Goal: Information Seeking & Learning: Learn about a topic

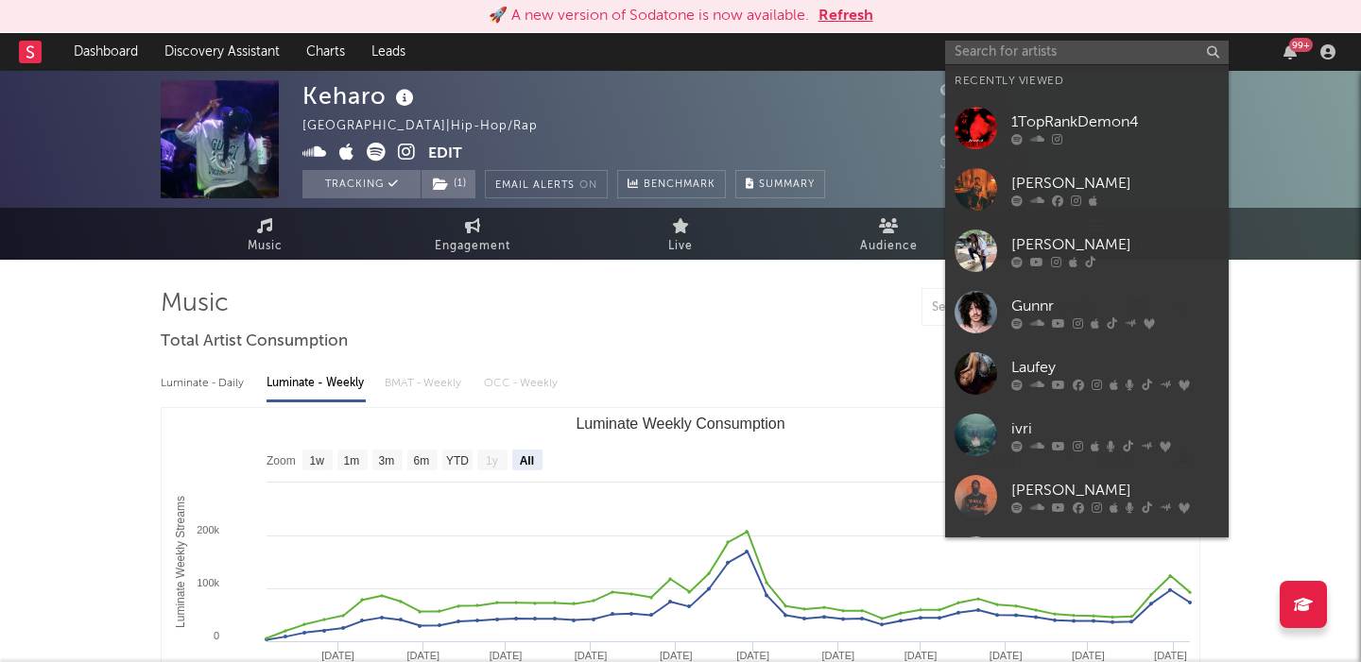
select select "All"
select select "1w"
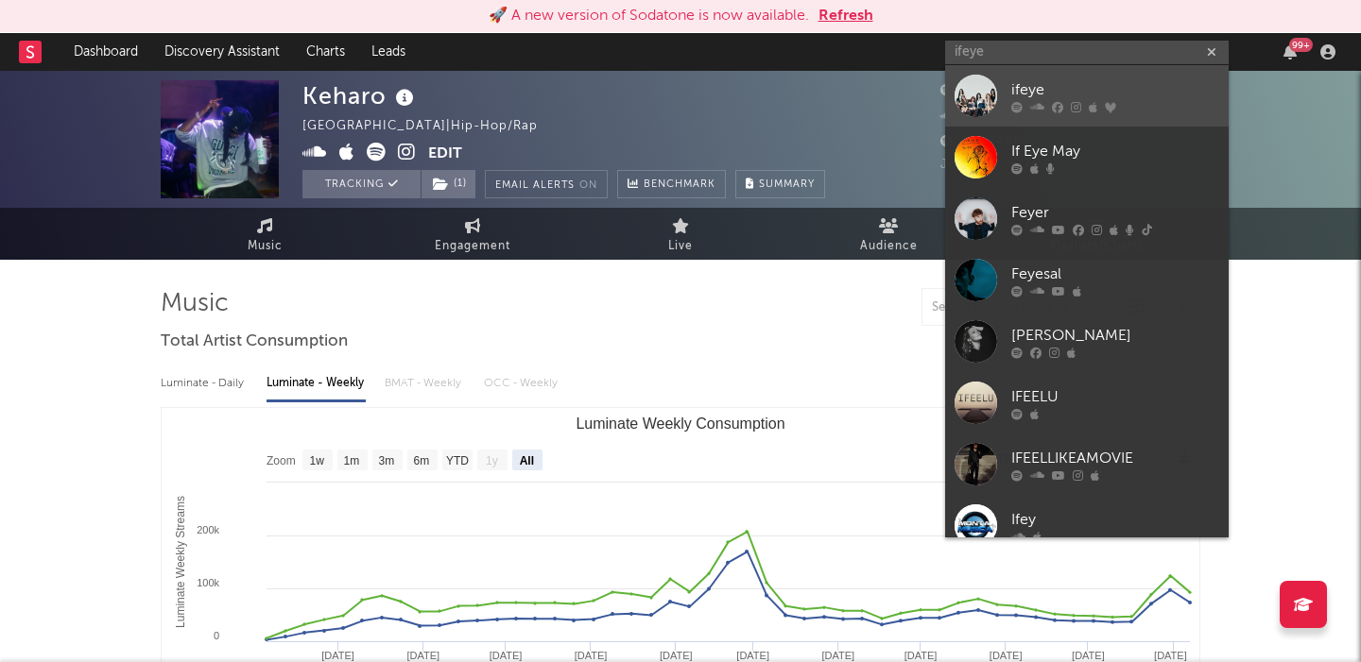
type input "ifeye"
click at [1025, 85] on div "ifeye" at bounding box center [1115, 89] width 208 height 23
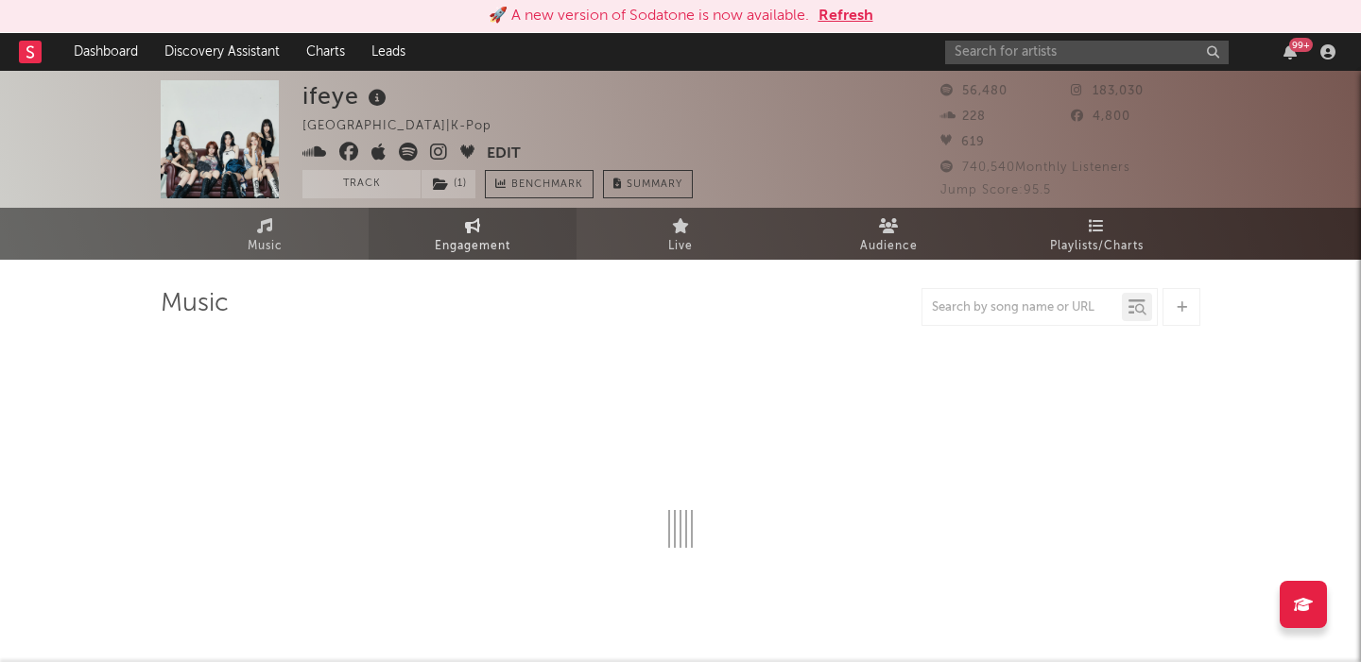
select select "1w"
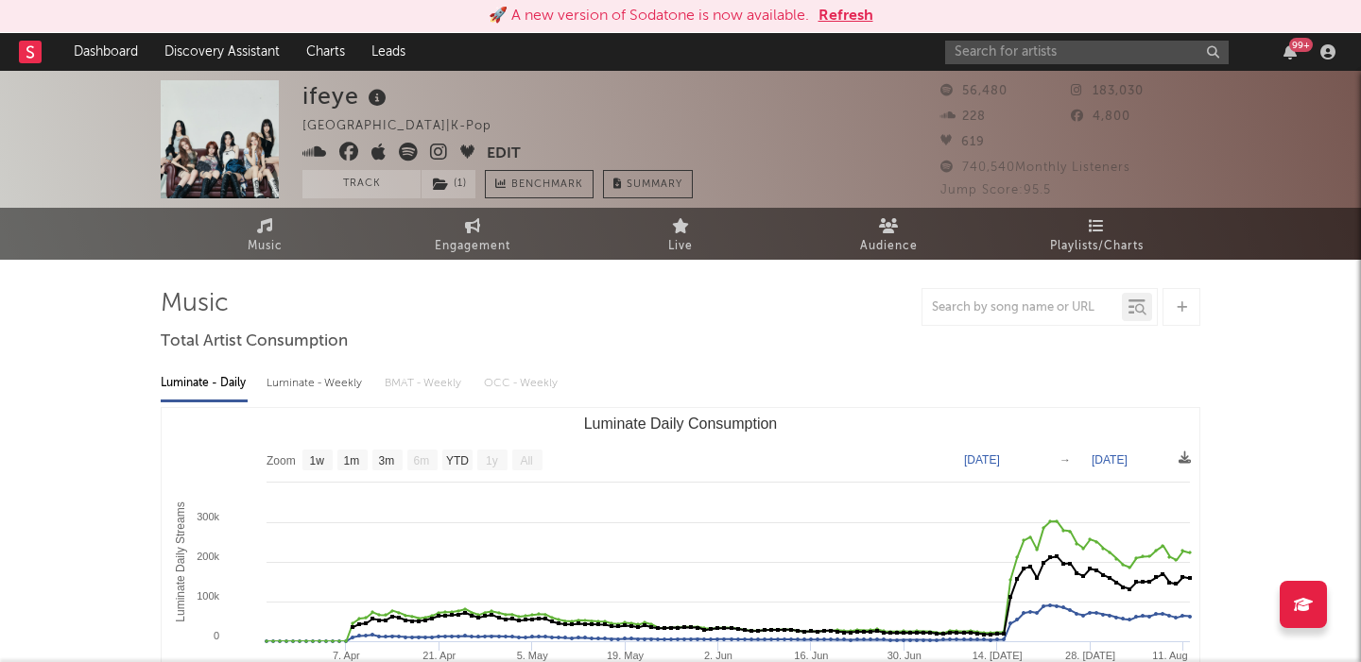
click at [312, 385] on div "Luminate - Weekly" at bounding box center [315, 384] width 99 height 32
select select "1w"
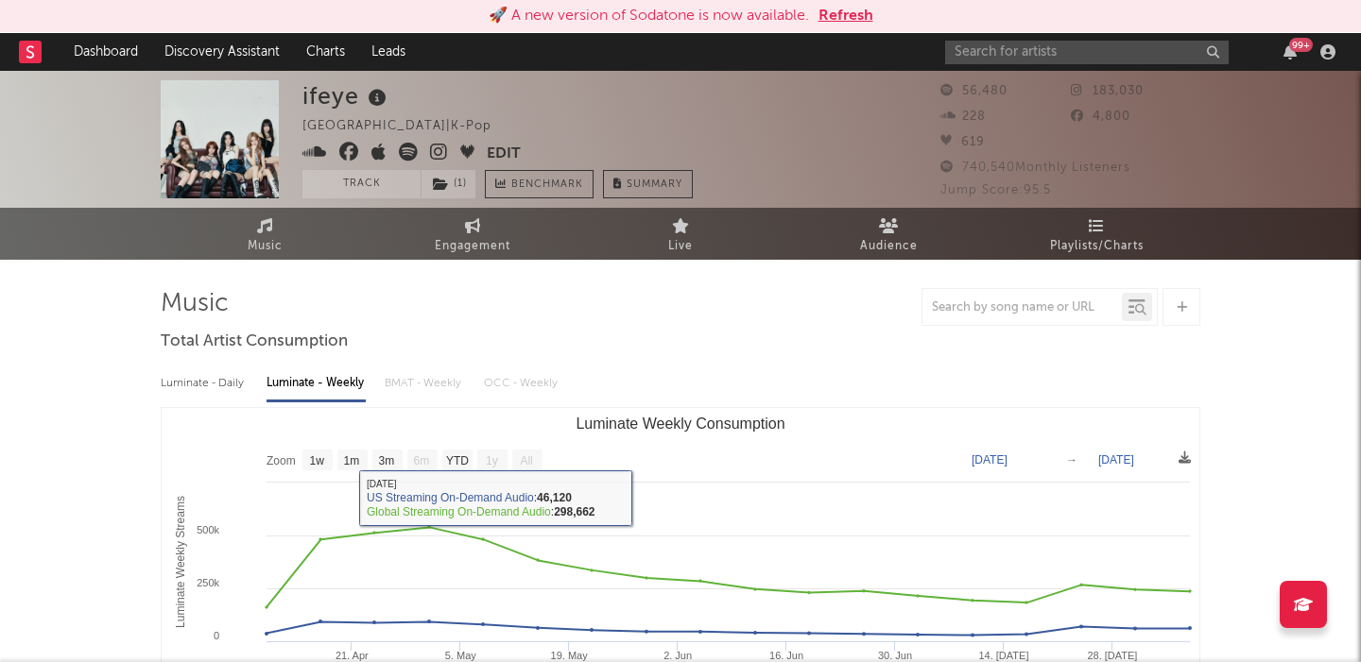
click at [202, 397] on div "Luminate - Daily" at bounding box center [204, 384] width 87 height 32
select select "1w"
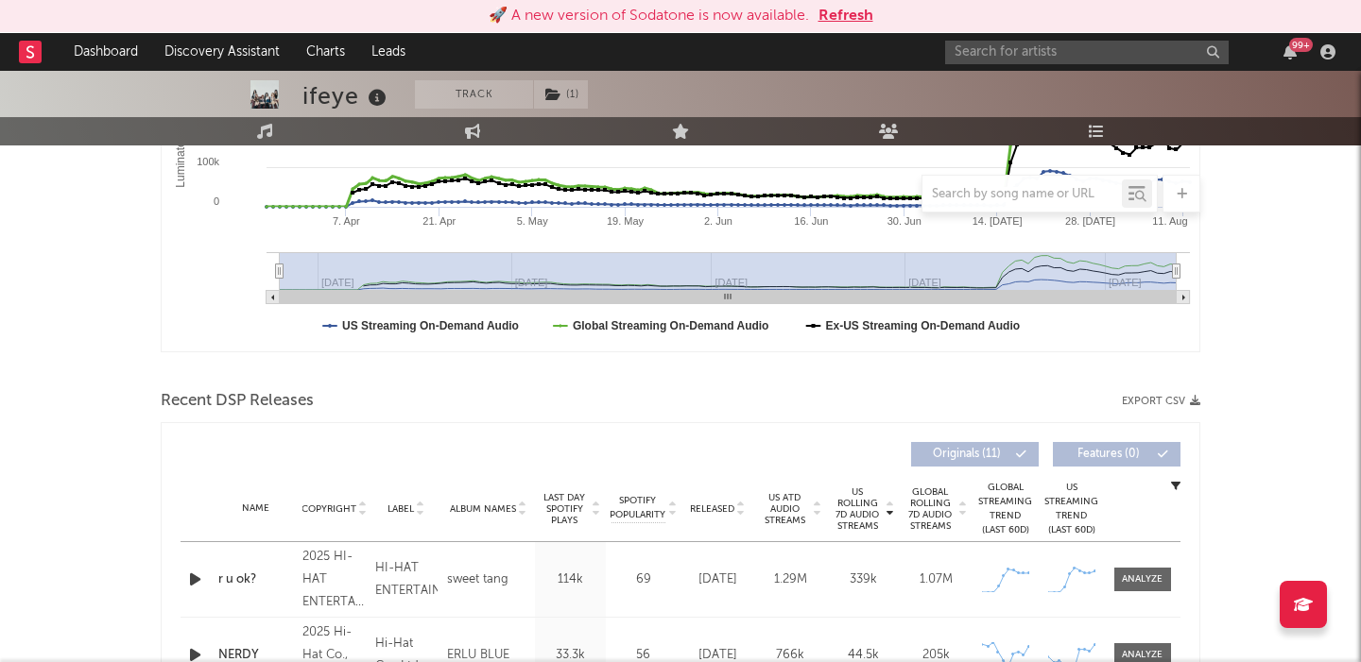
scroll to position [613, 0]
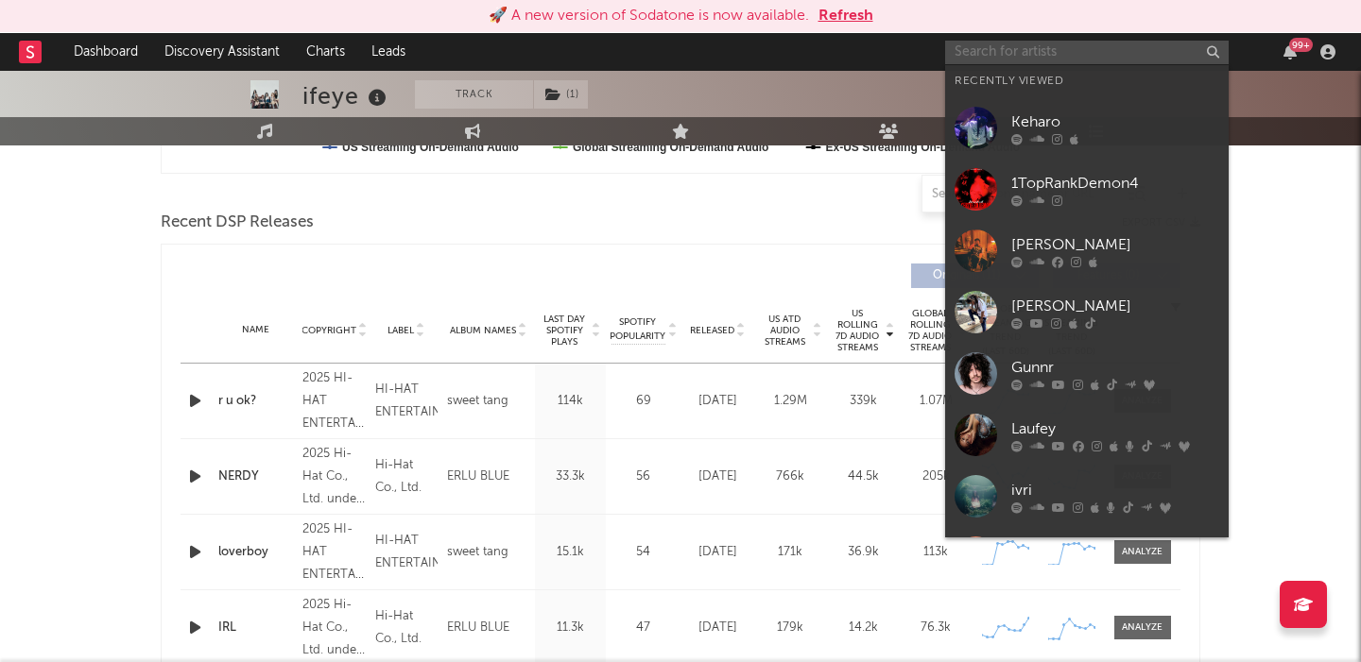
click at [948, 54] on input "text" at bounding box center [1087, 53] width 284 height 24
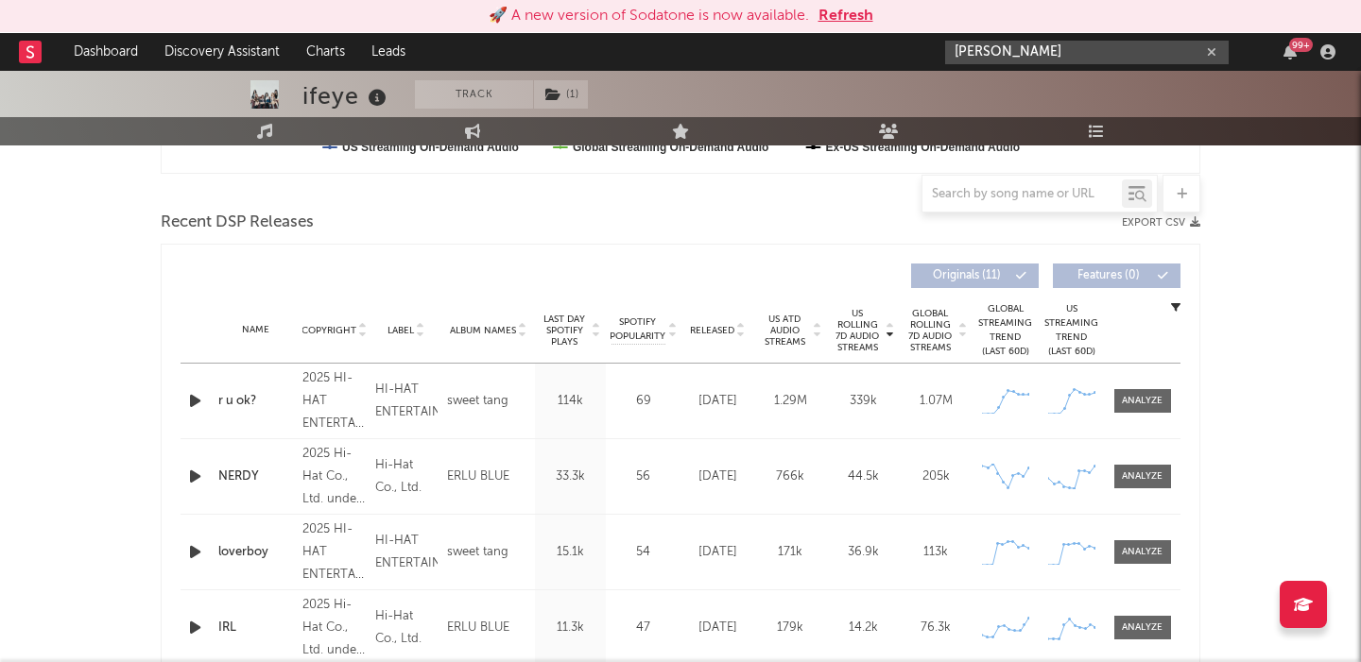
type input "jeon somi"
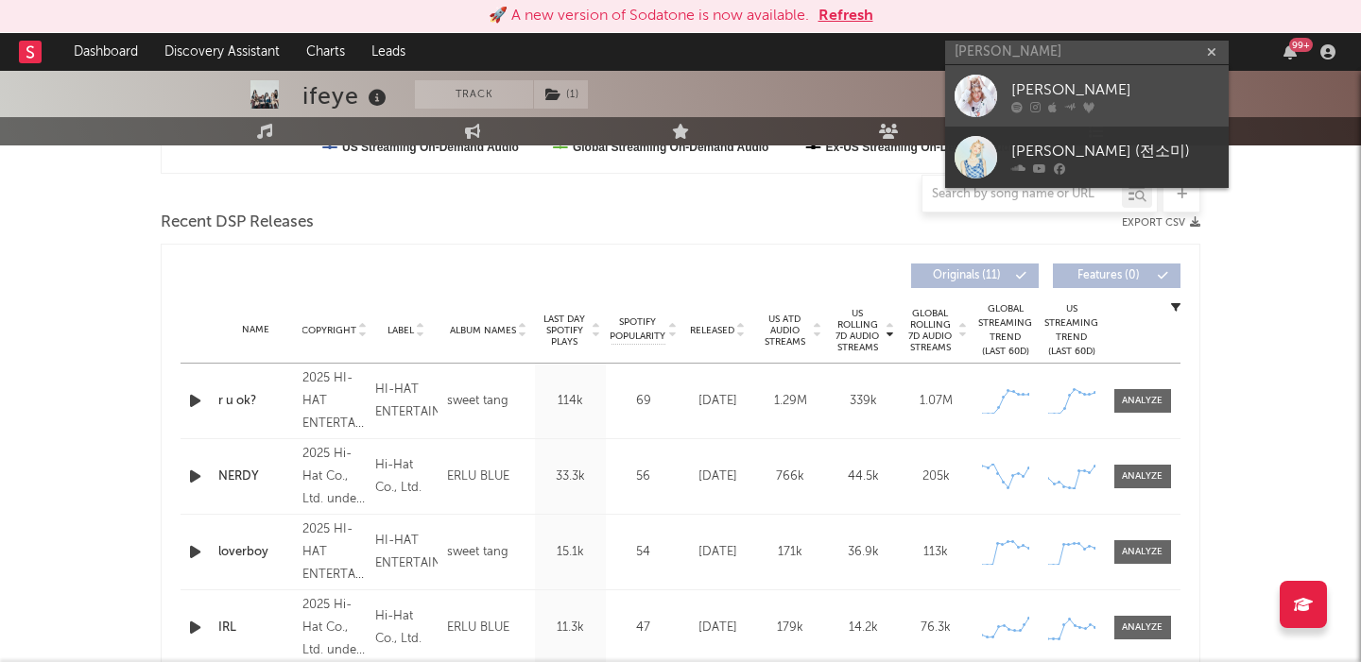
click at [1059, 76] on link "JEON SOMI" at bounding box center [1087, 95] width 284 height 61
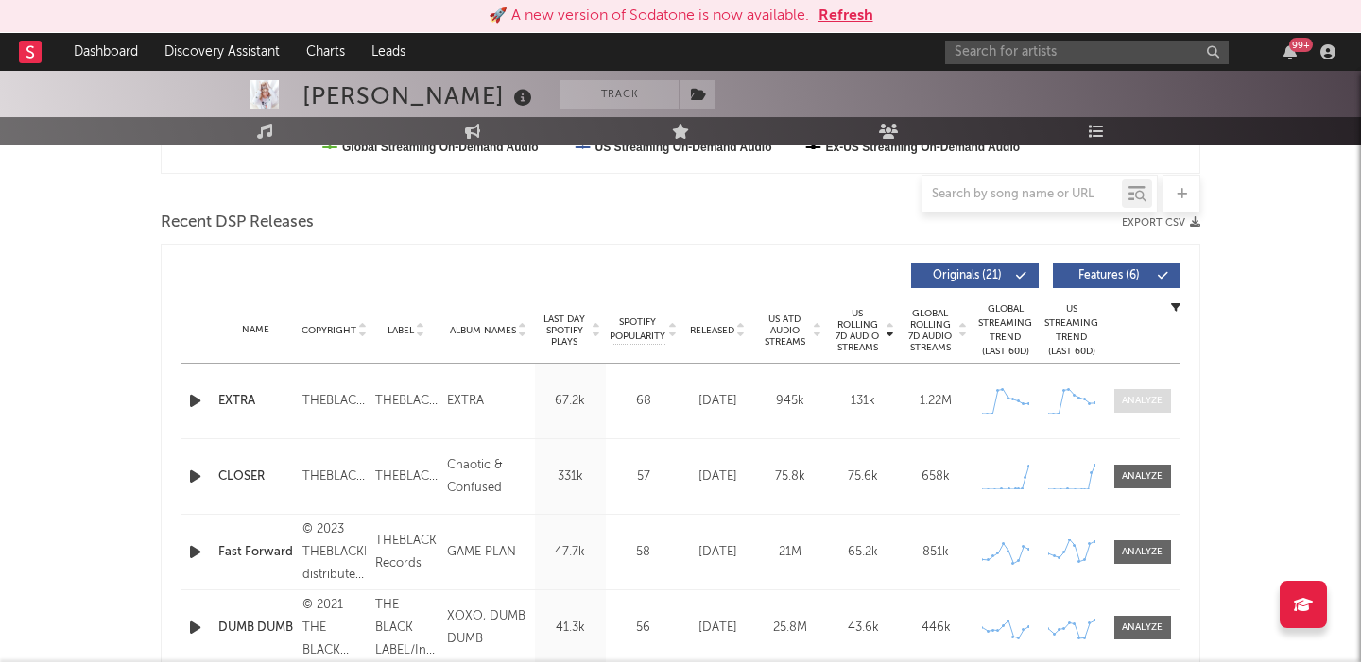
scroll to position [557, 0]
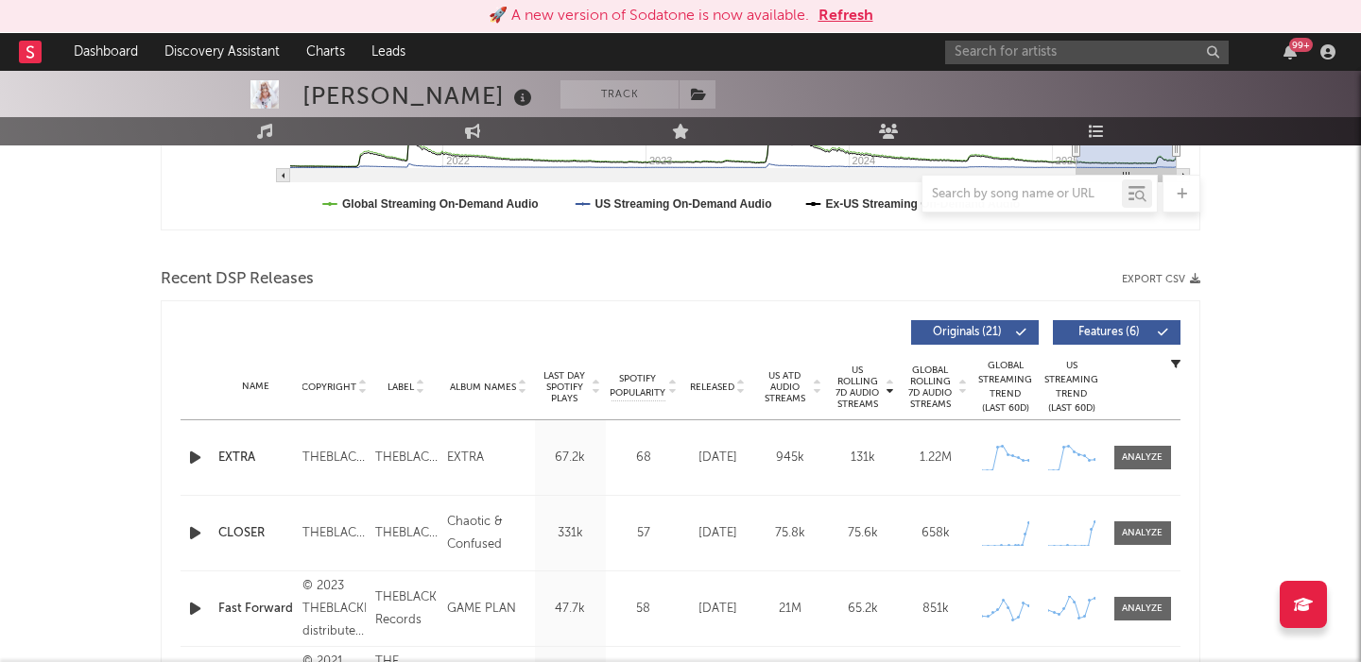
click at [1108, 330] on span "Features ( 6 )" at bounding box center [1108, 332] width 87 height 11
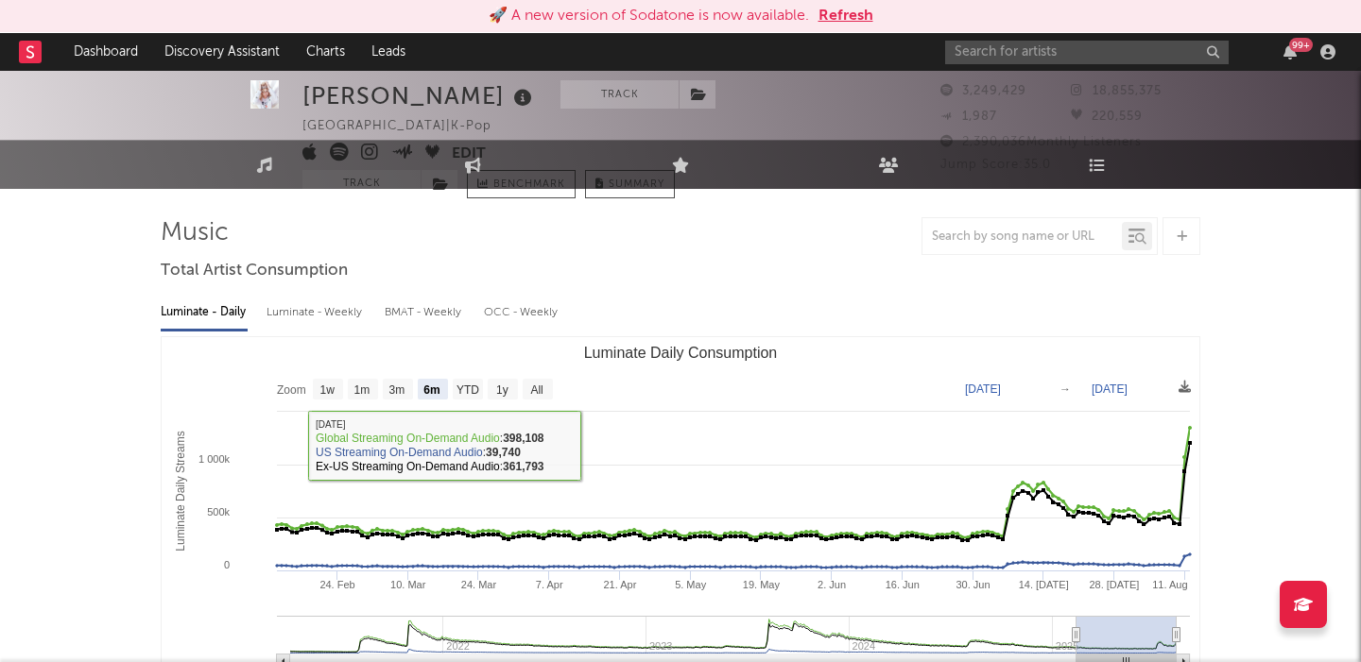
scroll to position [0, 0]
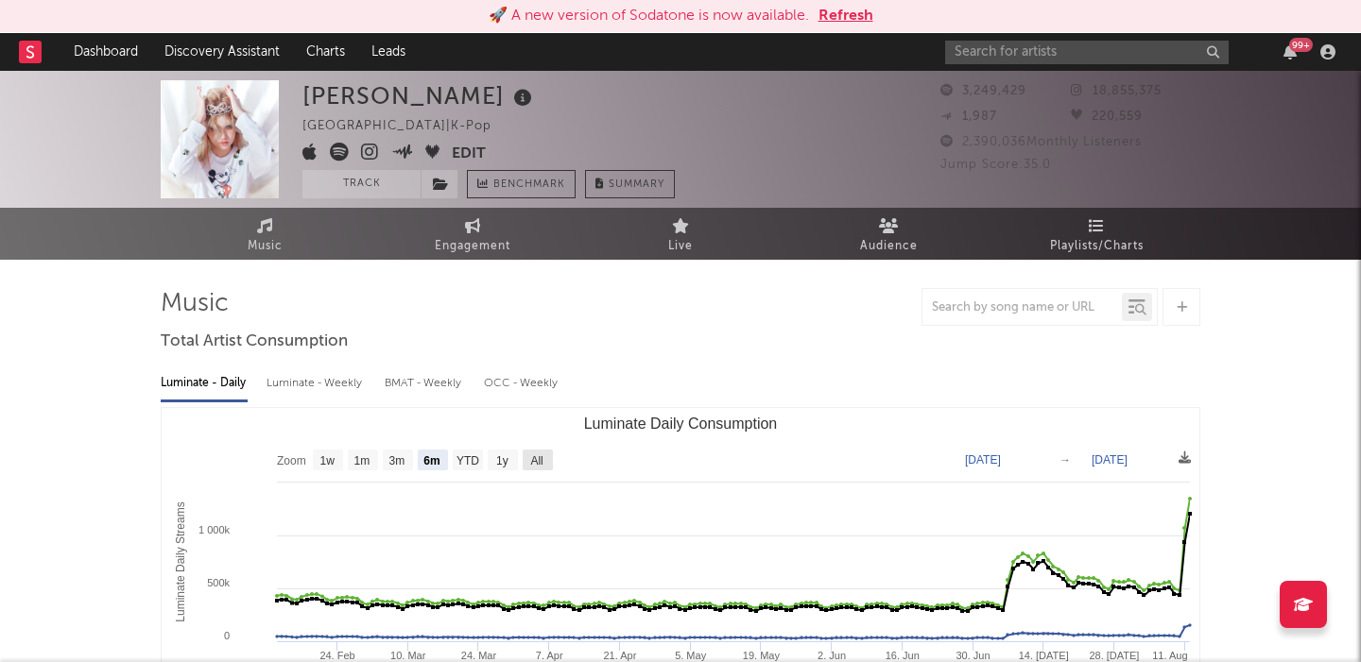
click at [535, 458] on text "All" at bounding box center [536, 461] width 12 height 13
select select "All"
type input "2021-03-31"
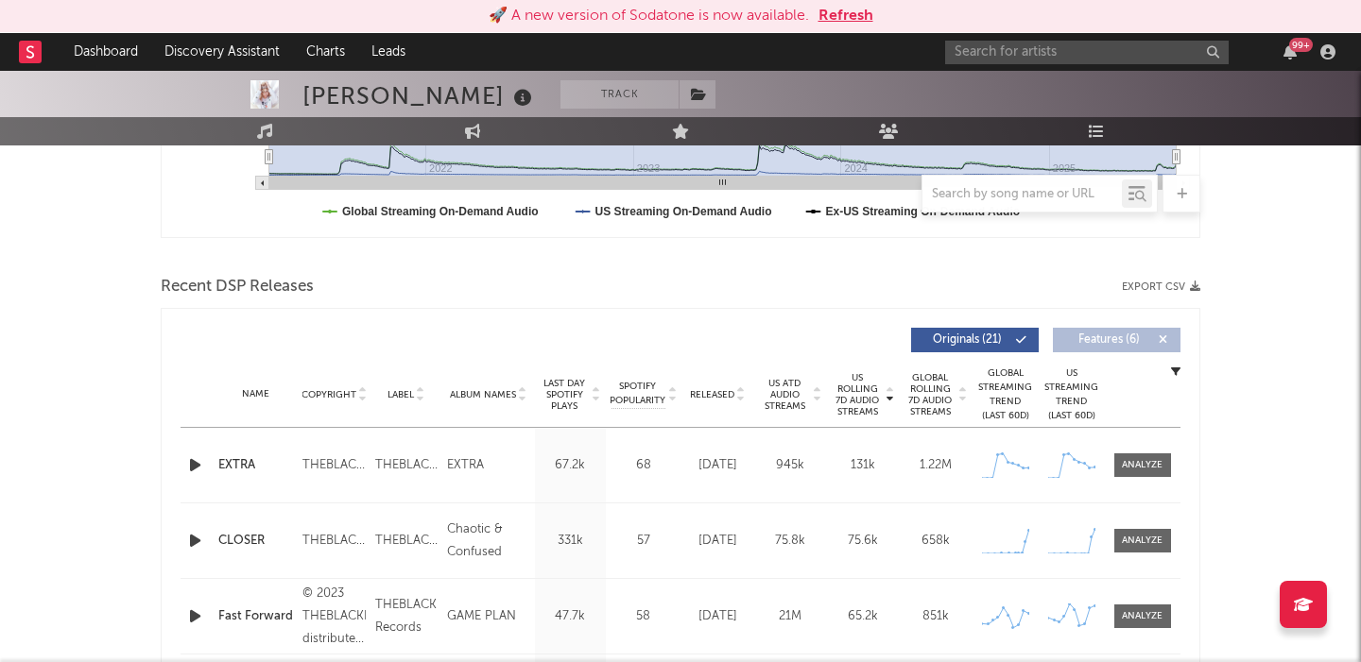
scroll to position [514, 0]
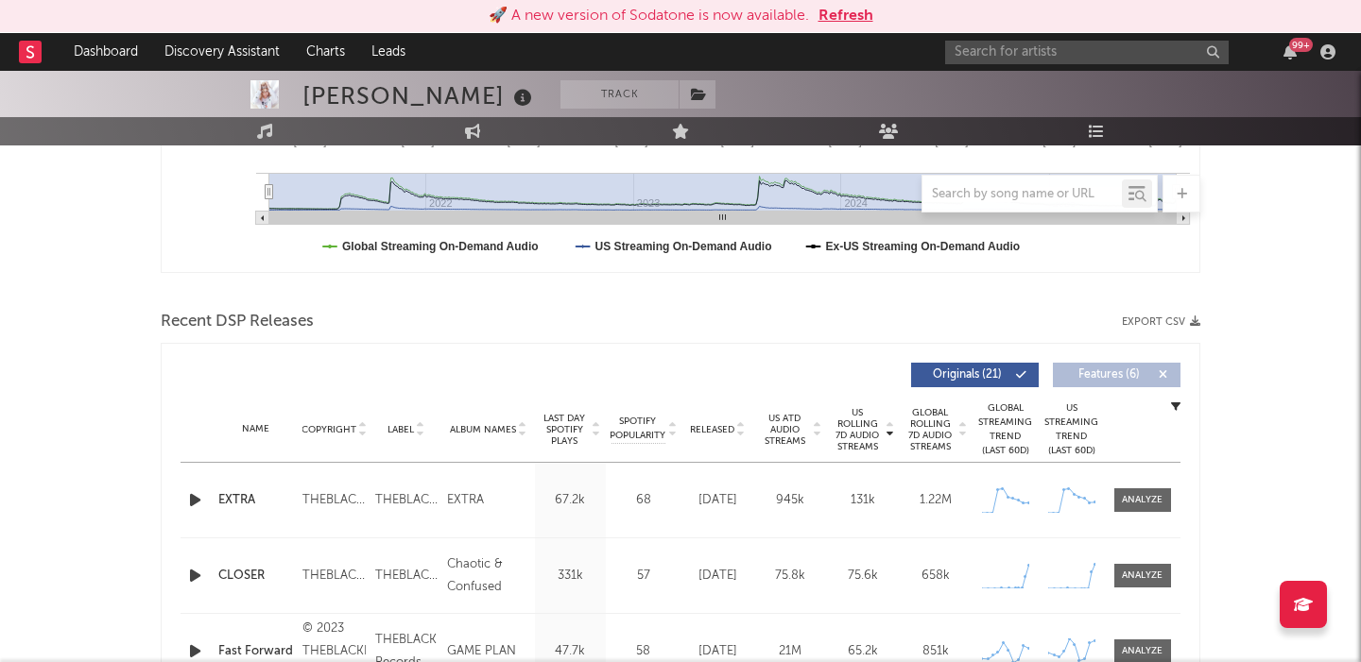
click at [717, 429] on span "Released" at bounding box center [712, 429] width 44 height 11
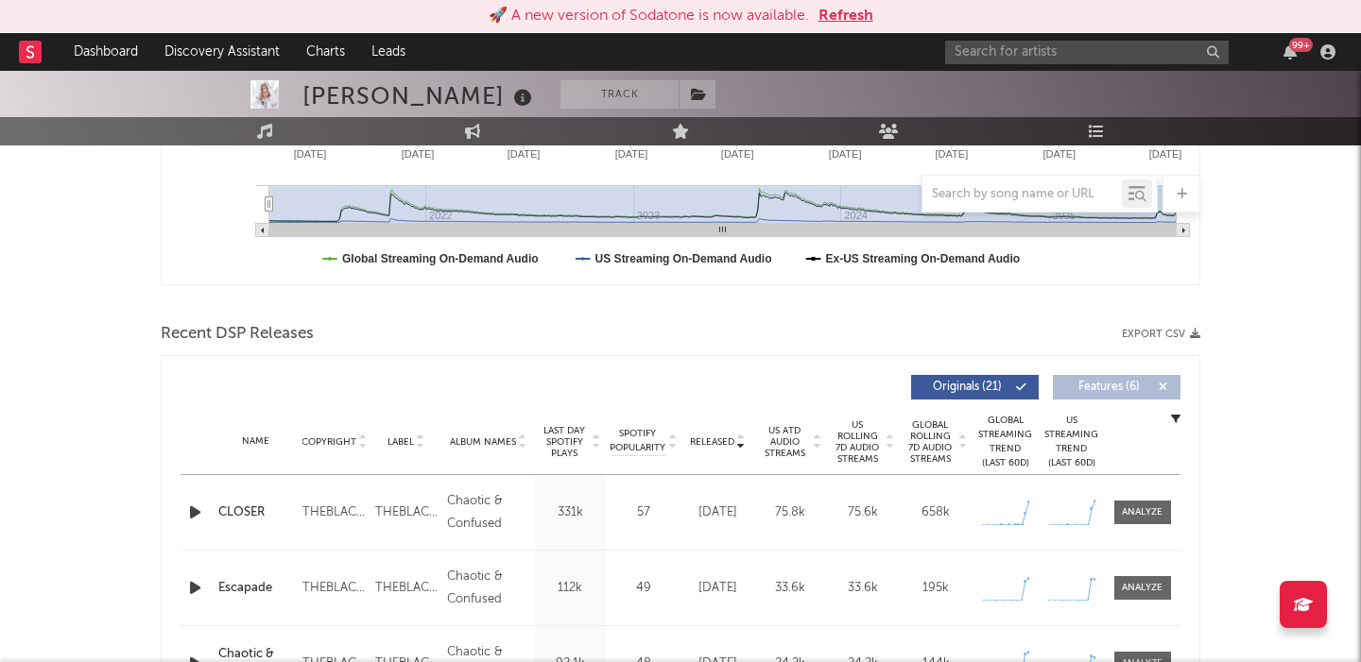
scroll to position [503, 0]
click at [1012, 52] on input "text" at bounding box center [1087, 53] width 284 height 24
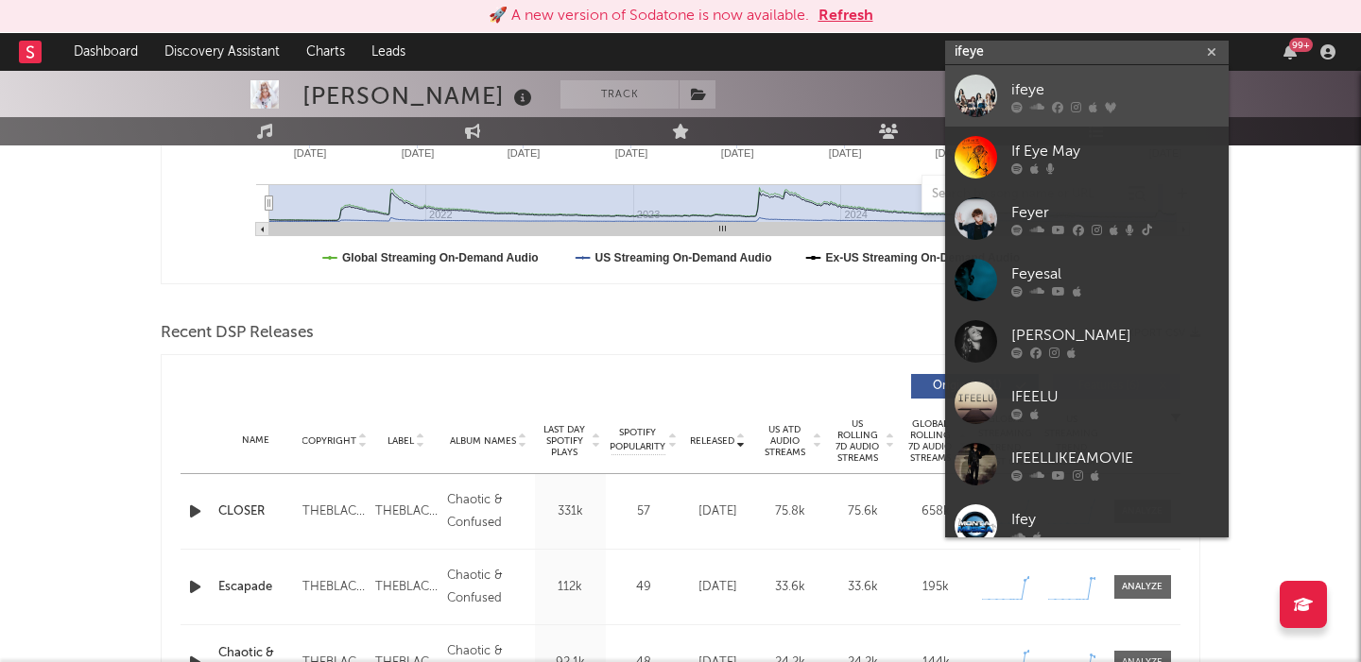
type input "ifeye"
click at [1081, 82] on div "ifeye" at bounding box center [1115, 89] width 208 height 23
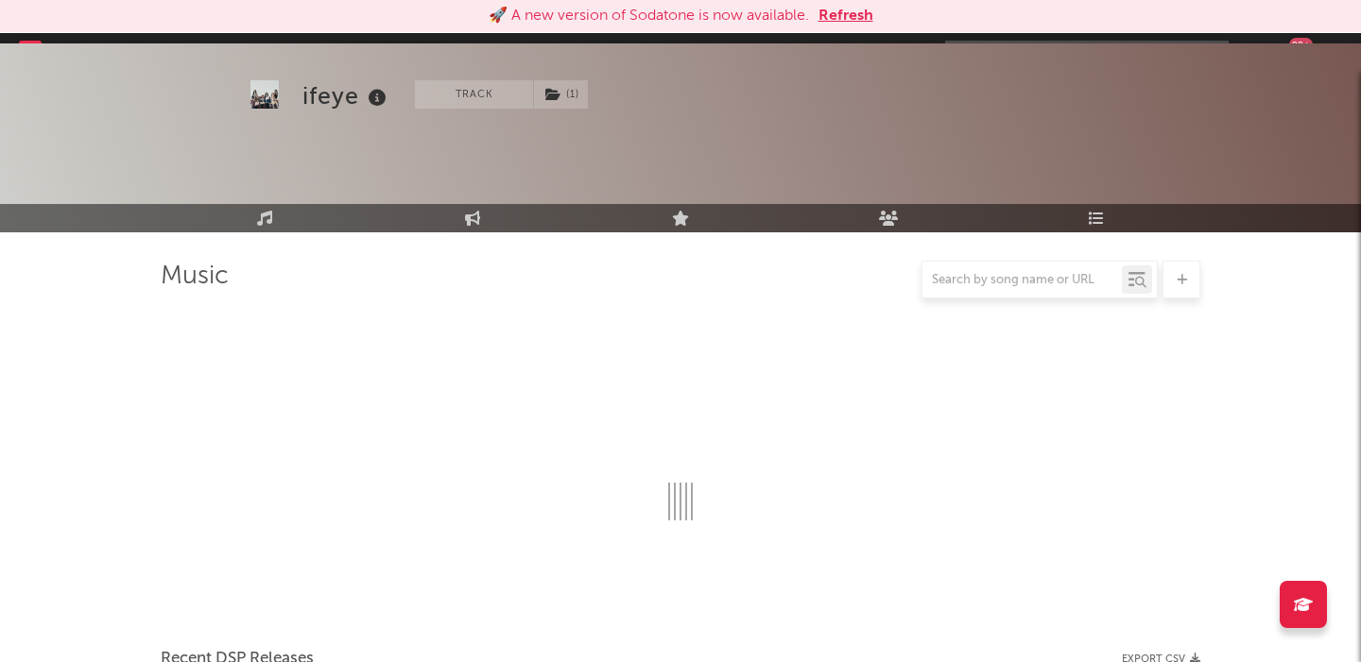
scroll to position [503, 0]
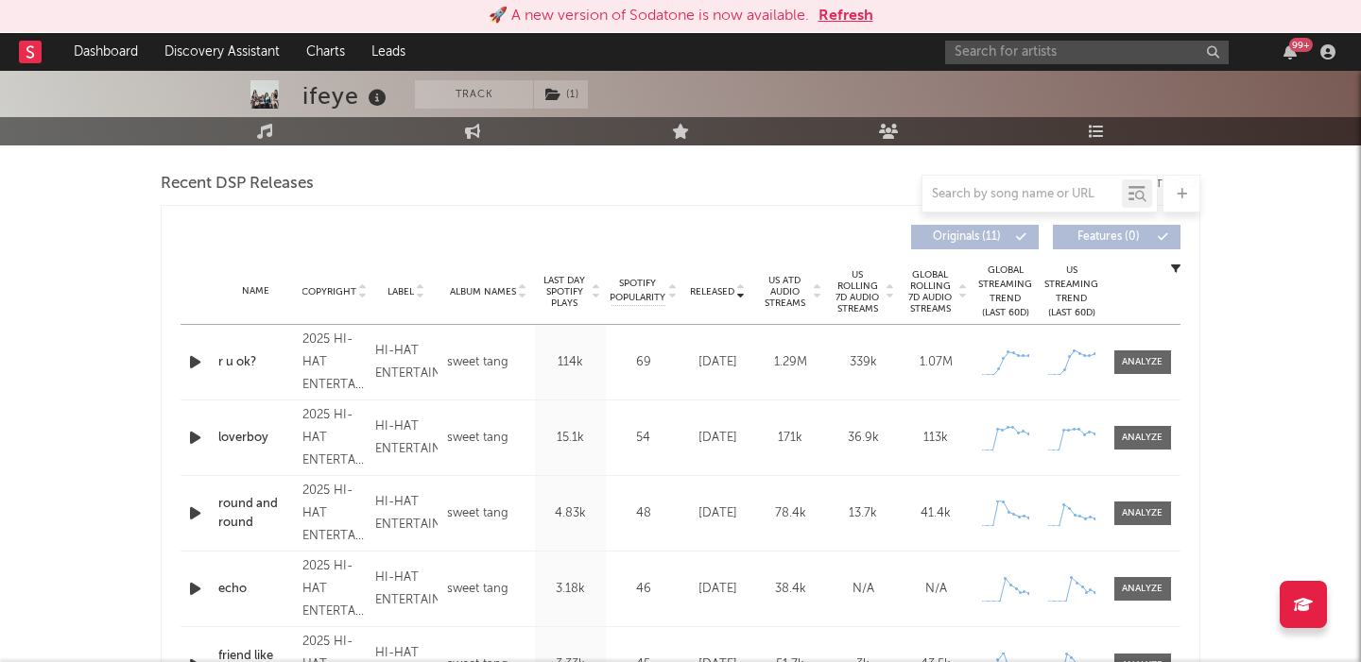
select select "1w"
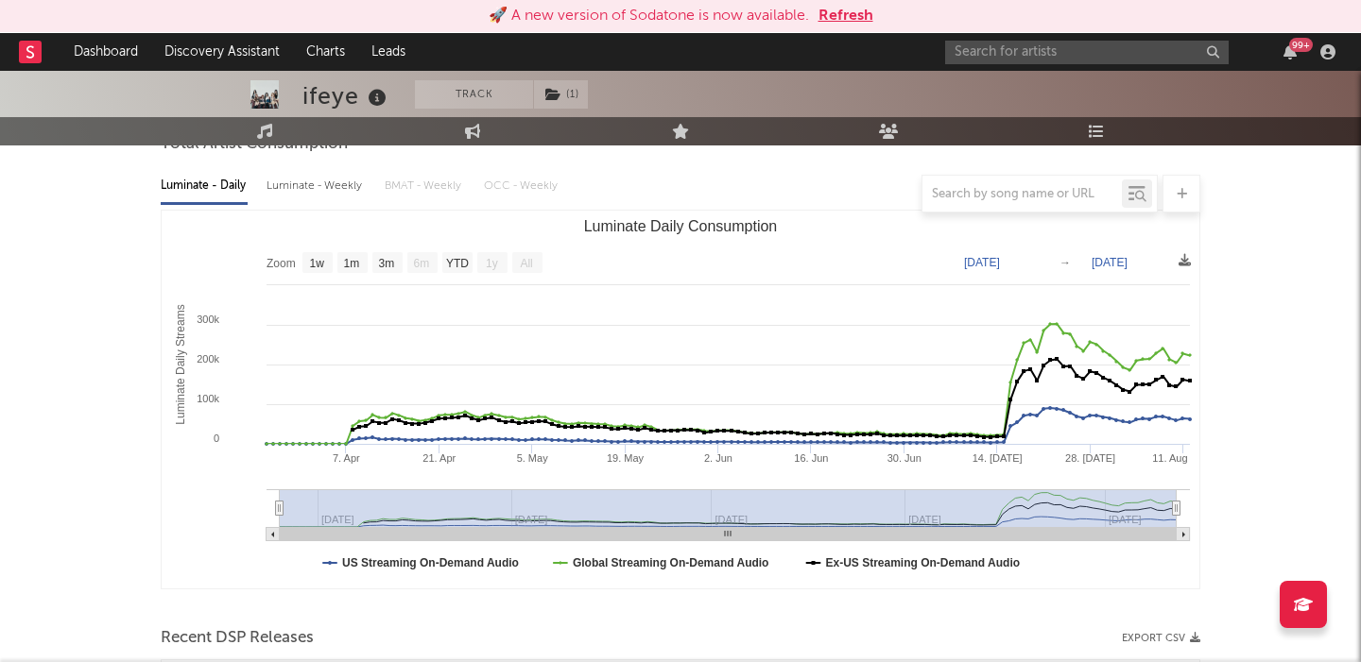
scroll to position [0, 0]
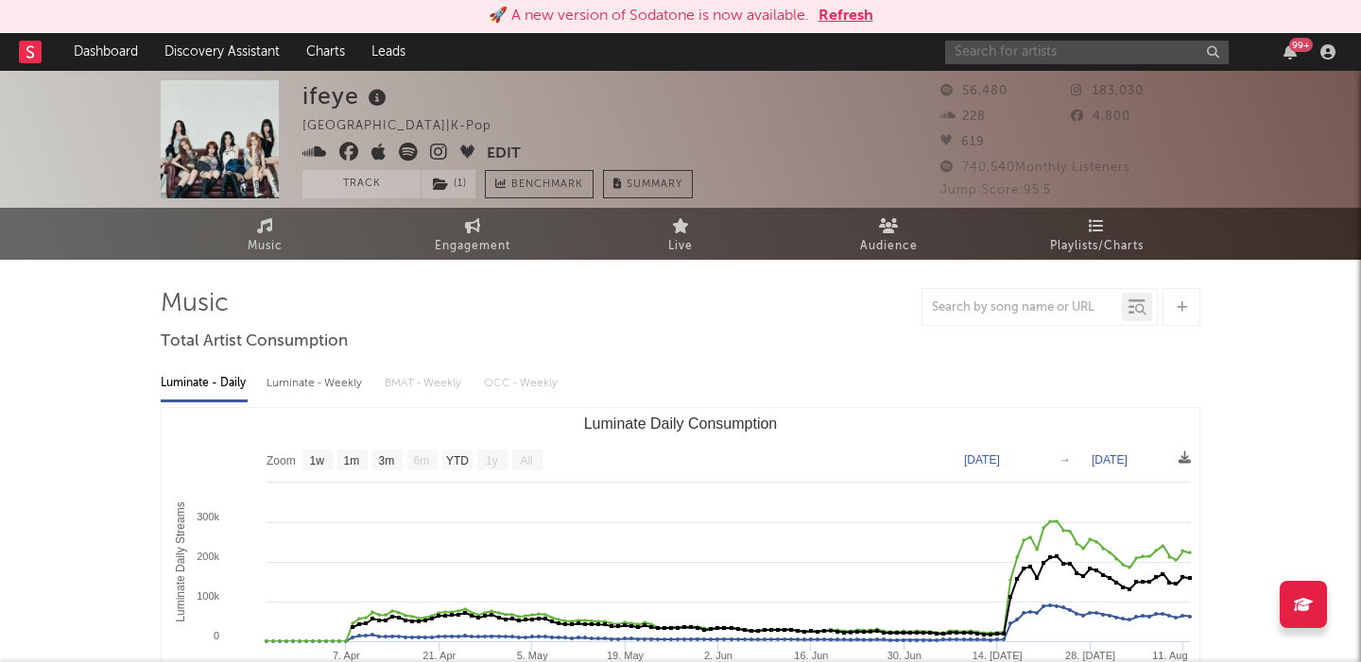
click at [1135, 61] on input "text" at bounding box center [1087, 53] width 284 height 24
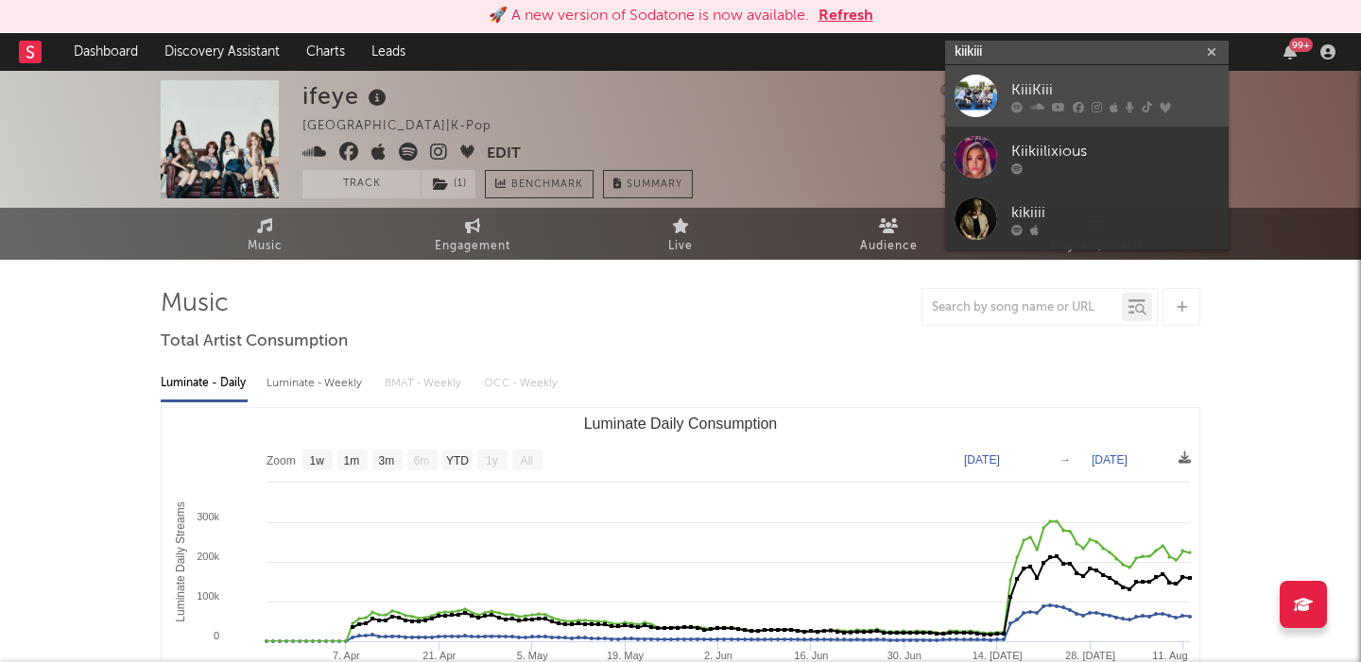
type input "kiikiii"
click at [1170, 80] on div "KiiiKiii" at bounding box center [1115, 89] width 208 height 23
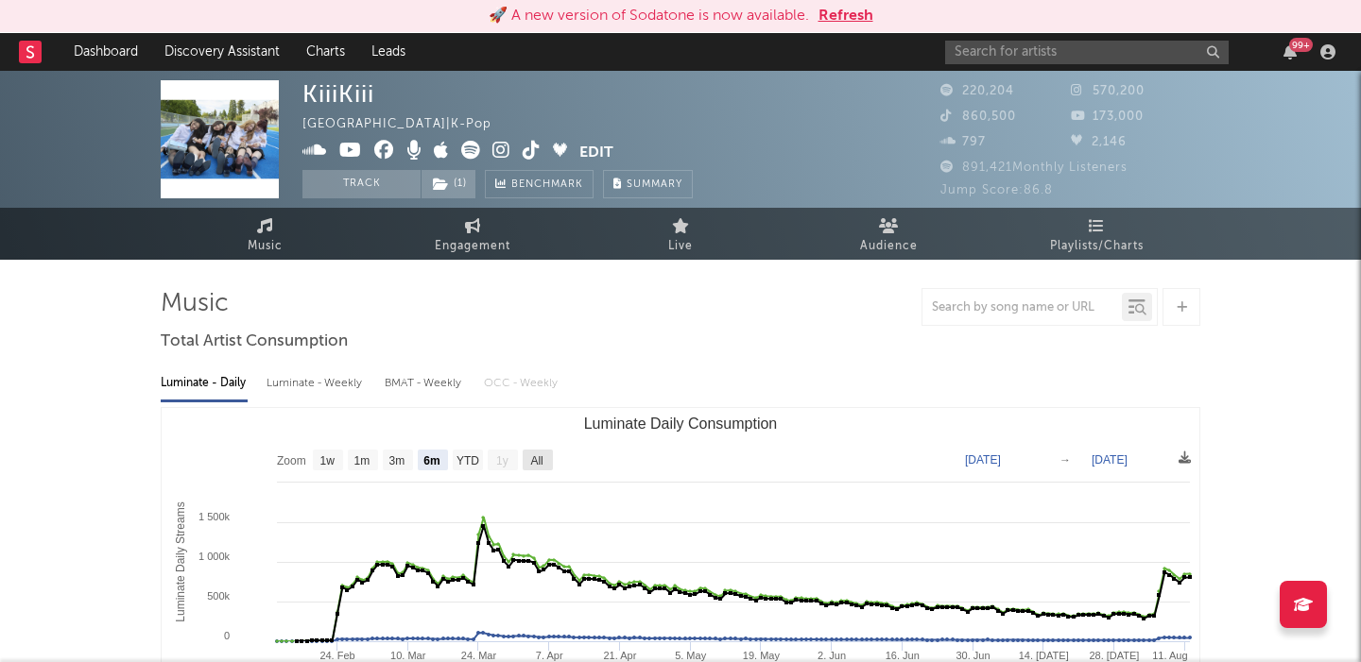
click at [541, 463] on text "All" at bounding box center [536, 461] width 12 height 13
select select "All"
type input "2025-02-03"
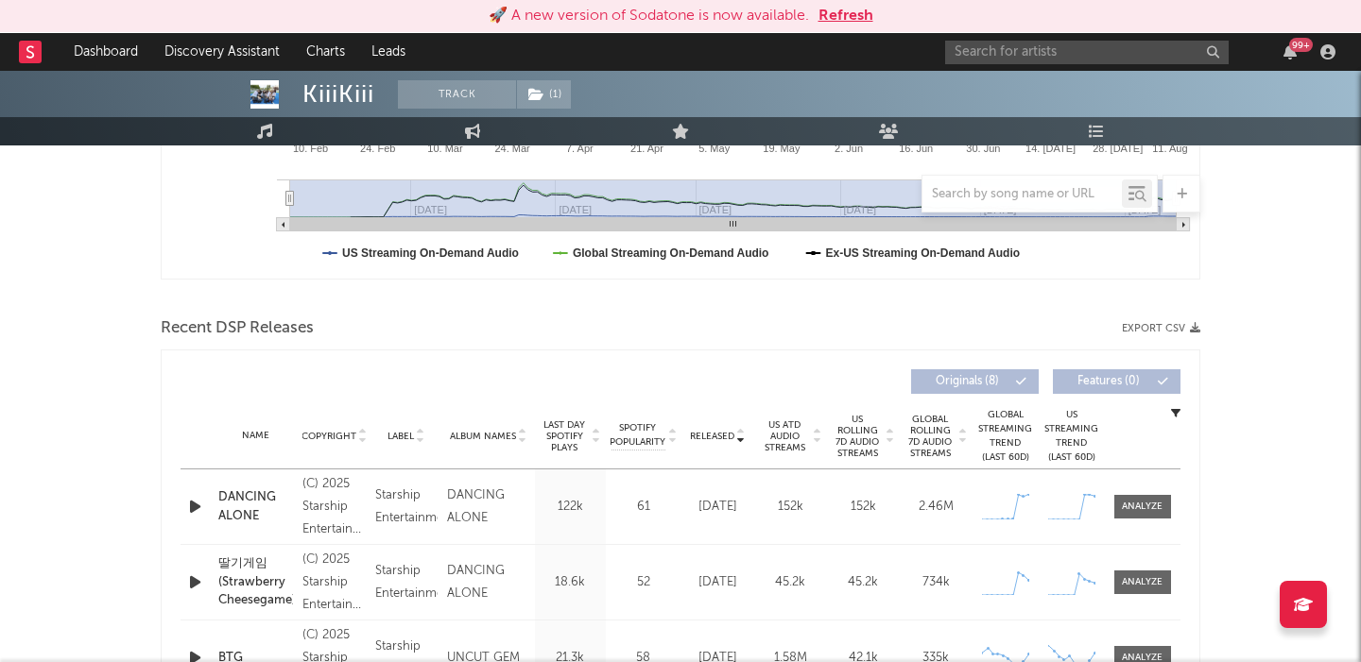
scroll to position [486, 0]
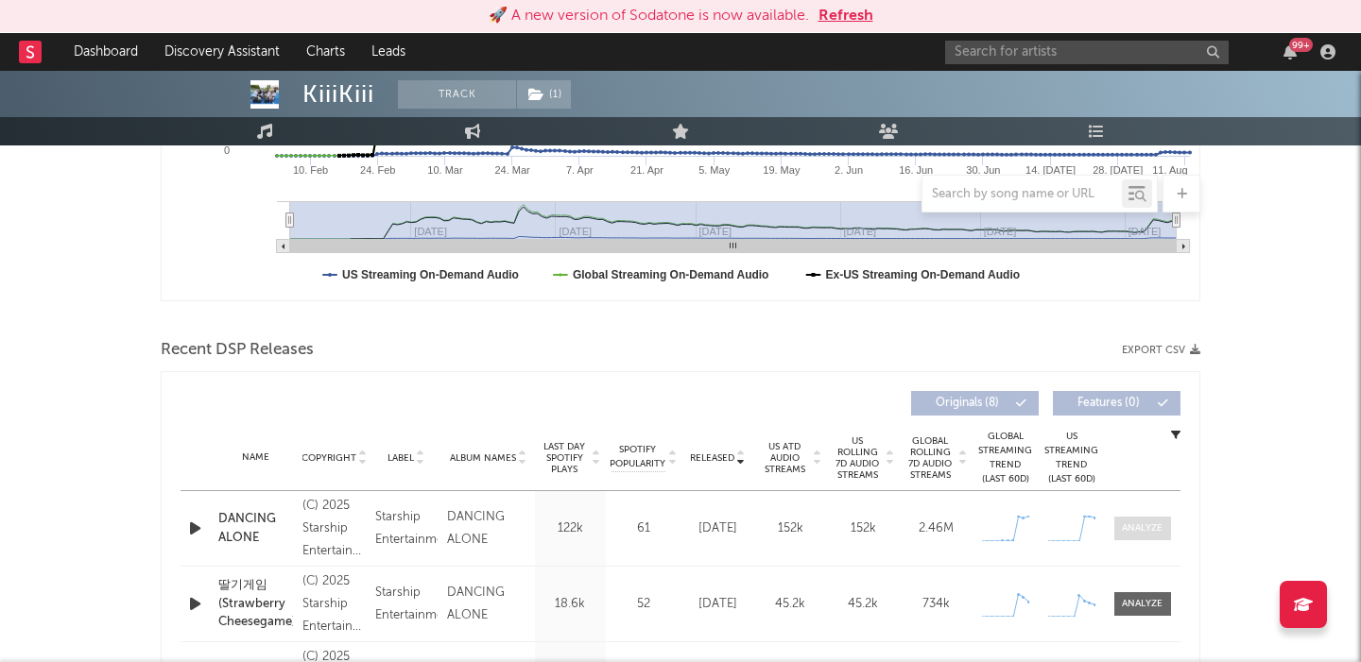
click at [1146, 529] on div at bounding box center [1142, 529] width 41 height 14
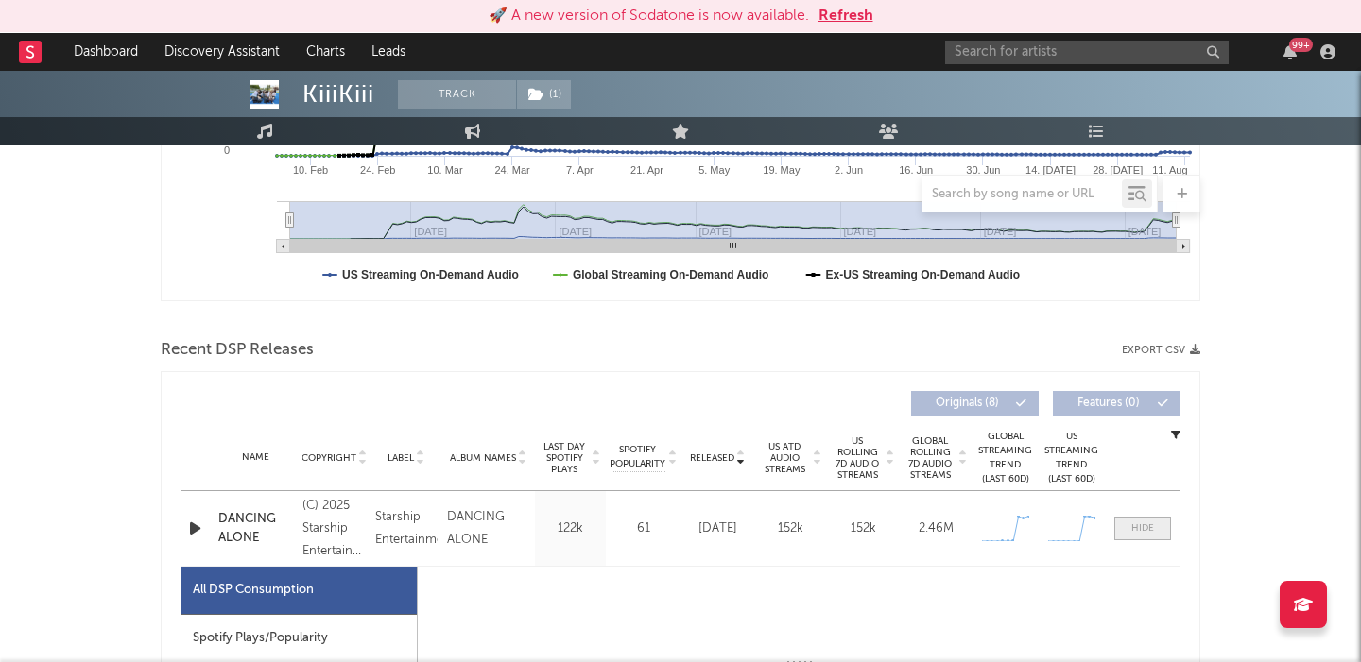
select select "1w"
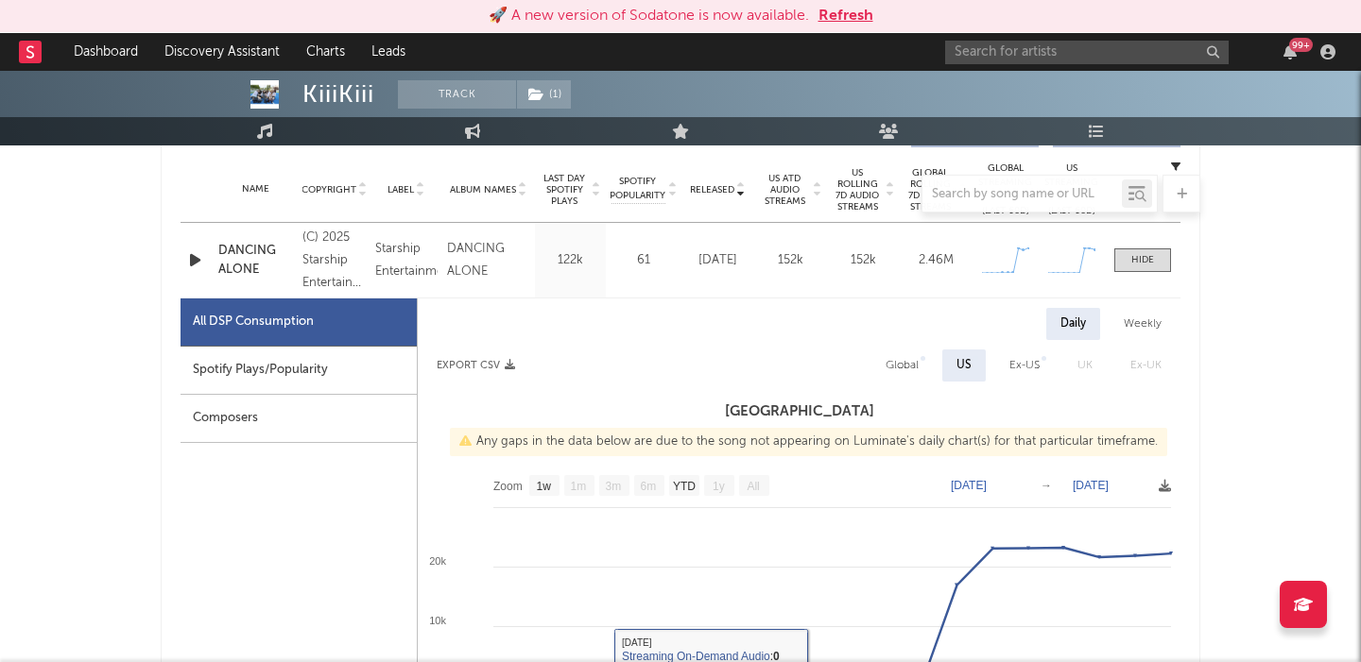
scroll to position [648, 0]
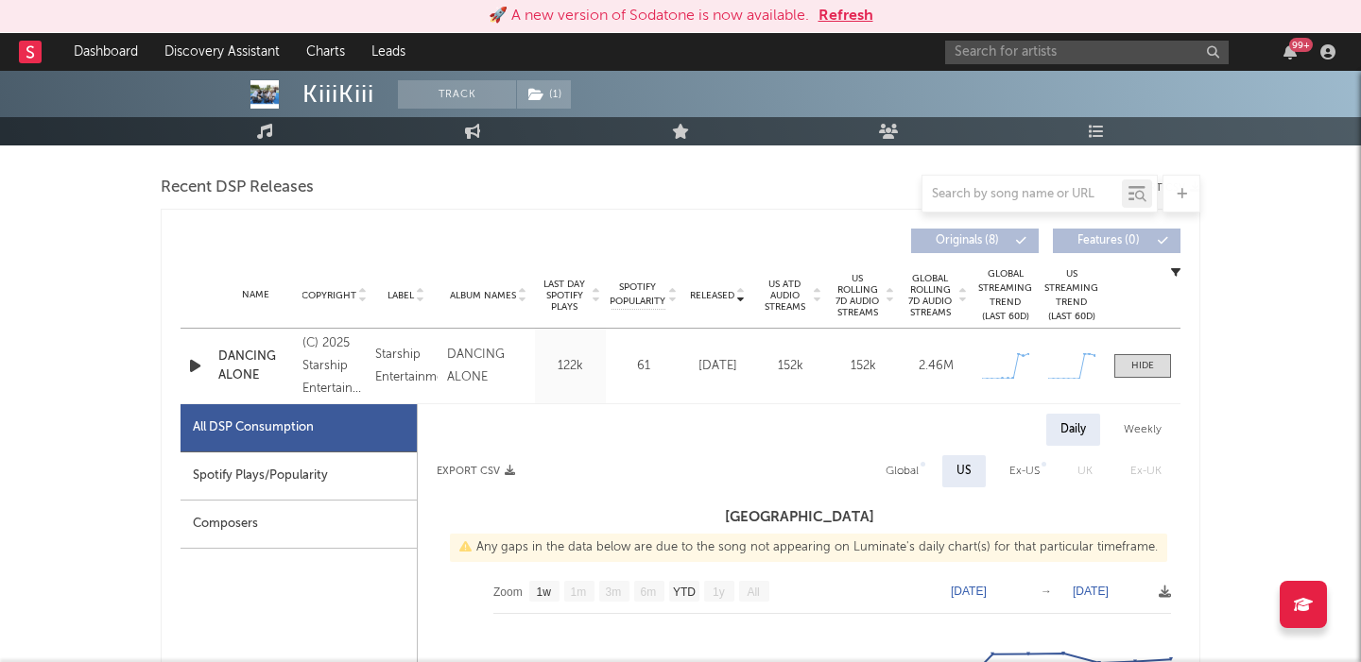
click at [901, 474] on div "Global" at bounding box center [901, 471] width 33 height 23
select select "1w"
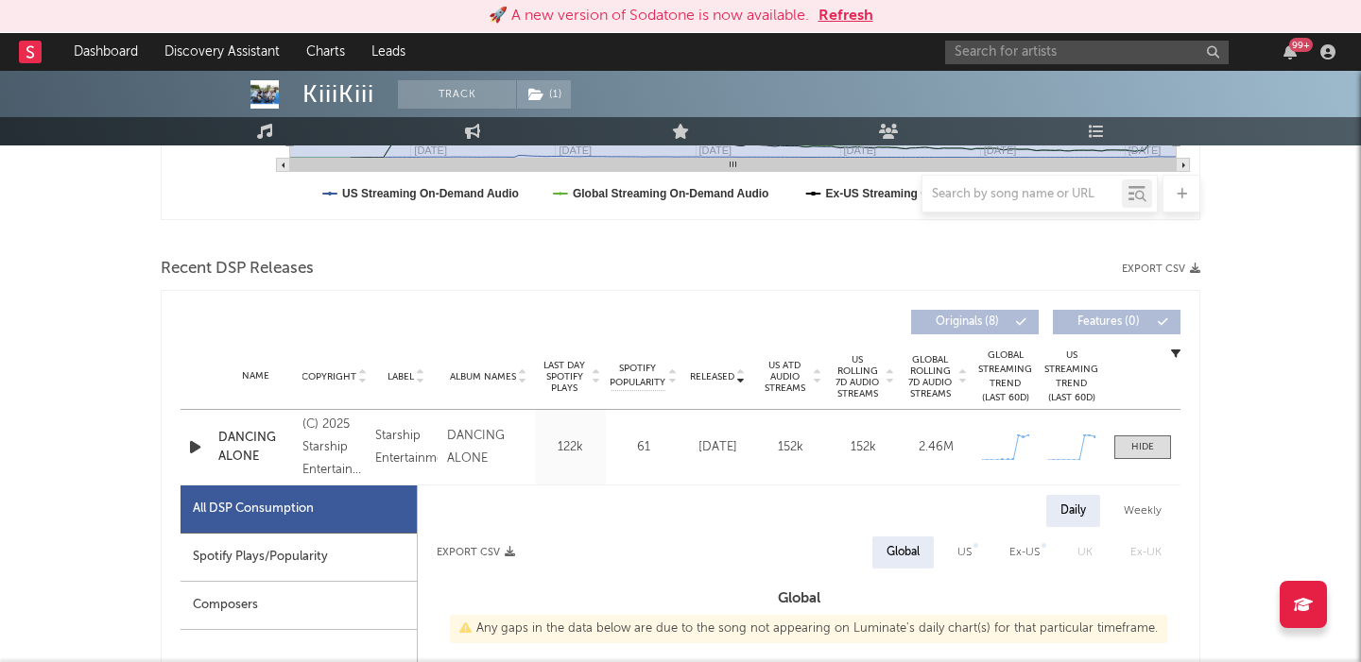
scroll to position [619, 0]
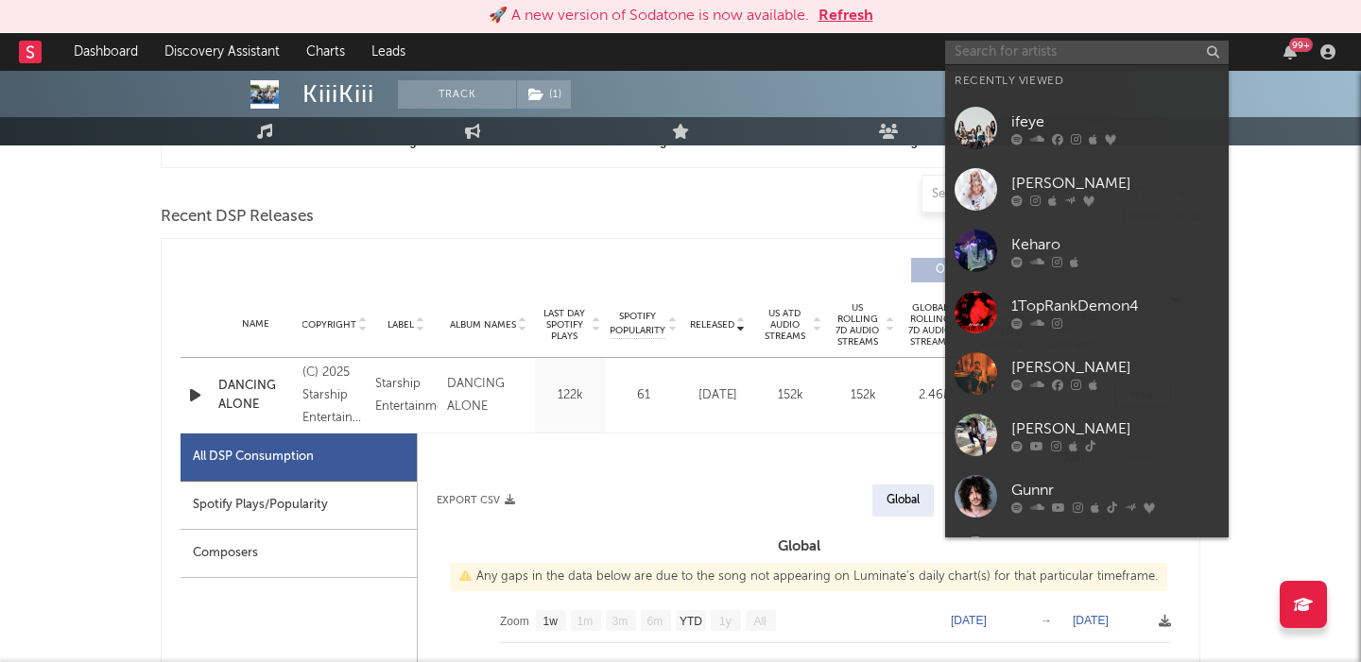
click at [1066, 46] on input "text" at bounding box center [1087, 53] width 284 height 24
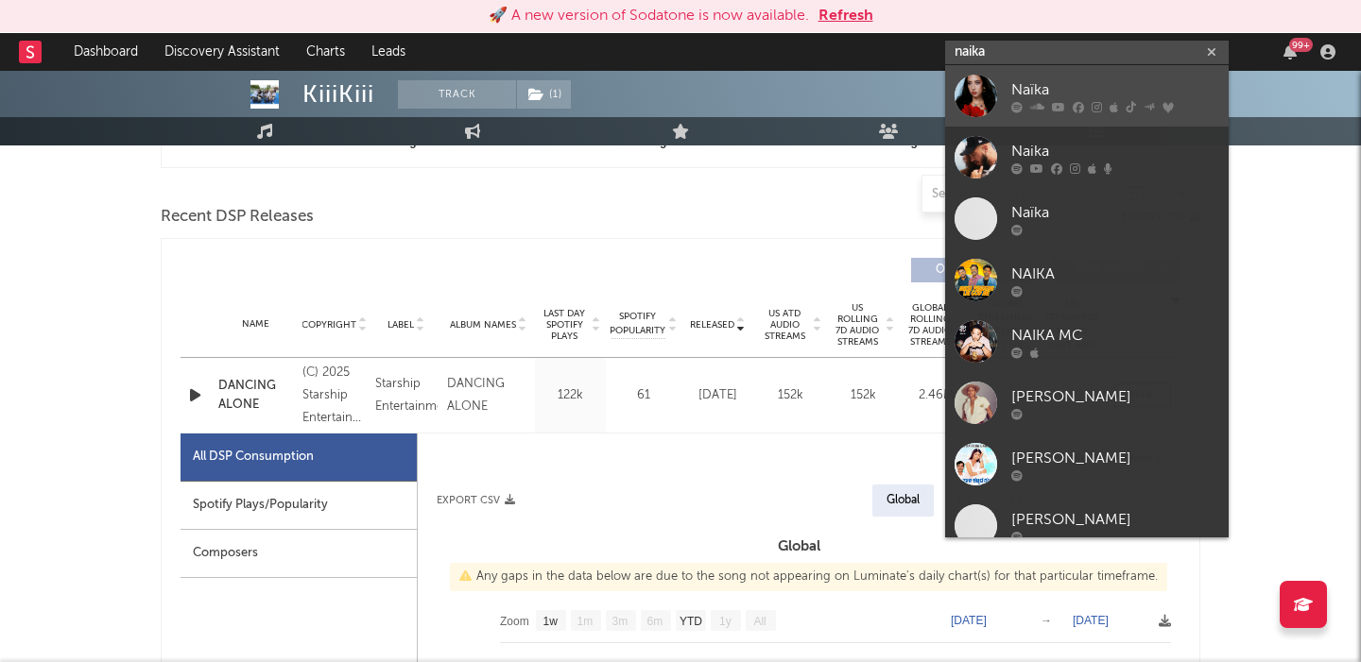
type input "naika"
click at [1126, 77] on link "Naïka" at bounding box center [1087, 95] width 284 height 61
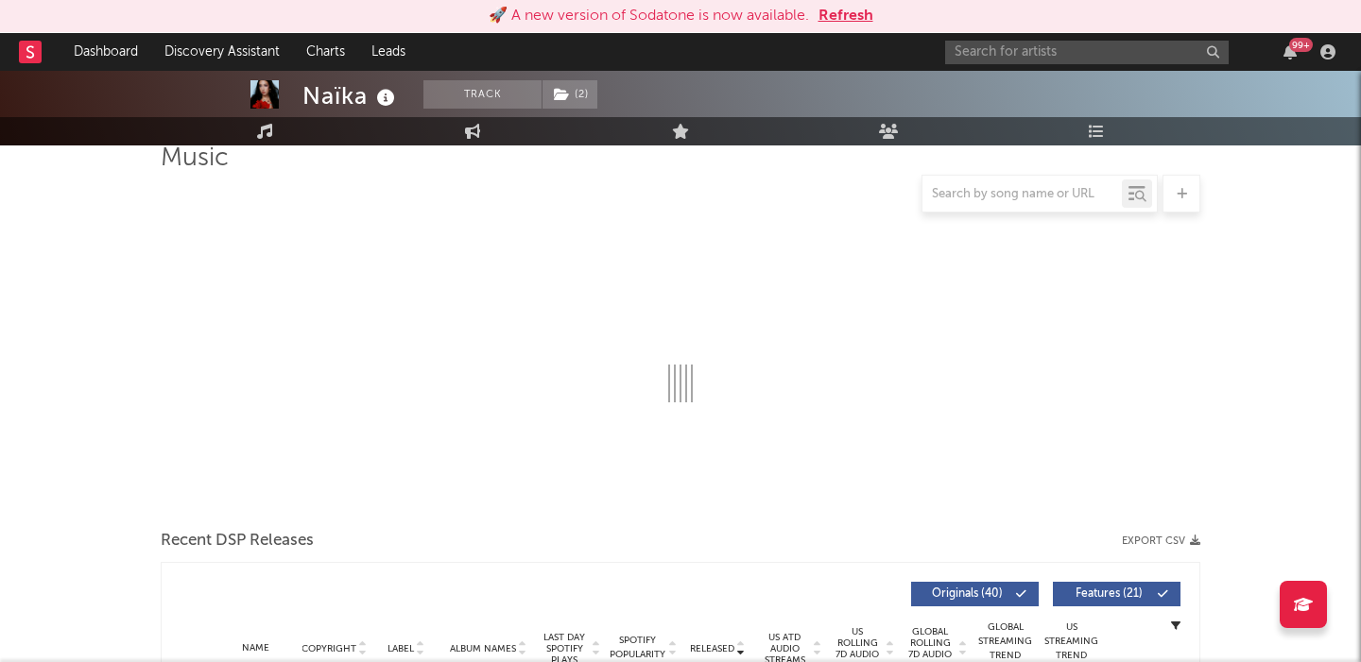
select select "6m"
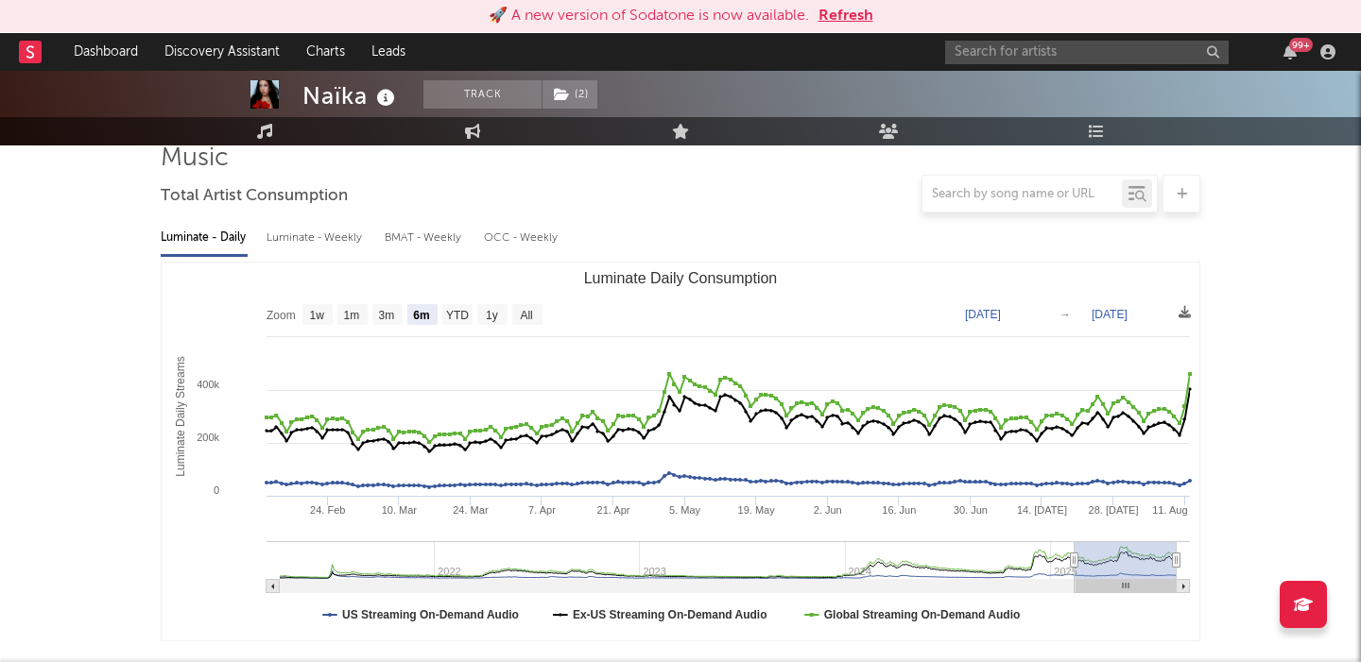
scroll to position [524, 0]
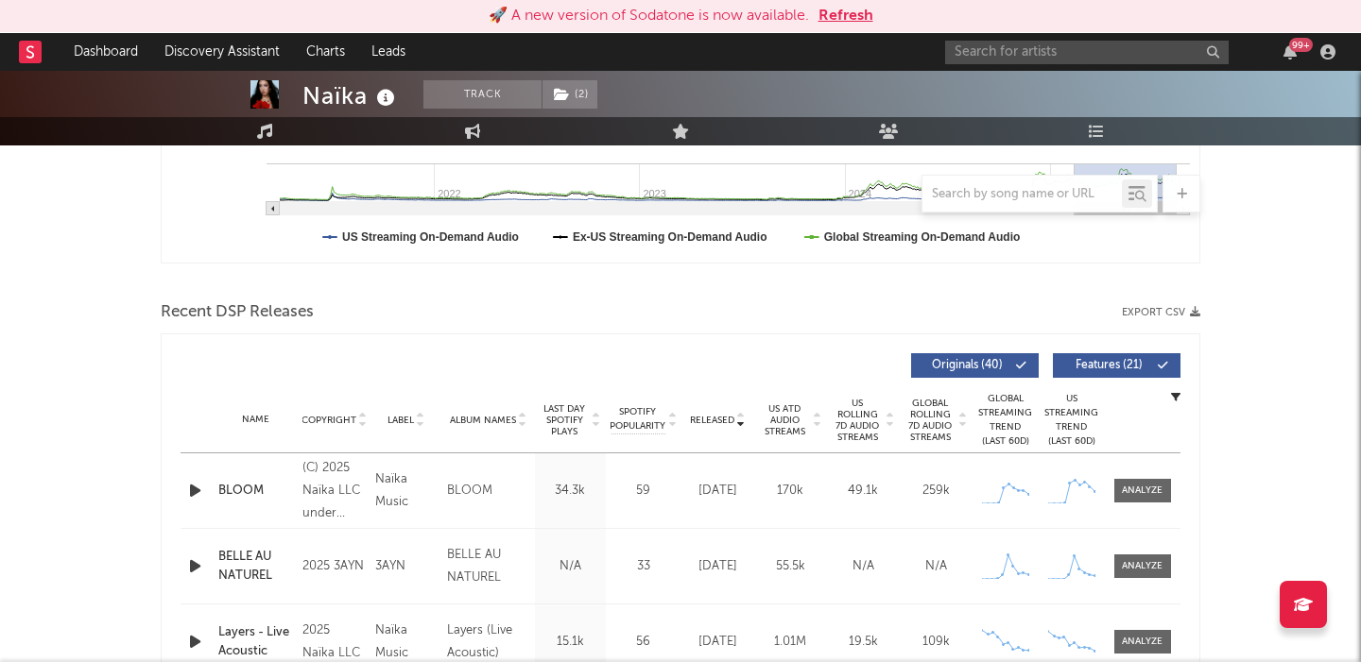
click at [1130, 368] on span "Features ( 21 )" at bounding box center [1108, 365] width 87 height 11
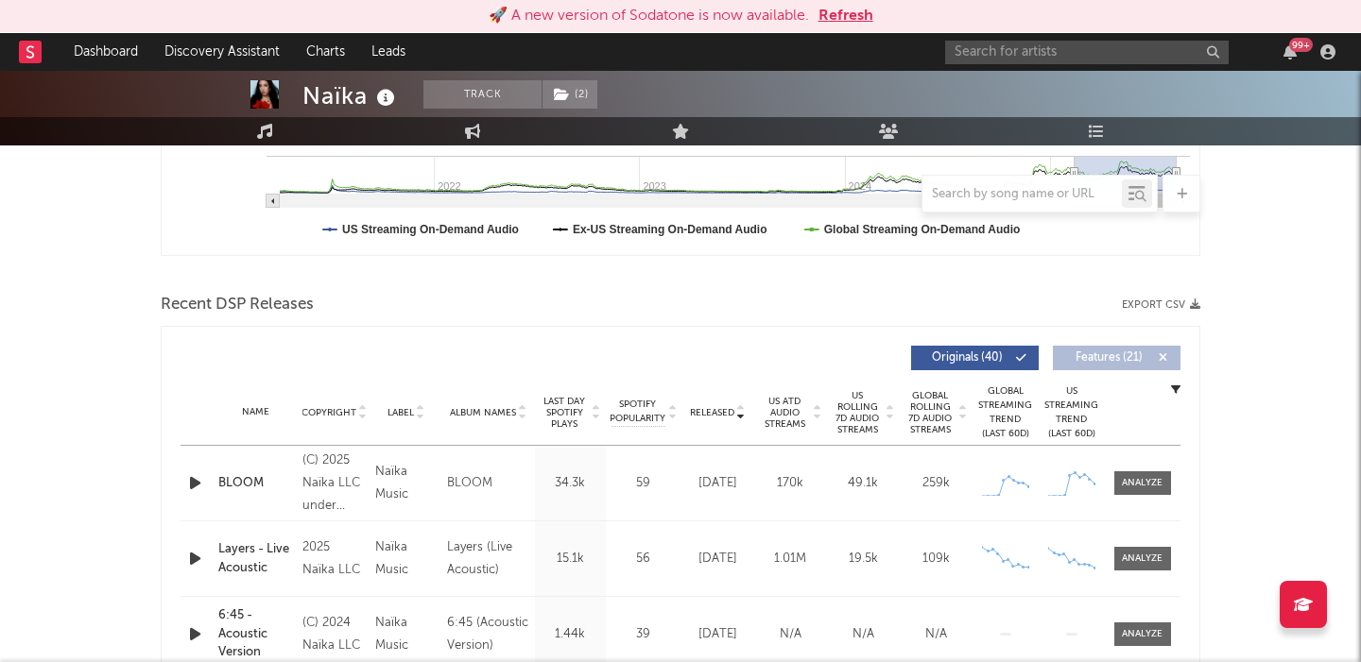
scroll to position [530, 0]
click at [866, 414] on span "US Rolling 7D Audio Streams" at bounding box center [858, 413] width 52 height 45
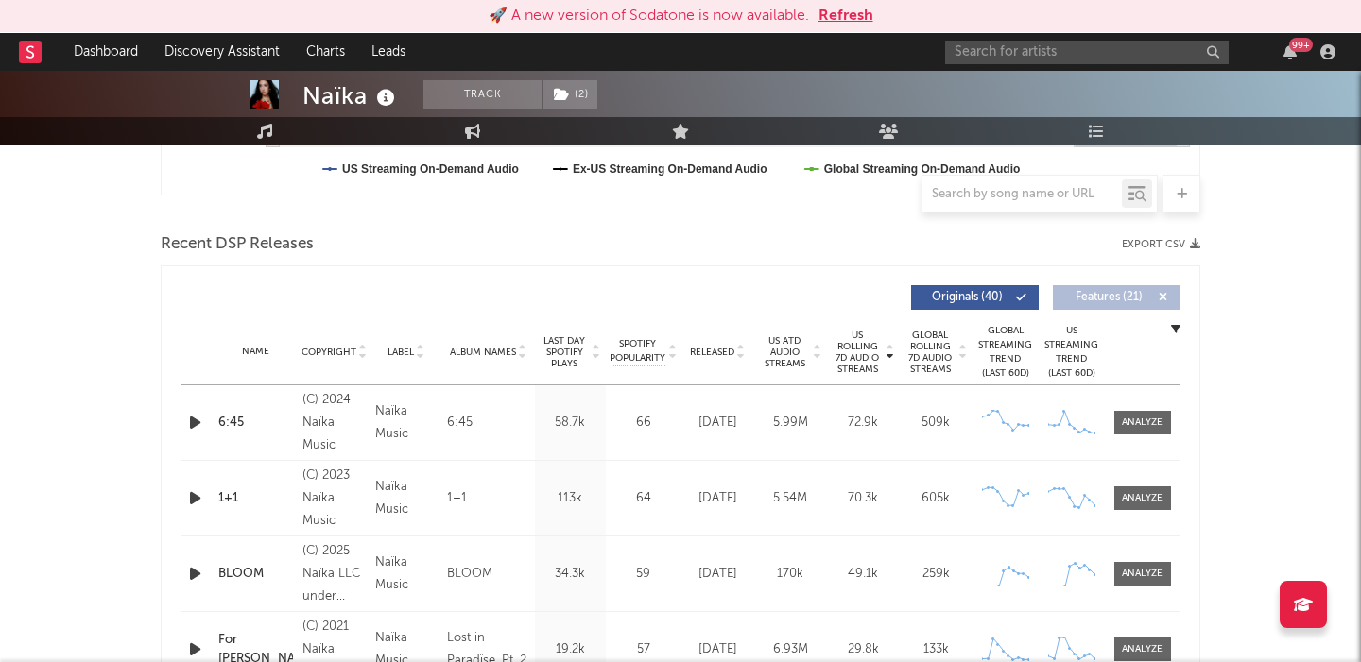
scroll to position [595, 0]
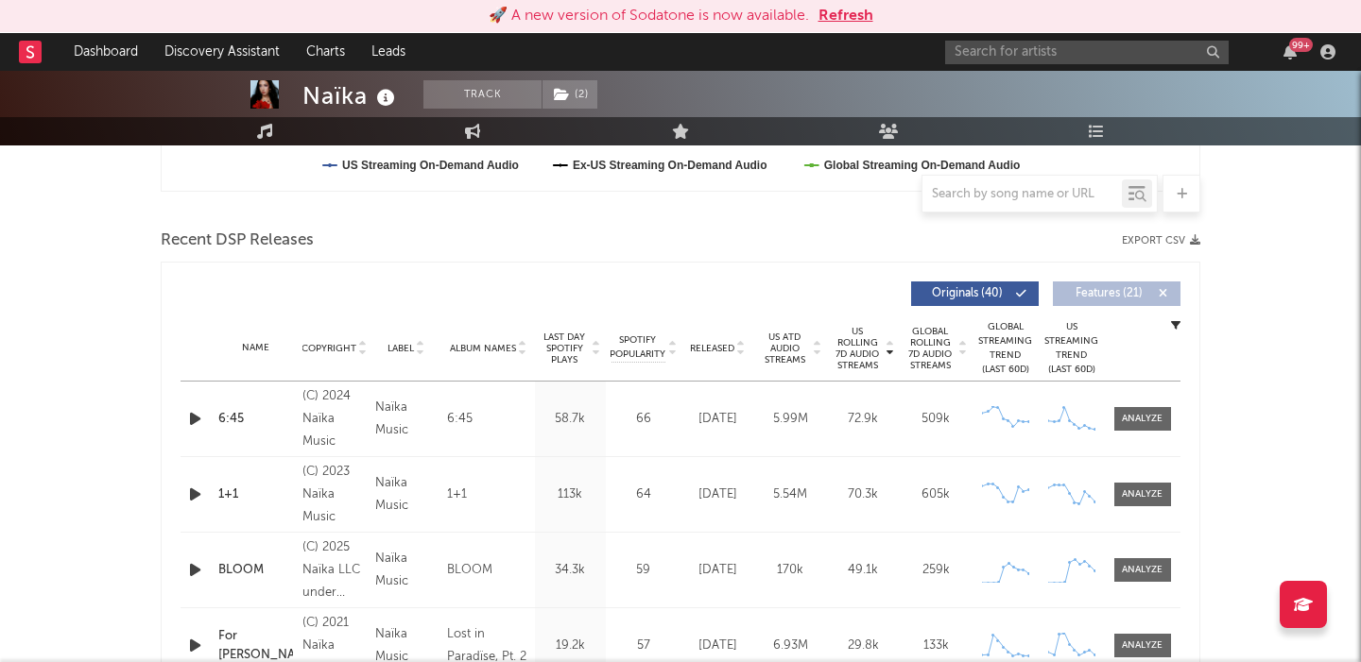
click at [238, 493] on div "1+1" at bounding box center [255, 495] width 75 height 19
click at [1133, 497] on div at bounding box center [1142, 495] width 41 height 14
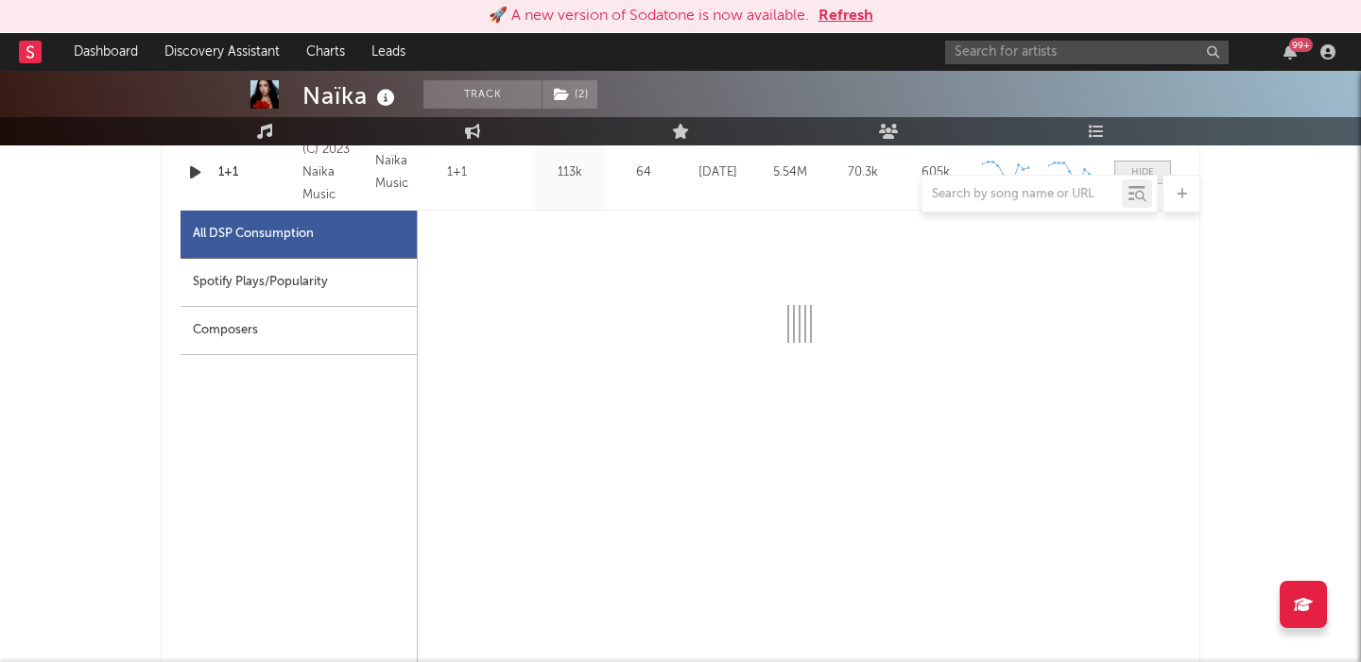
scroll to position [904, 0]
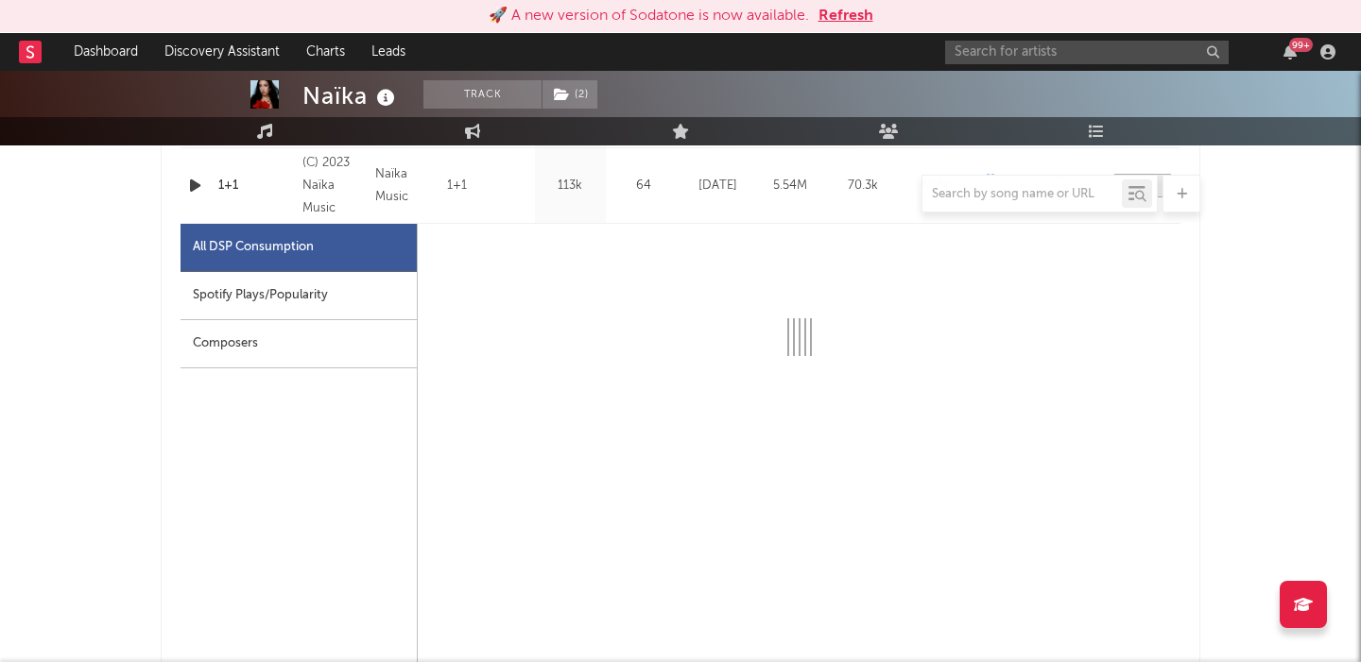
select select "6m"
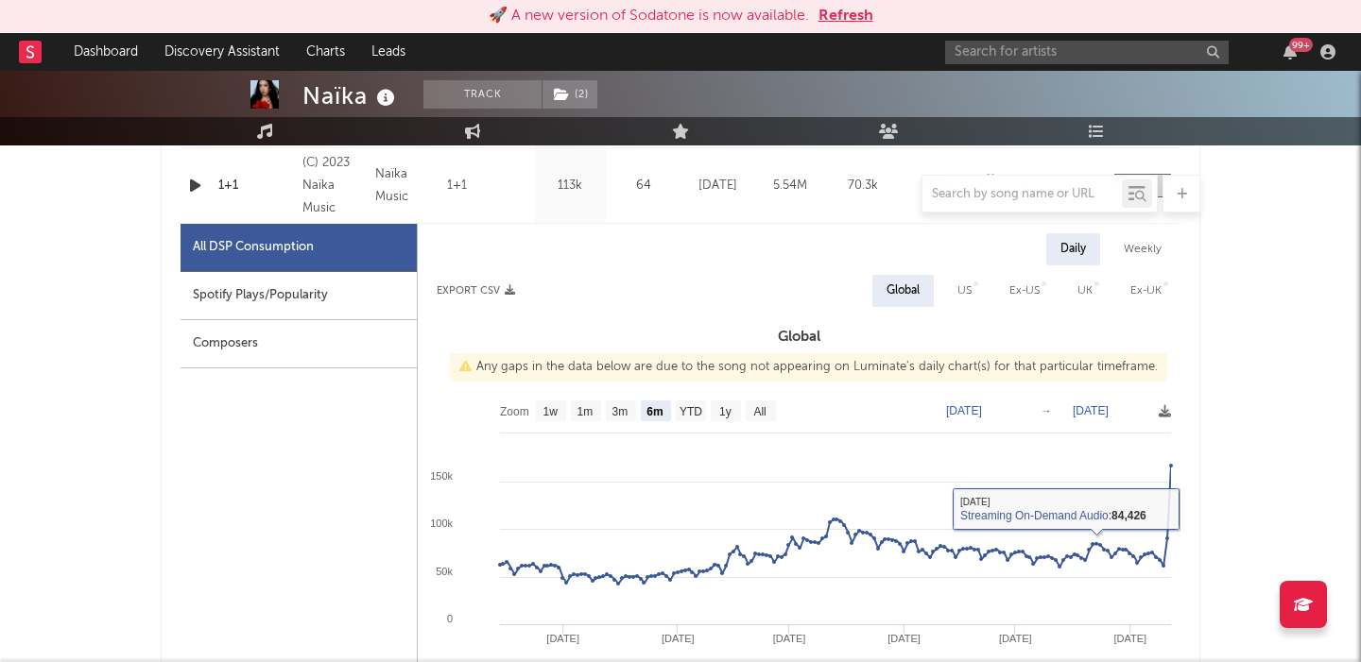
click at [1147, 251] on div "Weekly" at bounding box center [1142, 249] width 66 height 32
select select "6m"
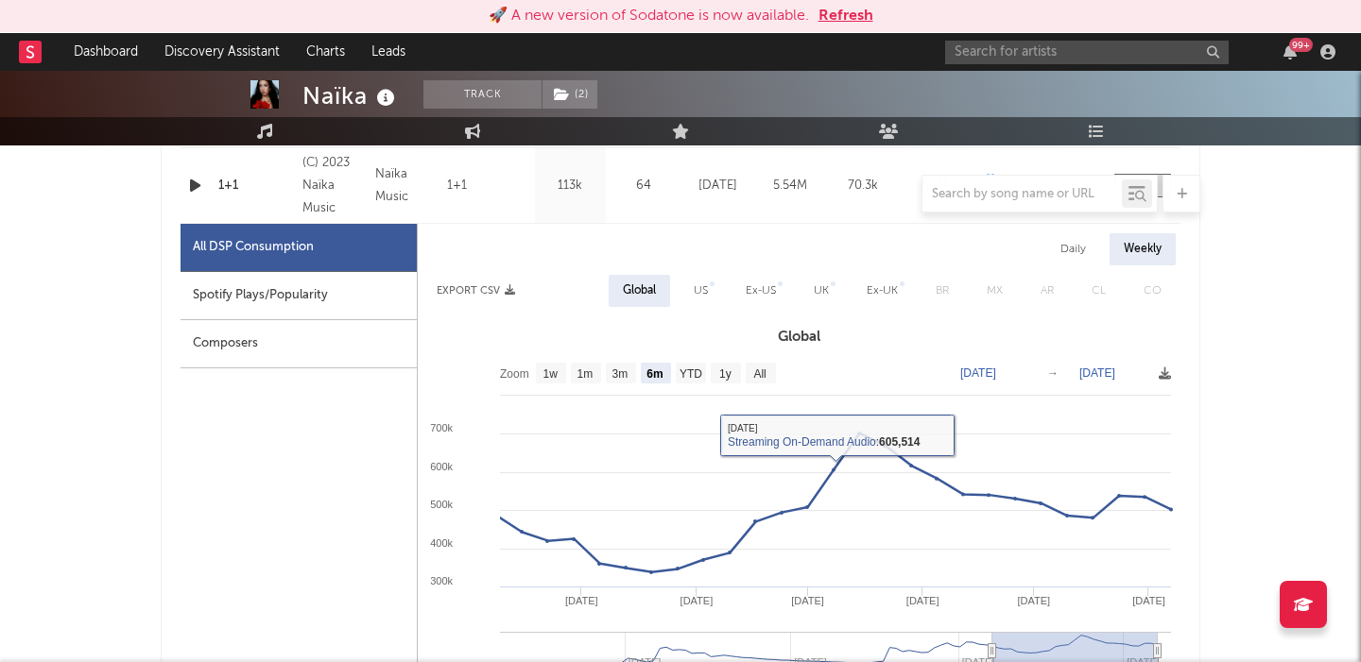
click at [699, 293] on div "US" at bounding box center [701, 291] width 14 height 23
select select "6m"
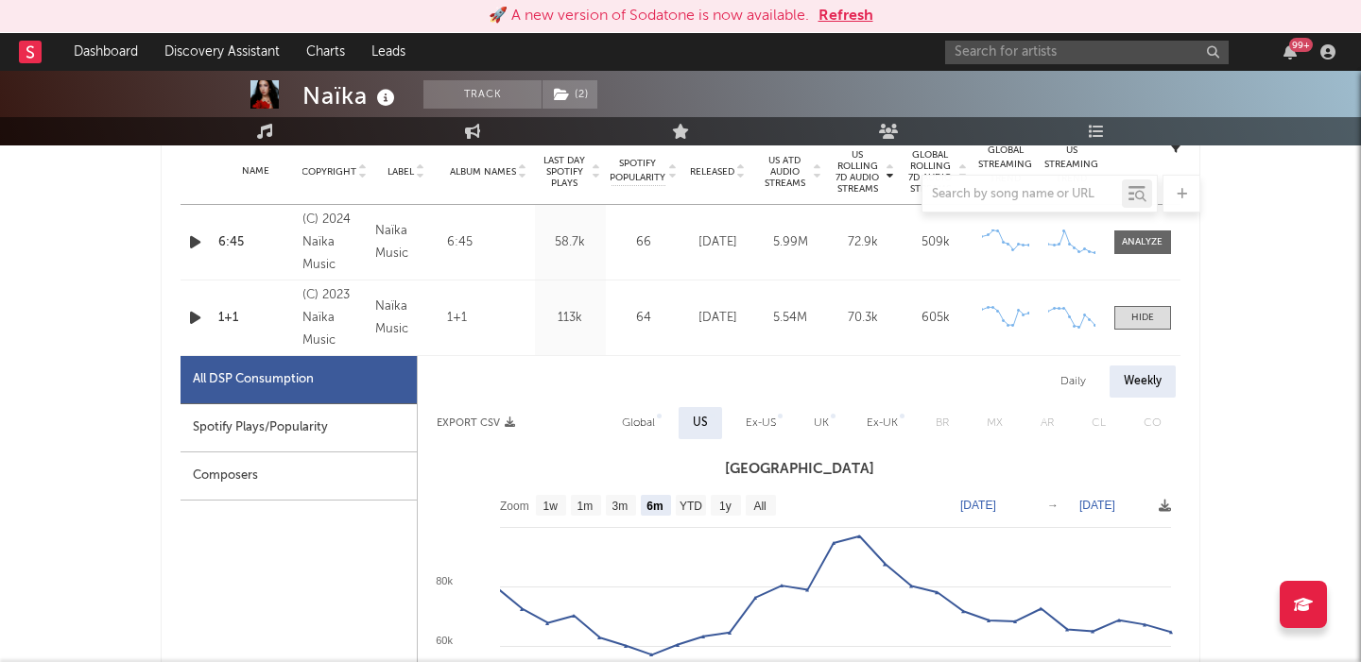
scroll to position [768, 0]
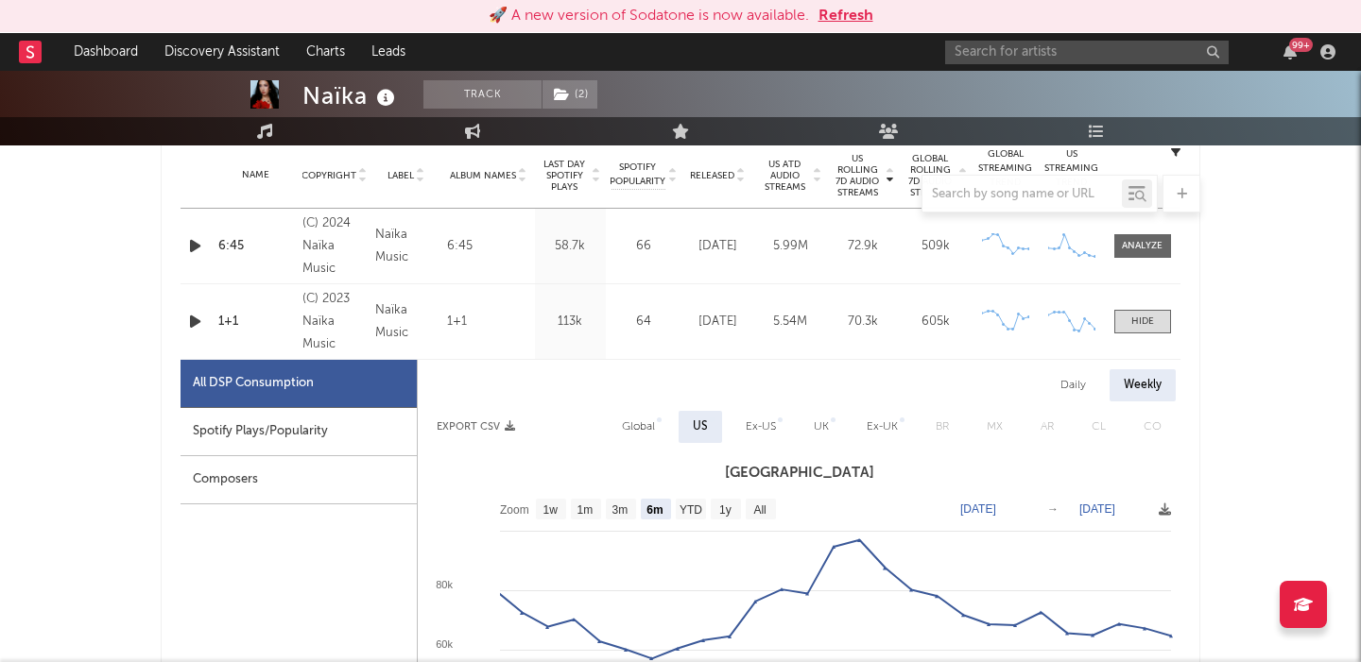
click at [1089, 378] on div "Daily" at bounding box center [1073, 385] width 54 height 32
select select "6m"
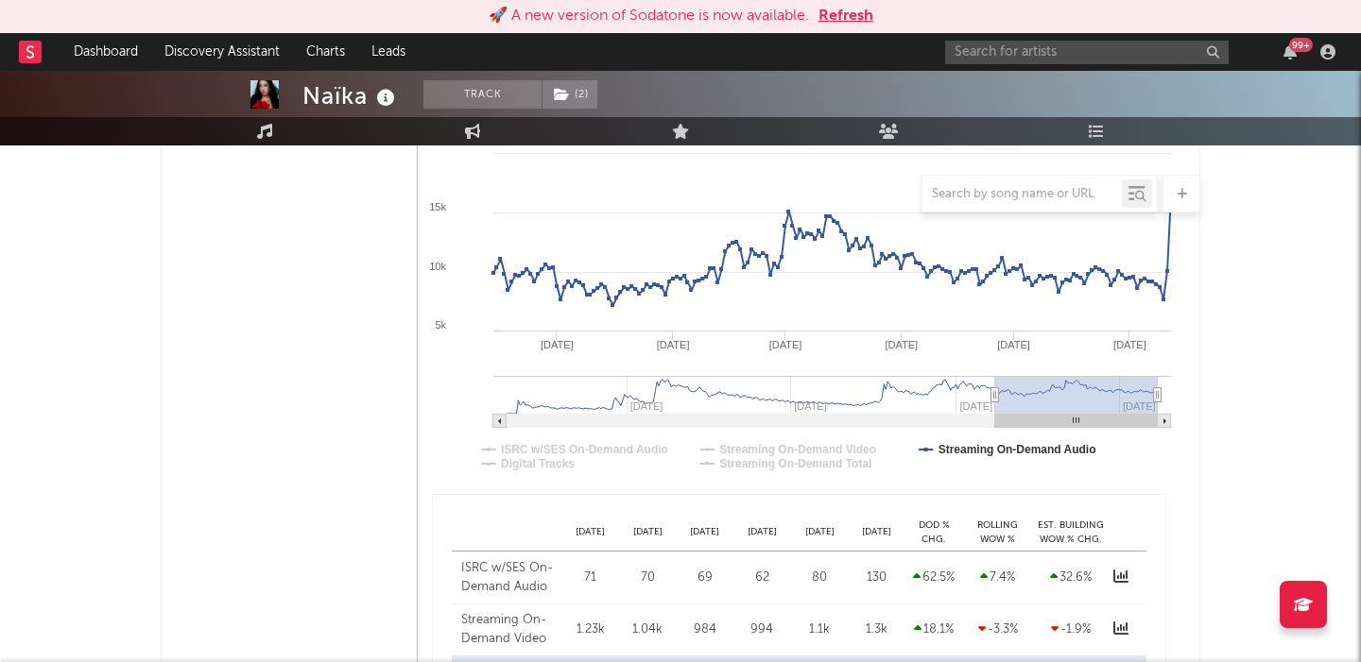
scroll to position [904, 0]
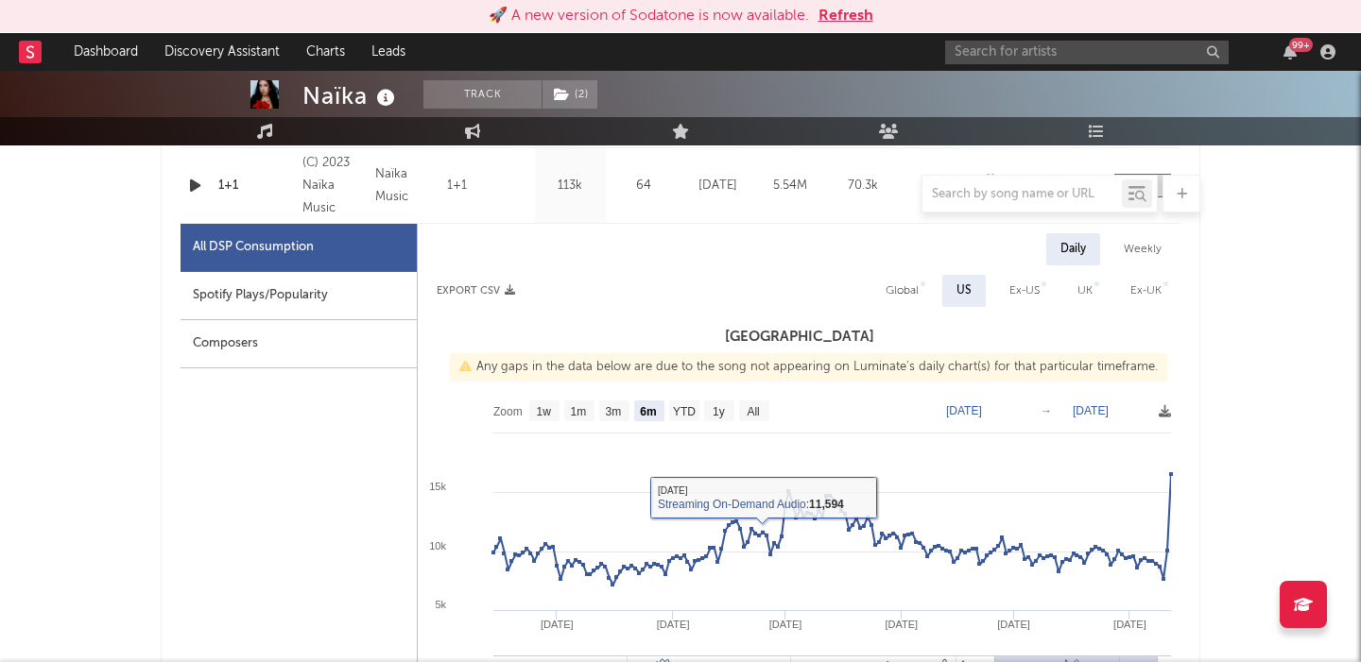
click at [897, 293] on div "Global" at bounding box center [901, 291] width 33 height 23
select select "6m"
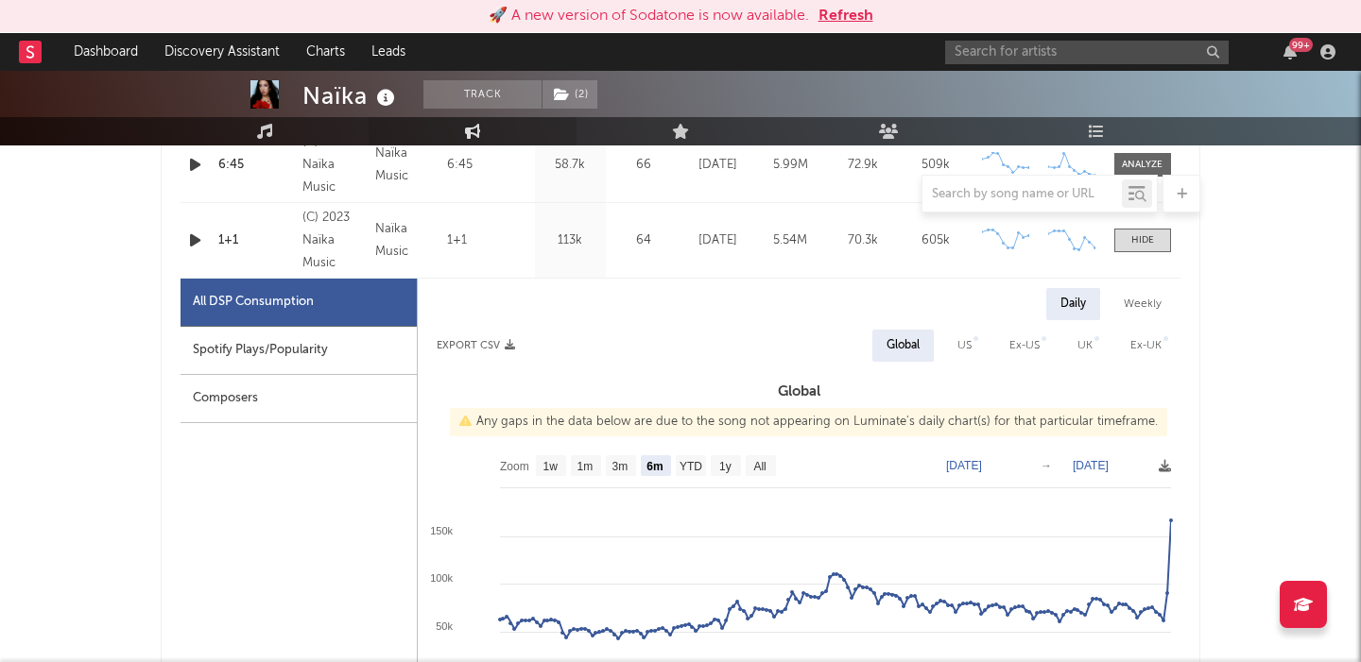
scroll to position [0, 0]
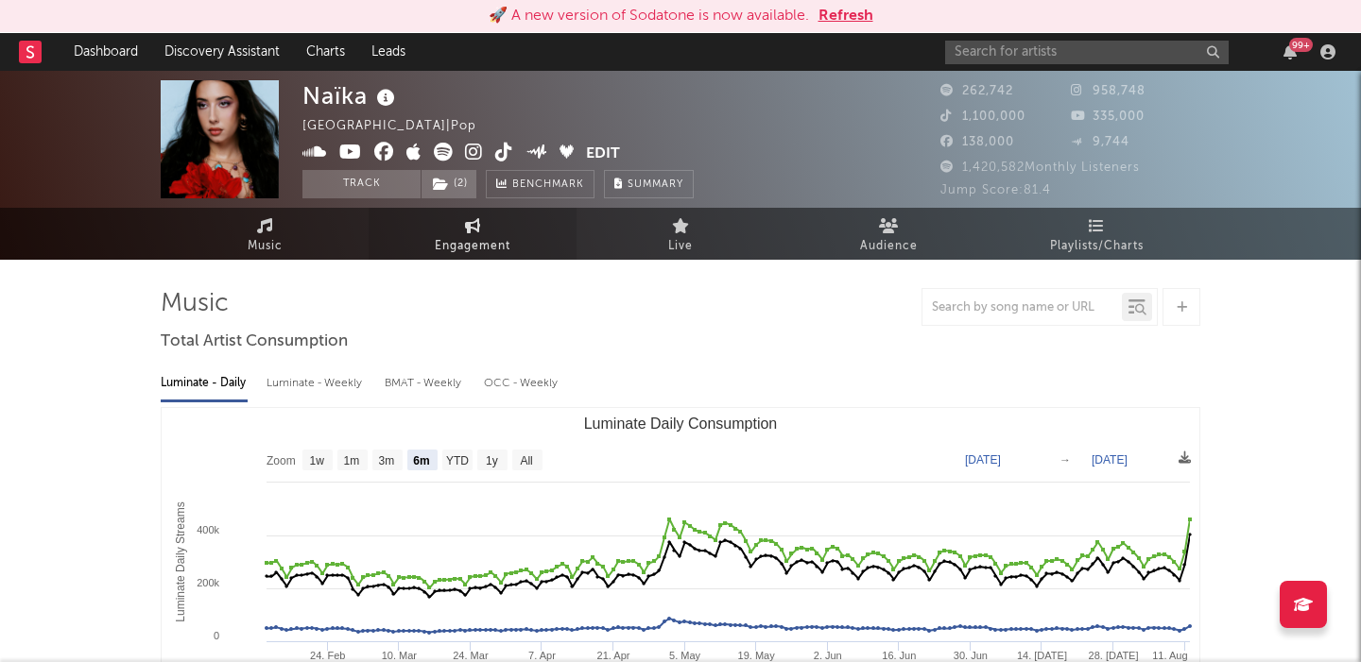
click at [453, 253] on span "Engagement" at bounding box center [473, 246] width 76 height 23
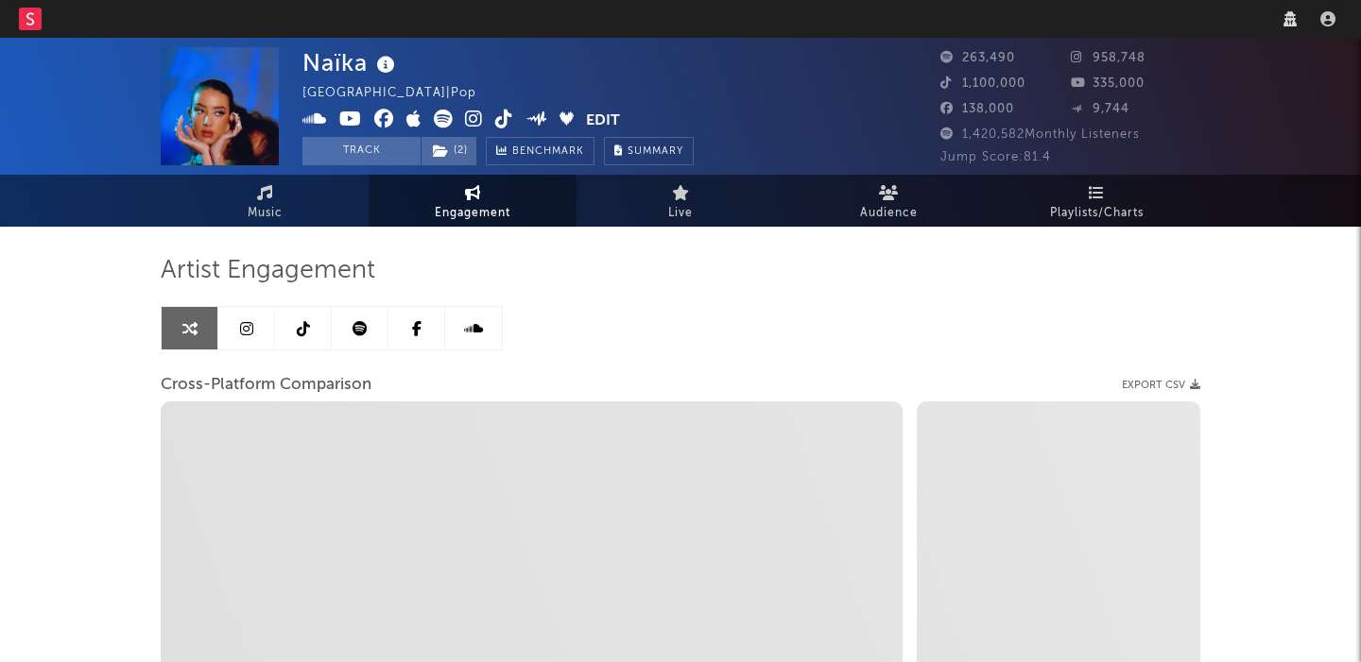
select select "1w"
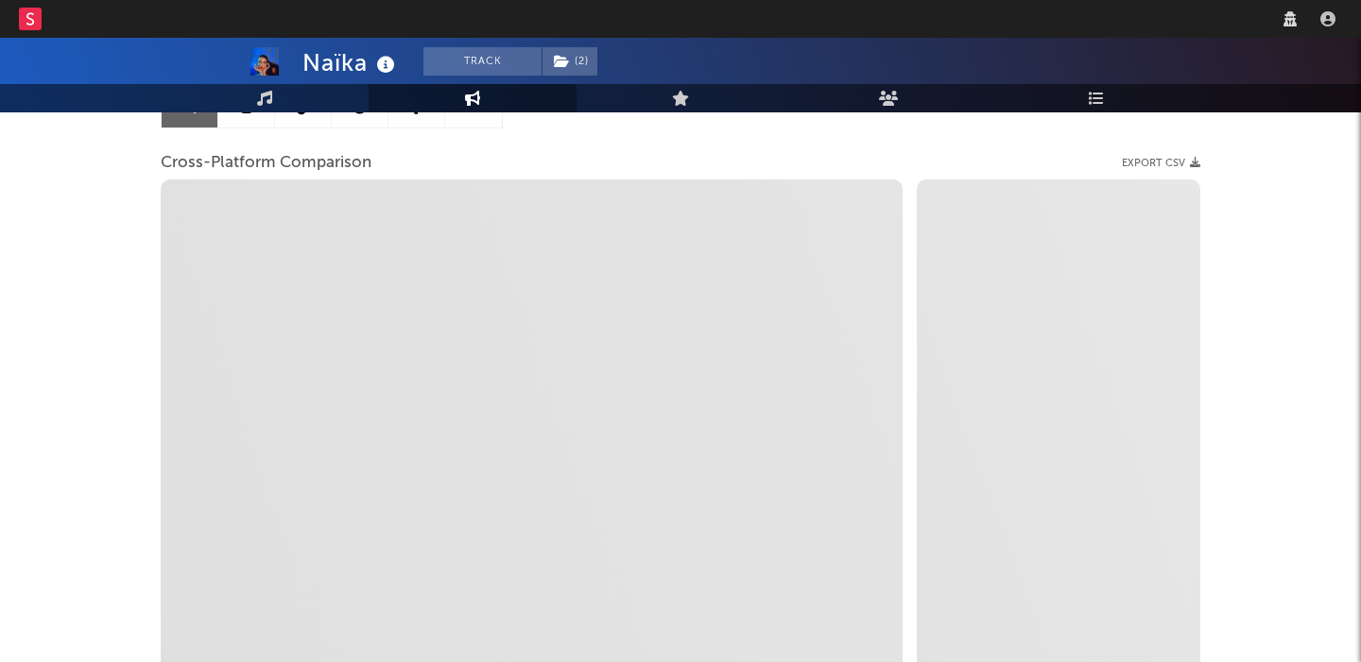
scroll to position [219, 0]
select select "1m"
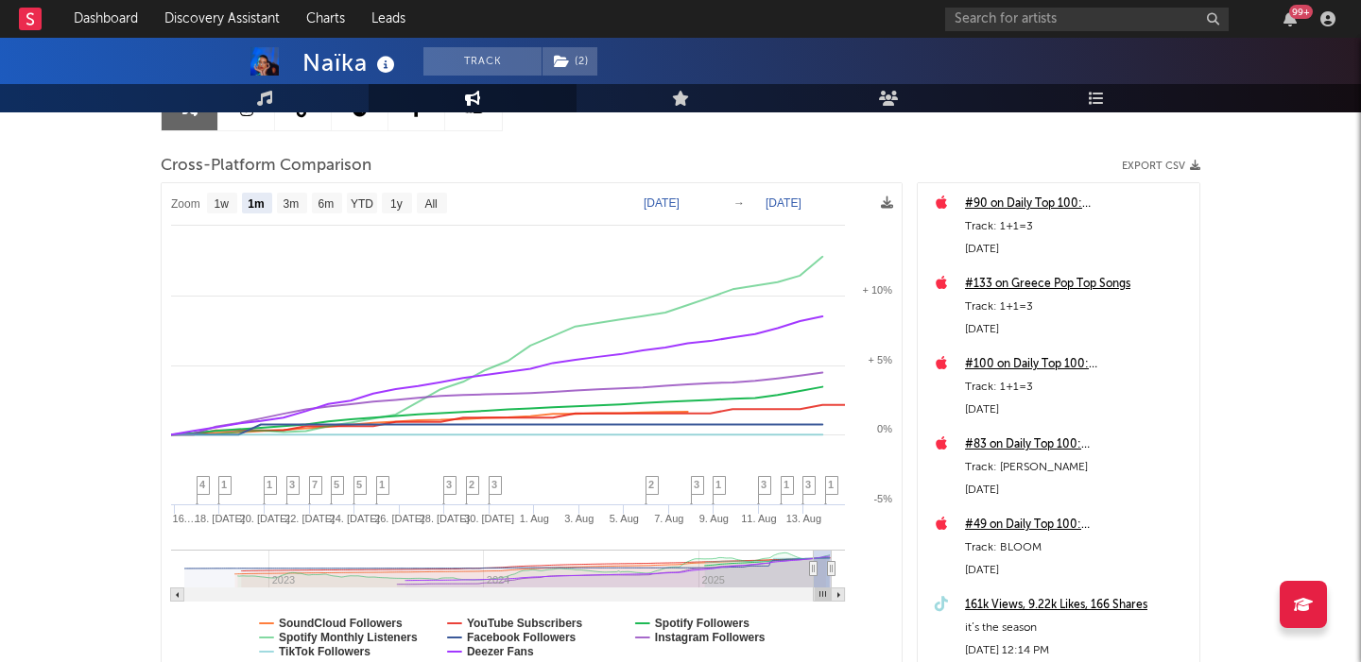
select select "1m"
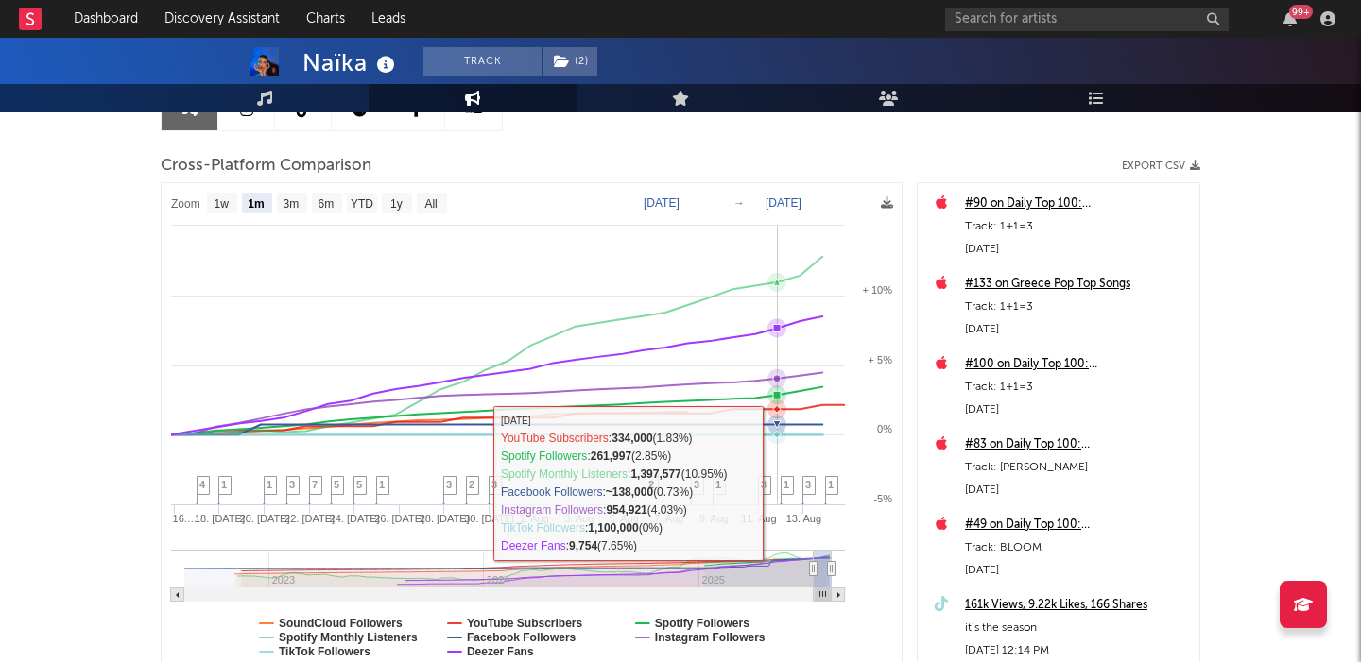
click at [766, 485] on span "3" at bounding box center [764, 484] width 6 height 11
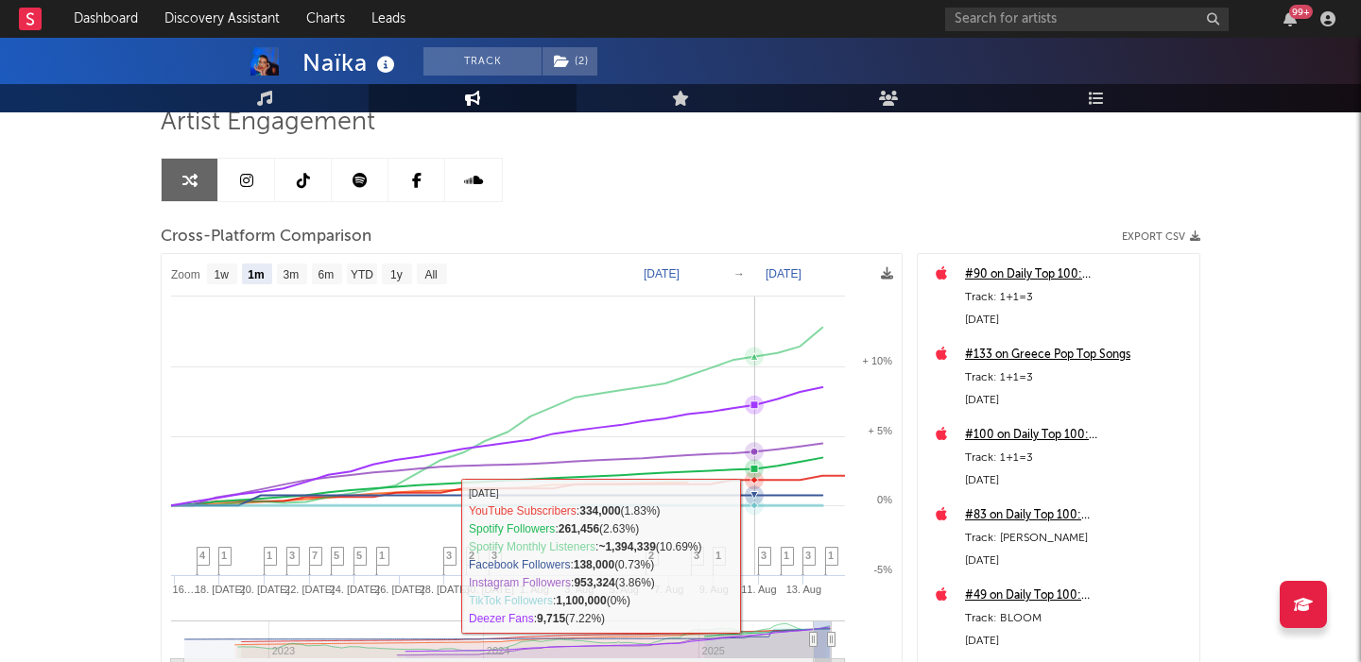
scroll to position [139, 0]
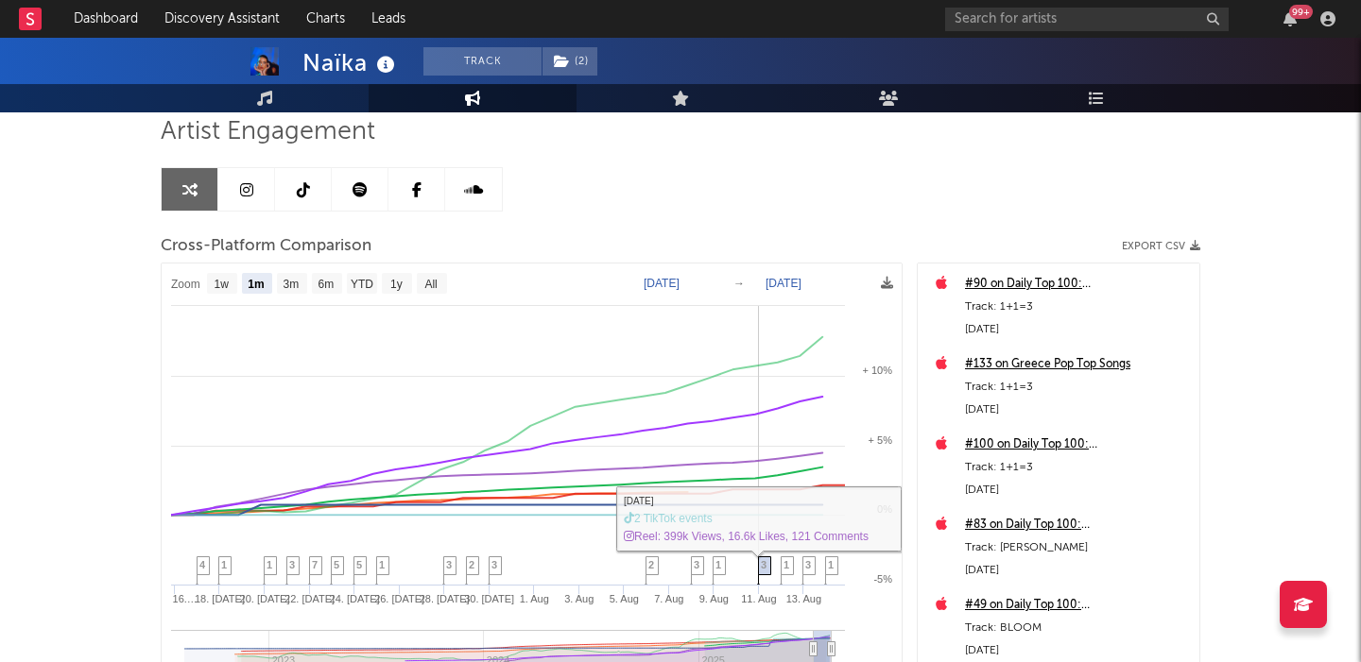
click at [765, 565] on span "3" at bounding box center [764, 564] width 6 height 11
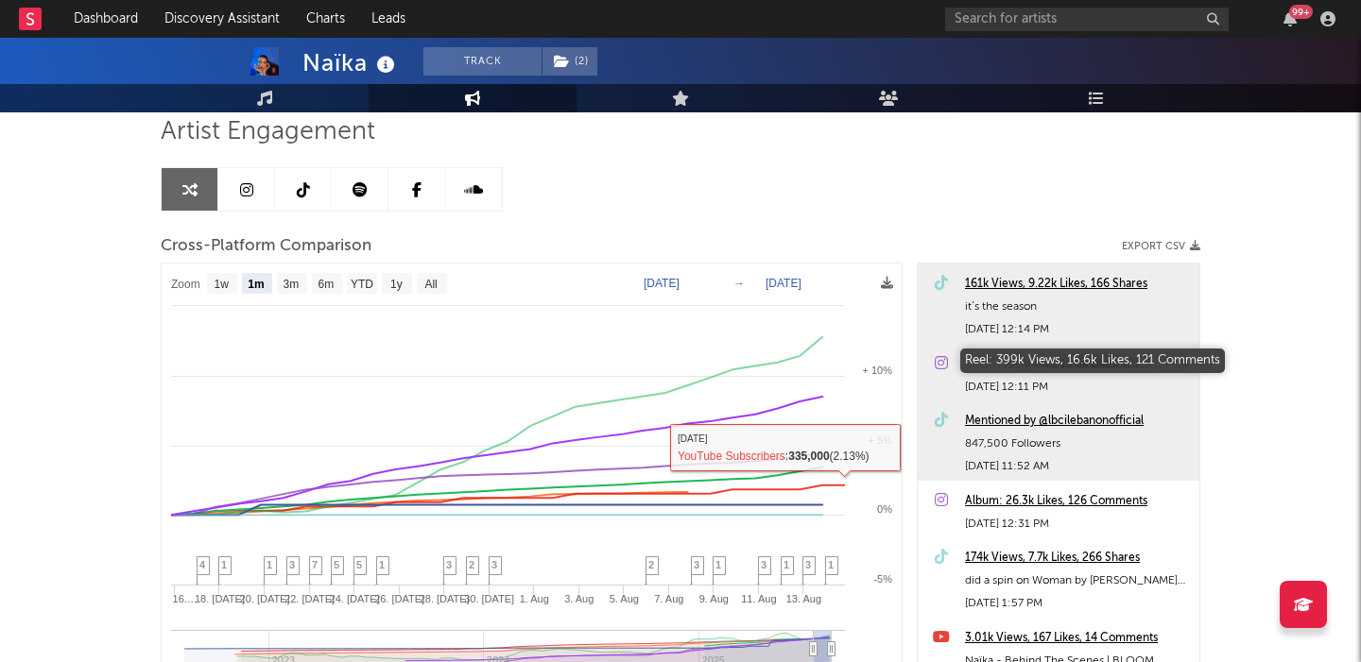
click at [1011, 365] on div "Reel: 399k Views, 16.6k Likes, 121 Comments" at bounding box center [1077, 364] width 225 height 23
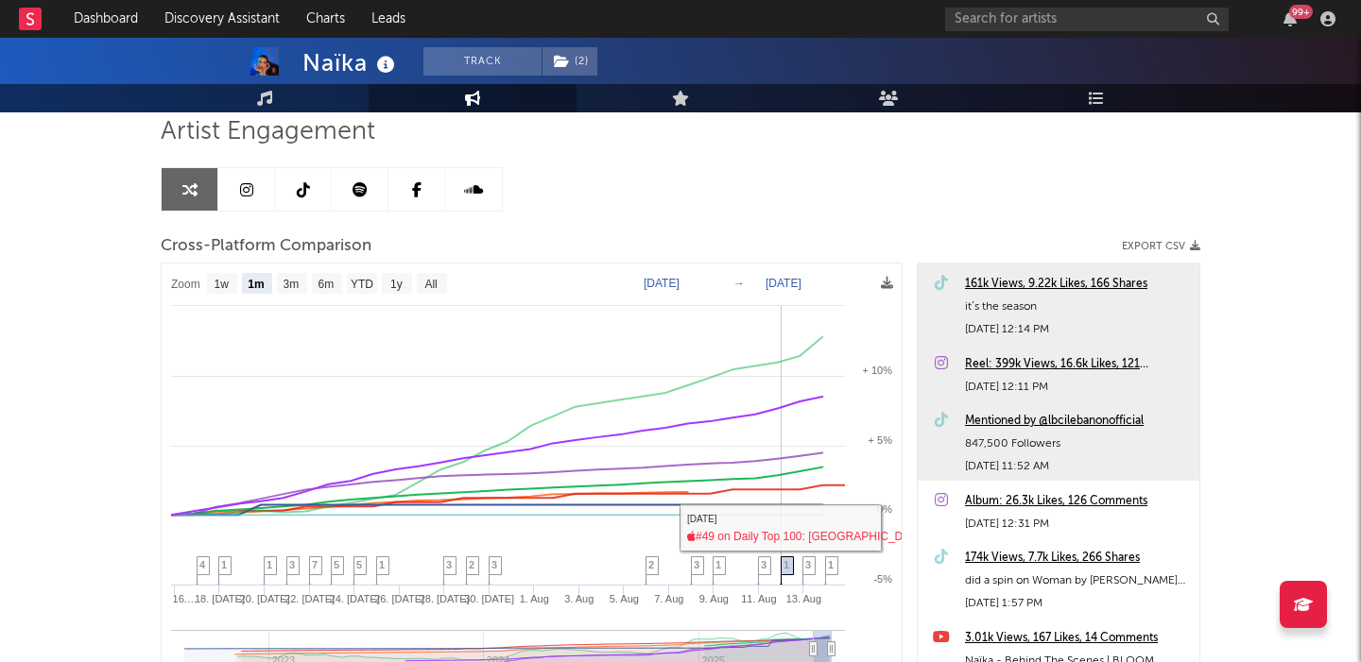
click at [791, 570] on icon at bounding box center [787, 572] width 13 height 29
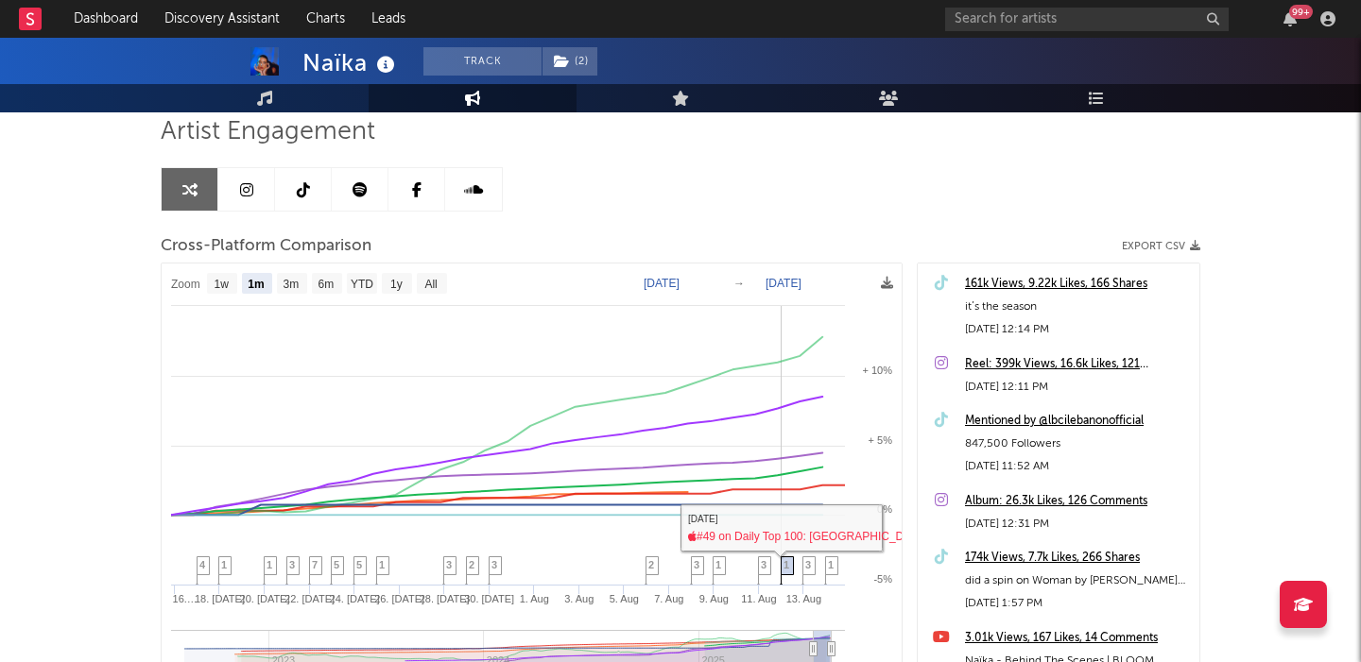
scroll to position [321, 0]
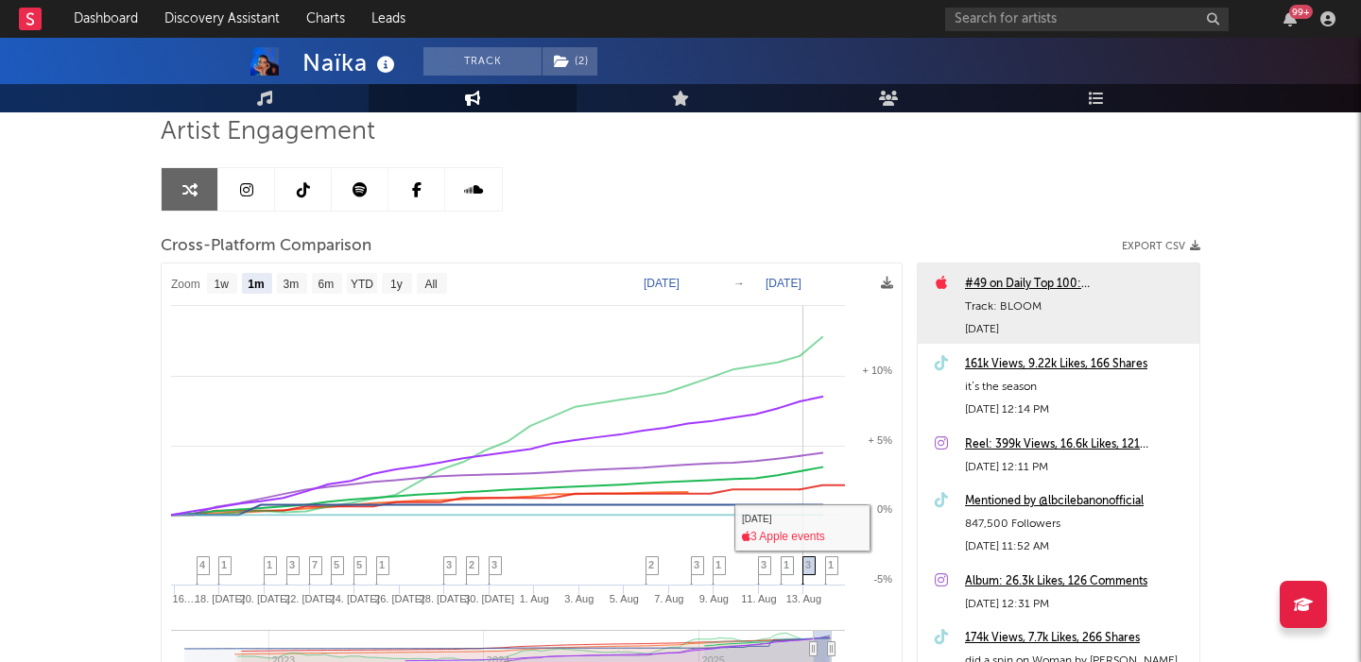
click at [806, 567] on span "3" at bounding box center [808, 564] width 6 height 11
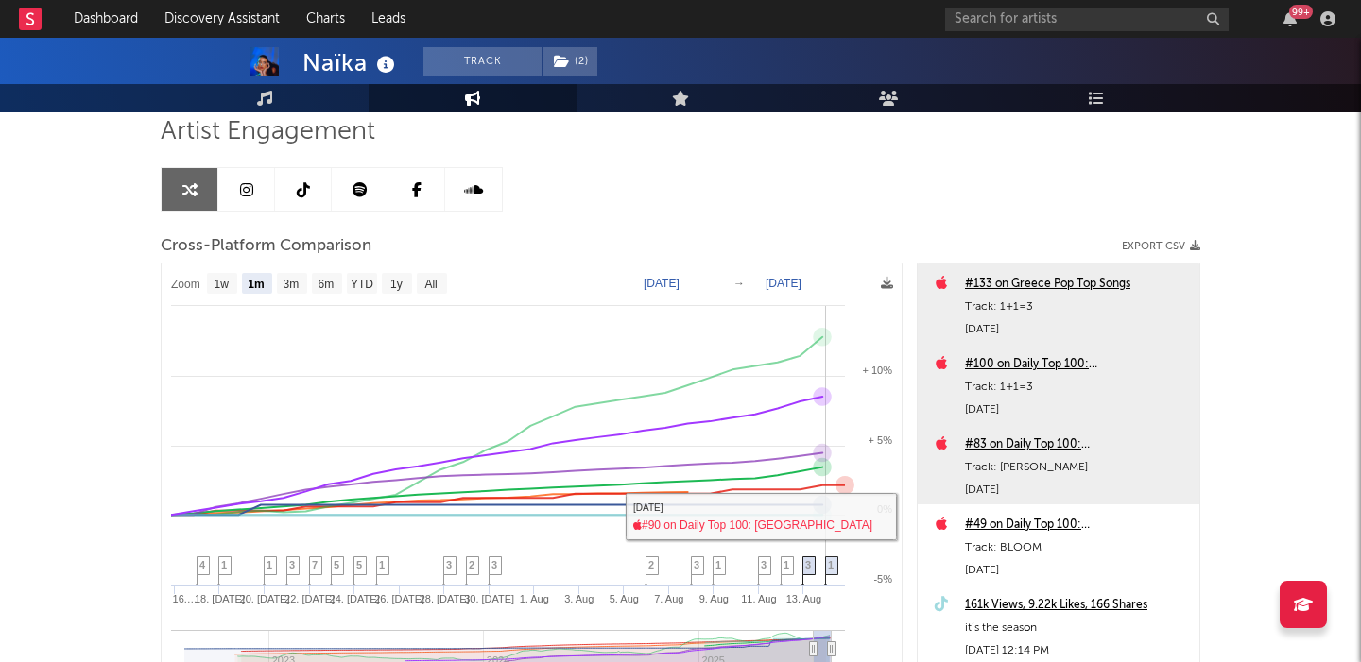
click at [835, 566] on icon at bounding box center [831, 572] width 13 height 29
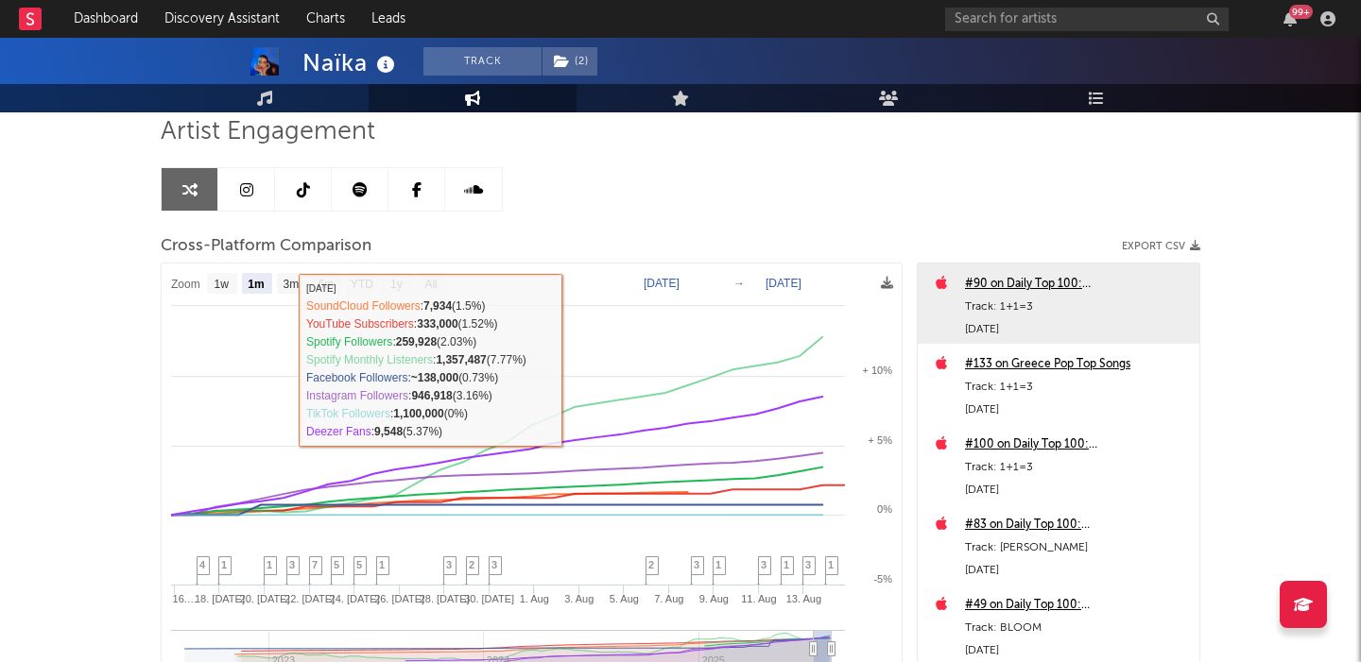
click at [247, 193] on icon at bounding box center [246, 189] width 13 height 15
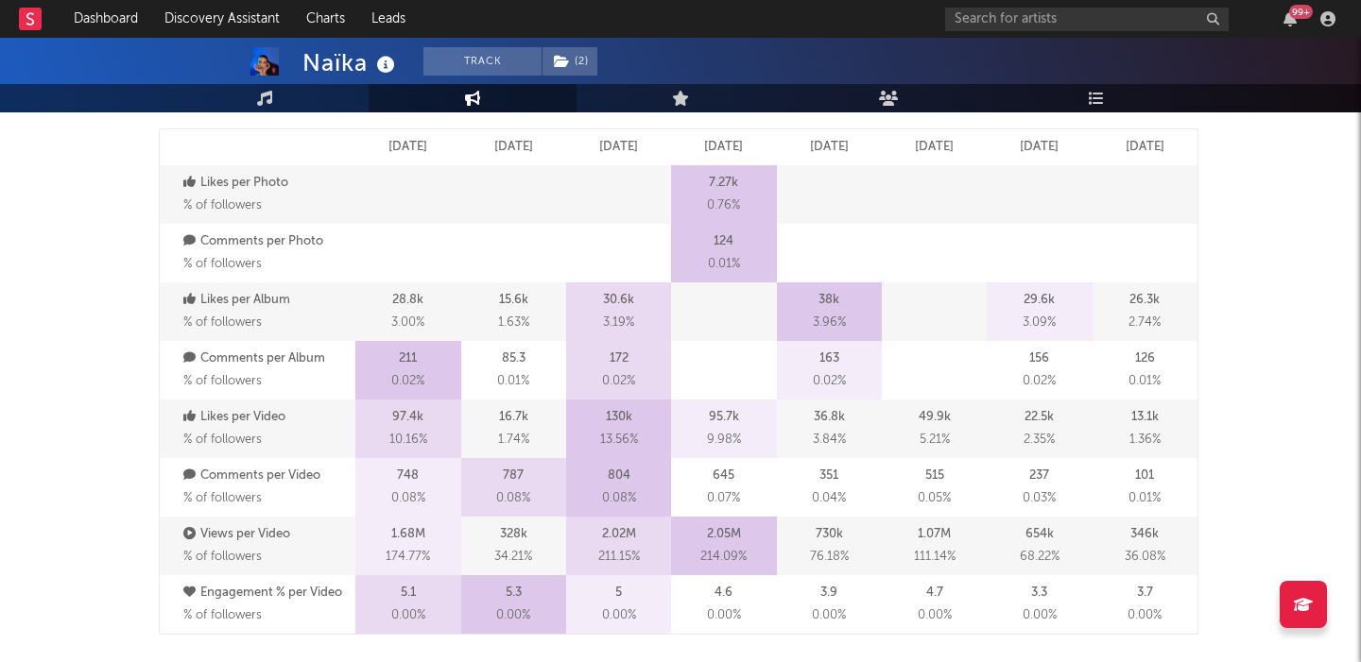
select select "6m"
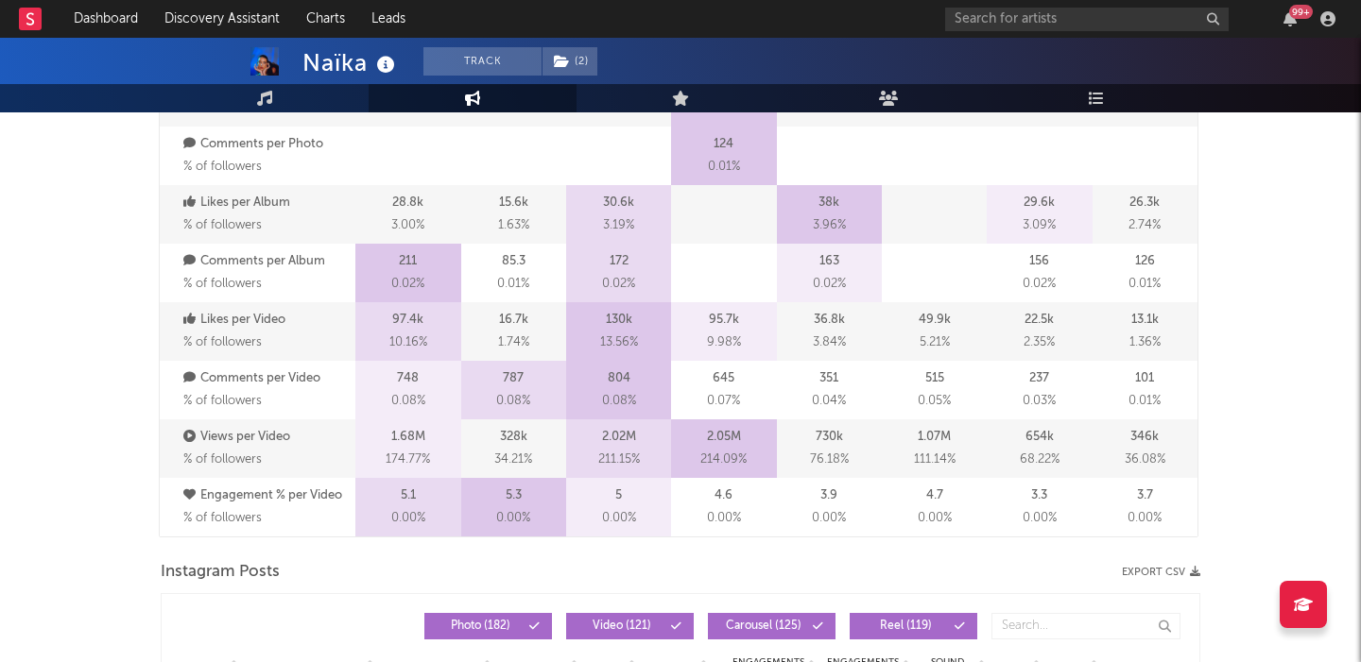
scroll to position [1517, 0]
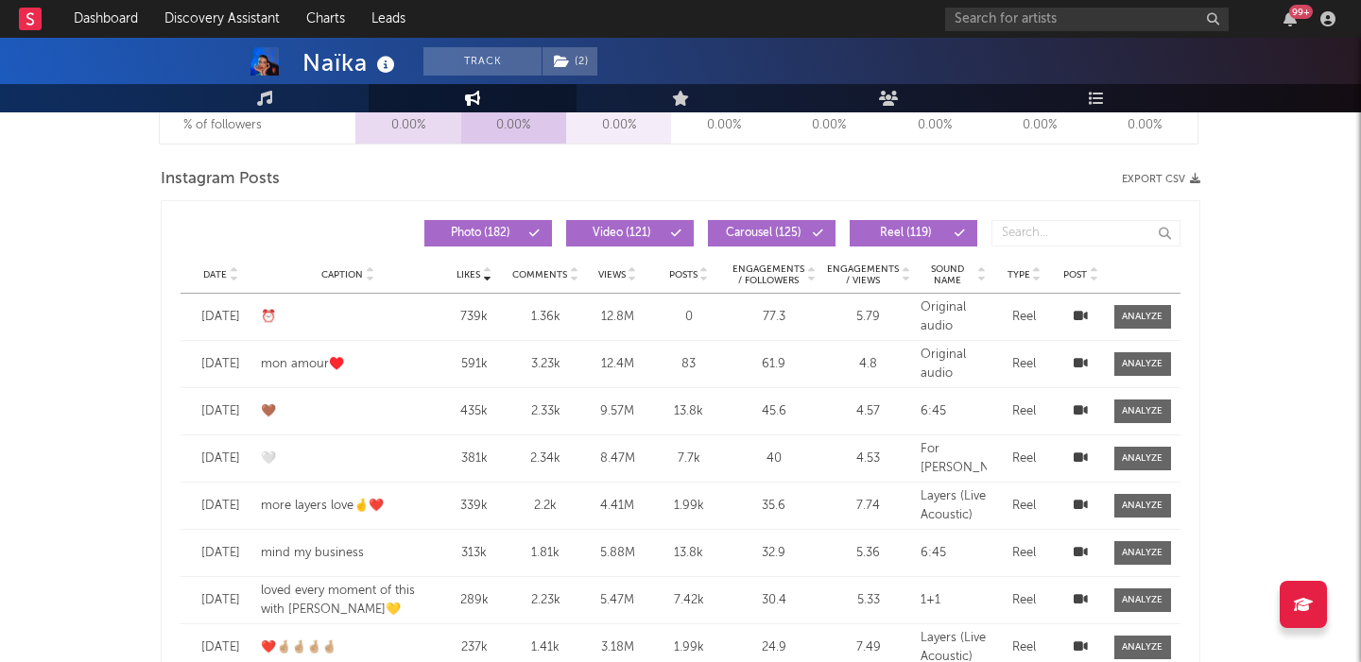
click at [215, 270] on span "Date" at bounding box center [215, 274] width 24 height 11
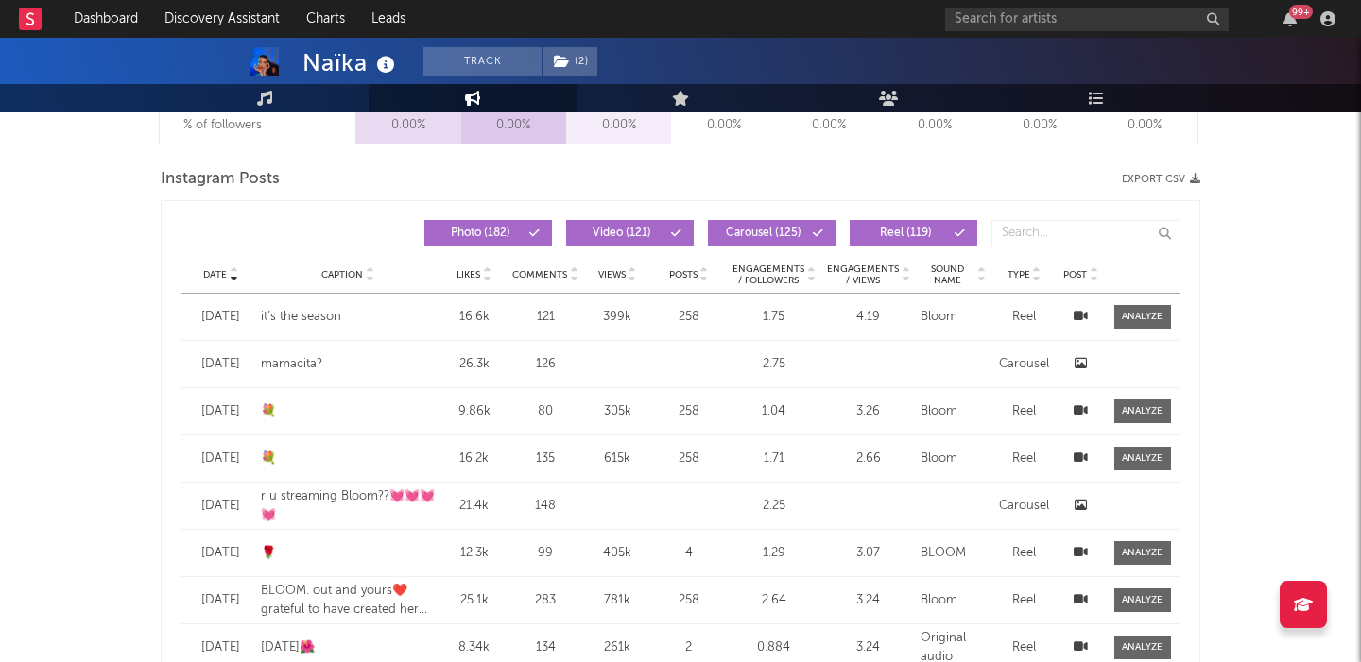
click at [215, 270] on span "Date" at bounding box center [215, 274] width 24 height 11
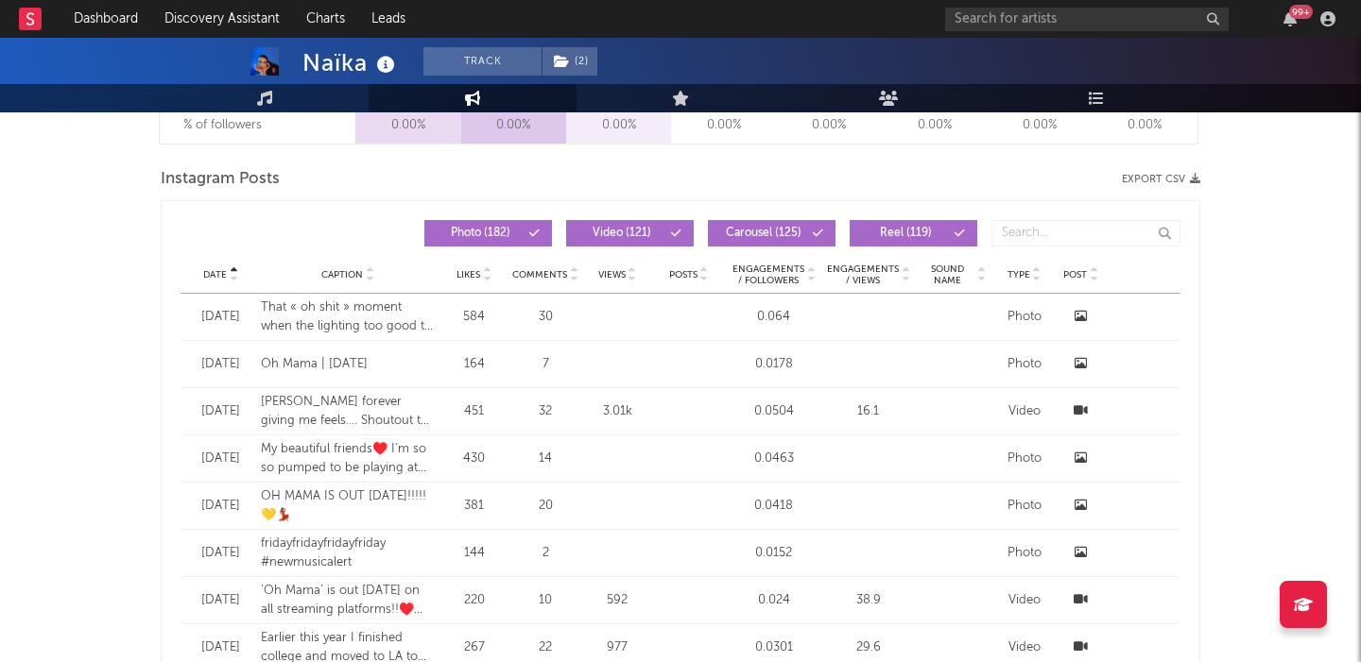
click at [215, 270] on span "Date" at bounding box center [215, 274] width 24 height 11
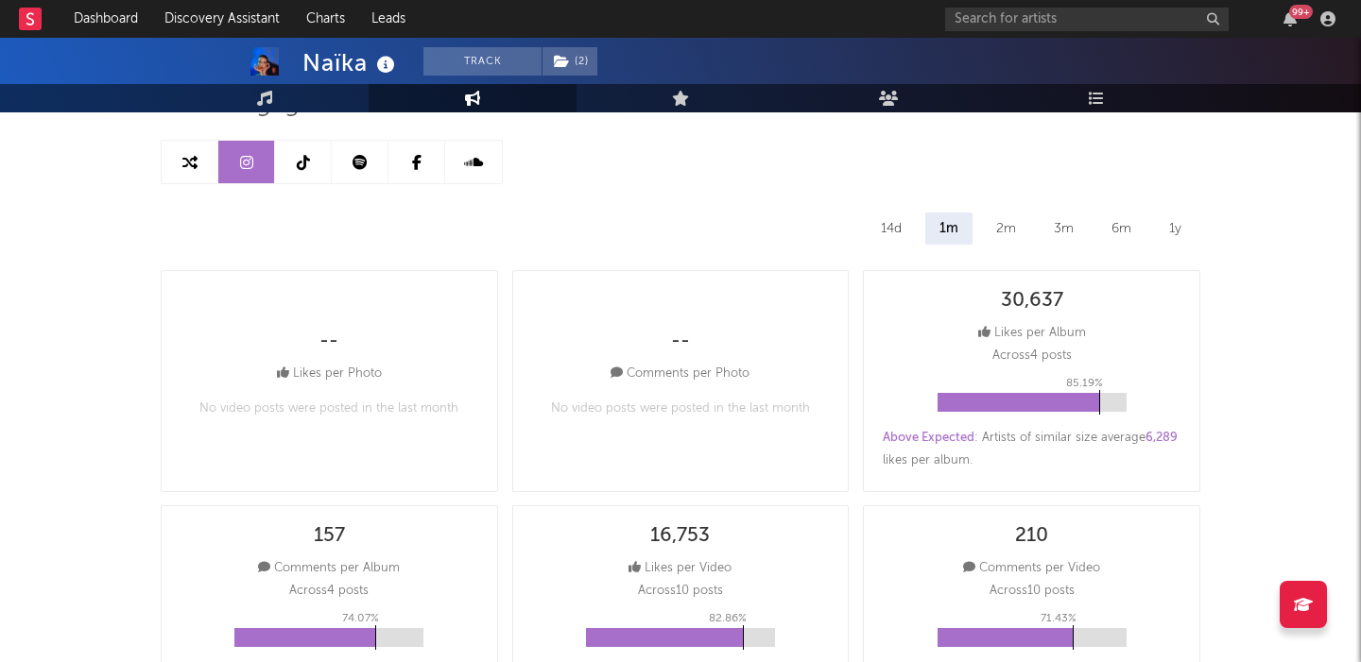
scroll to position [0, 0]
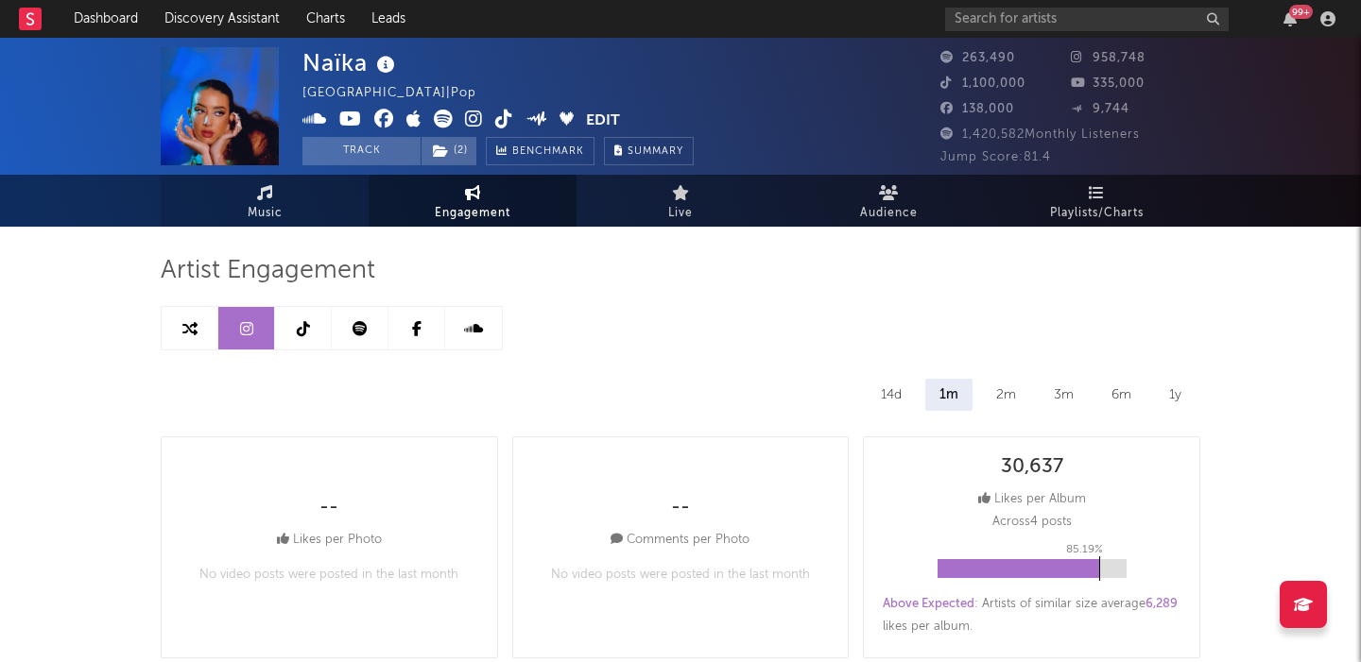
click at [277, 208] on span "Music" at bounding box center [265, 213] width 35 height 23
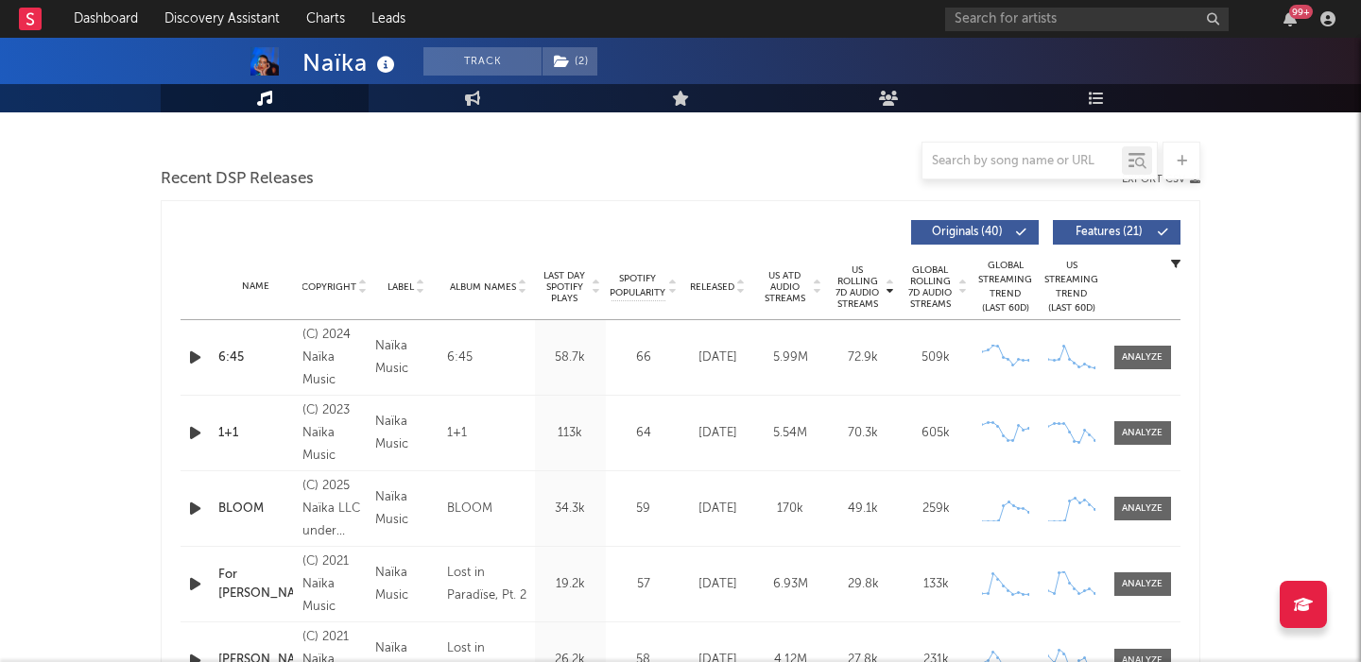
scroll to position [624, 0]
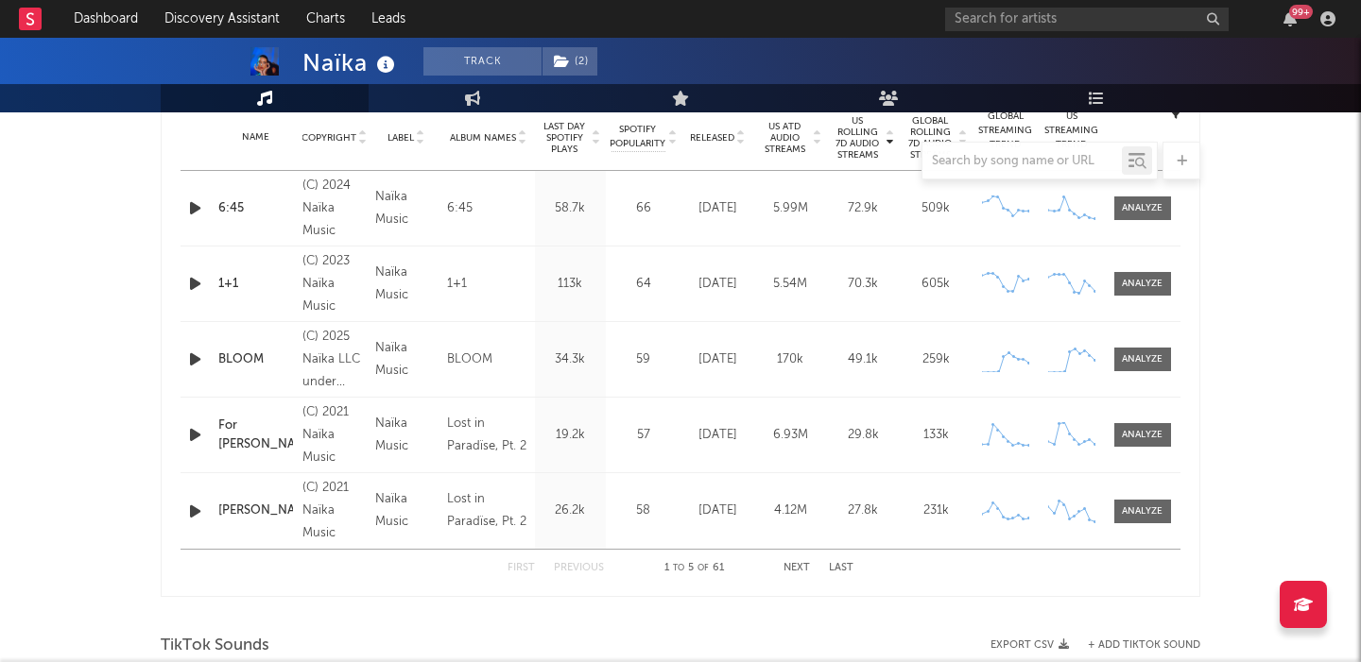
select select "6m"
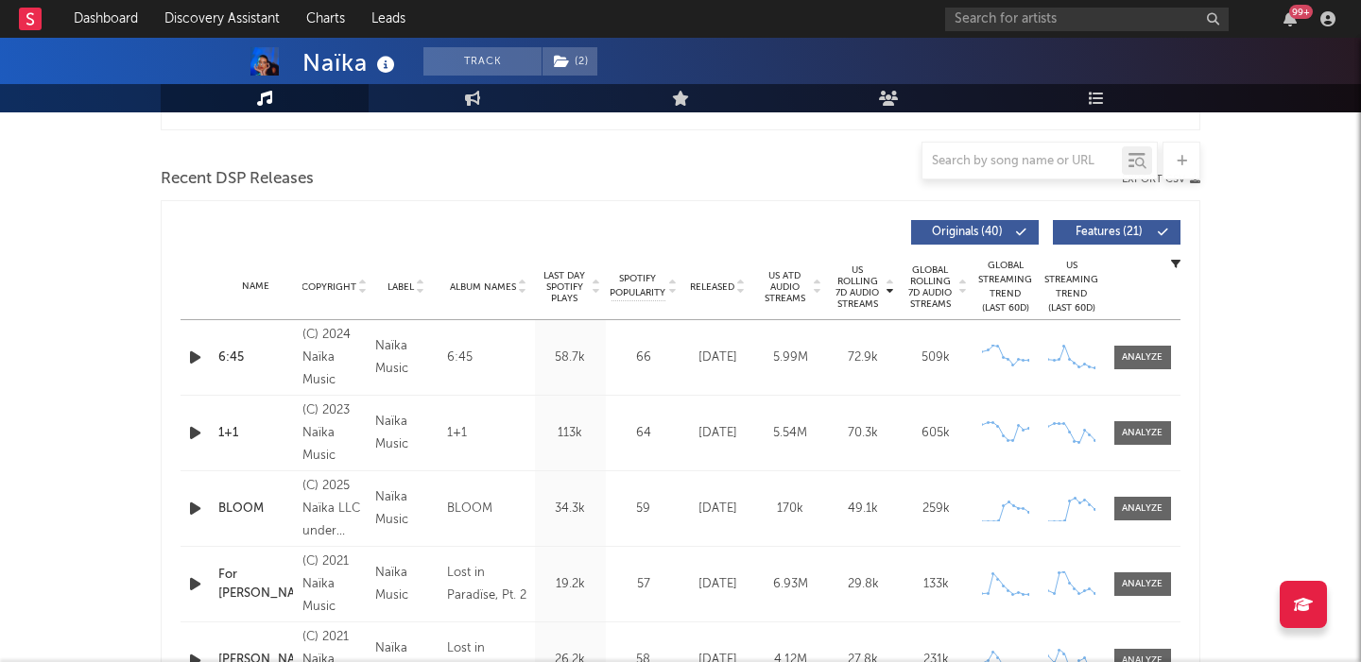
click at [1090, 225] on button "Features ( 21 )" at bounding box center [1117, 232] width 128 height 25
click at [1128, 365] on span at bounding box center [1142, 358] width 57 height 24
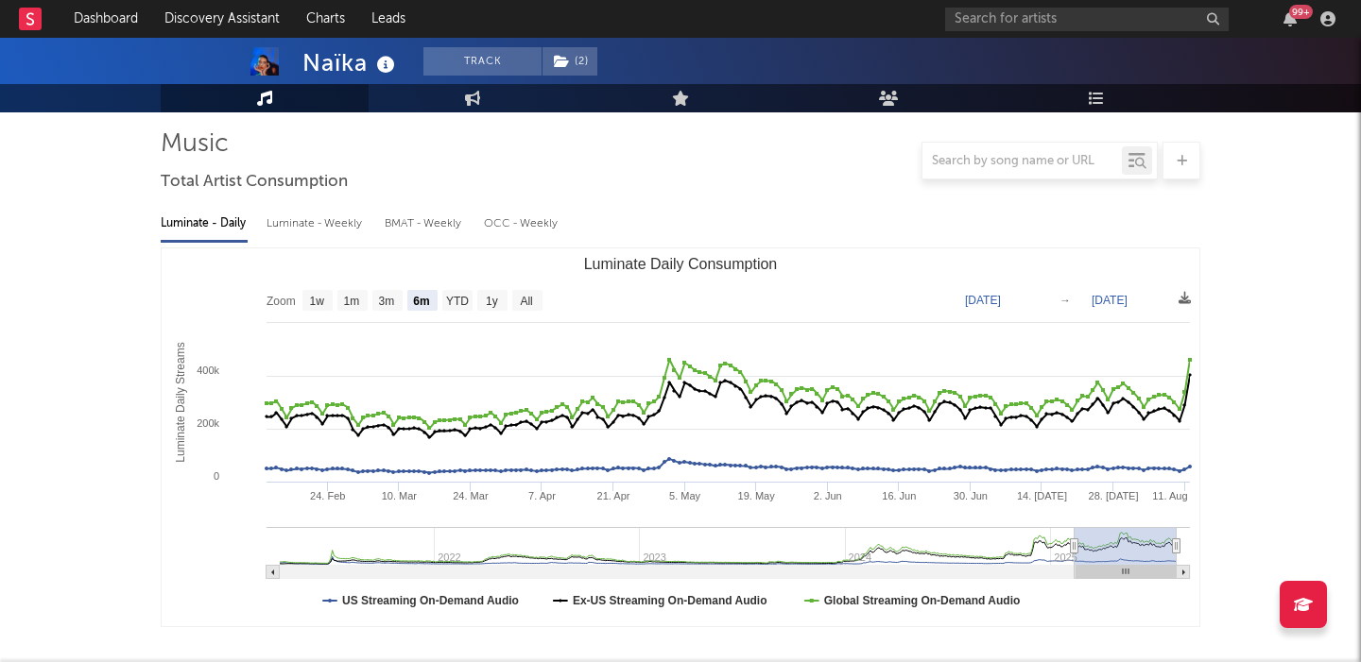
scroll to position [69, 0]
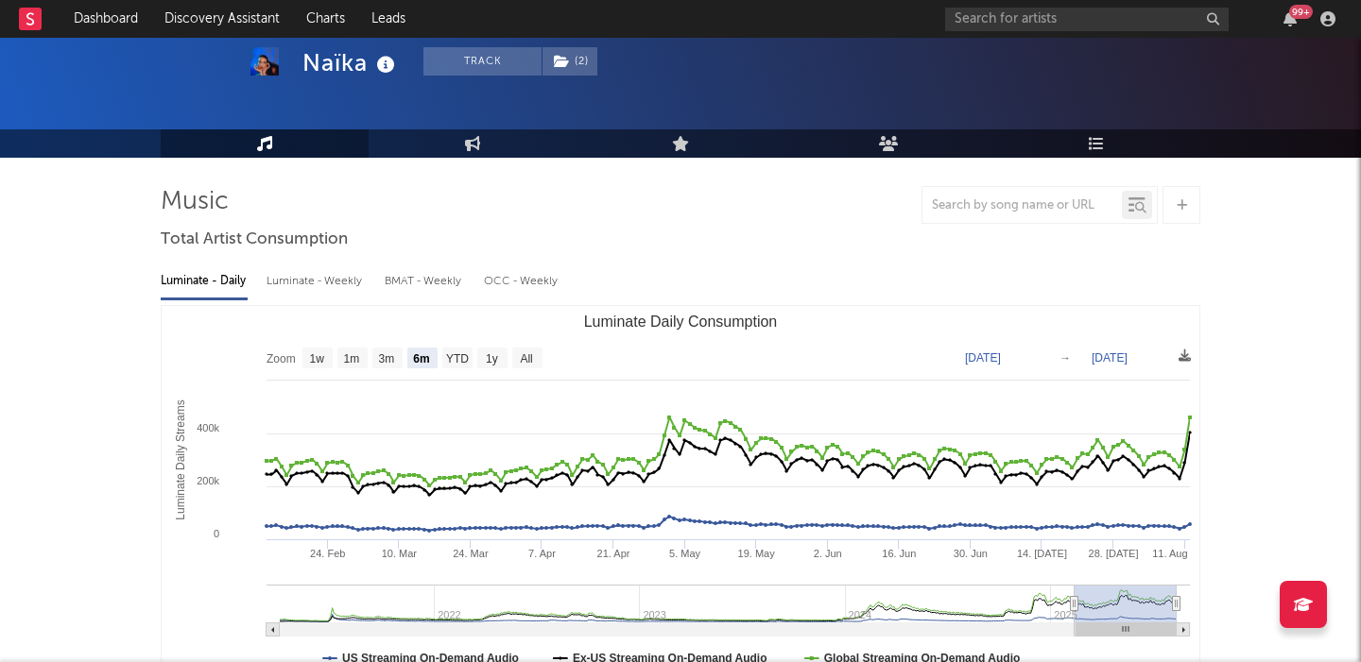
select select "6m"
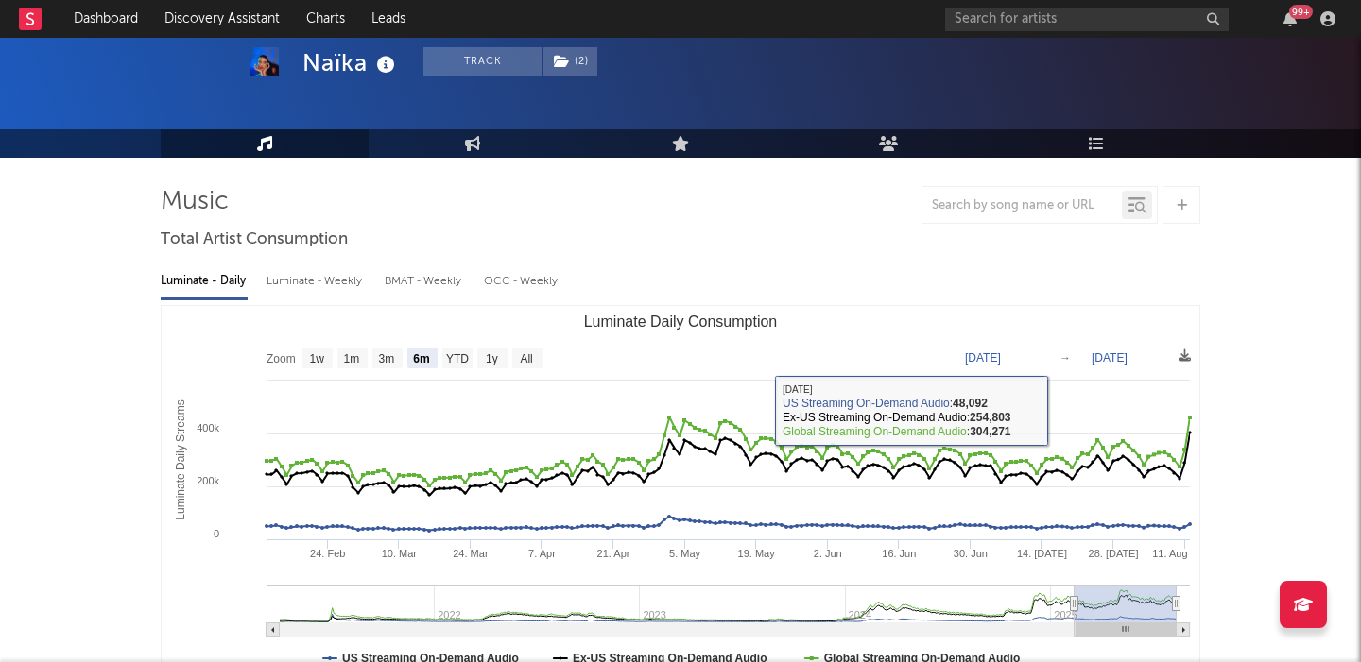
click at [345, 269] on div "Luminate - Weekly" at bounding box center [315, 282] width 99 height 32
select select "6m"
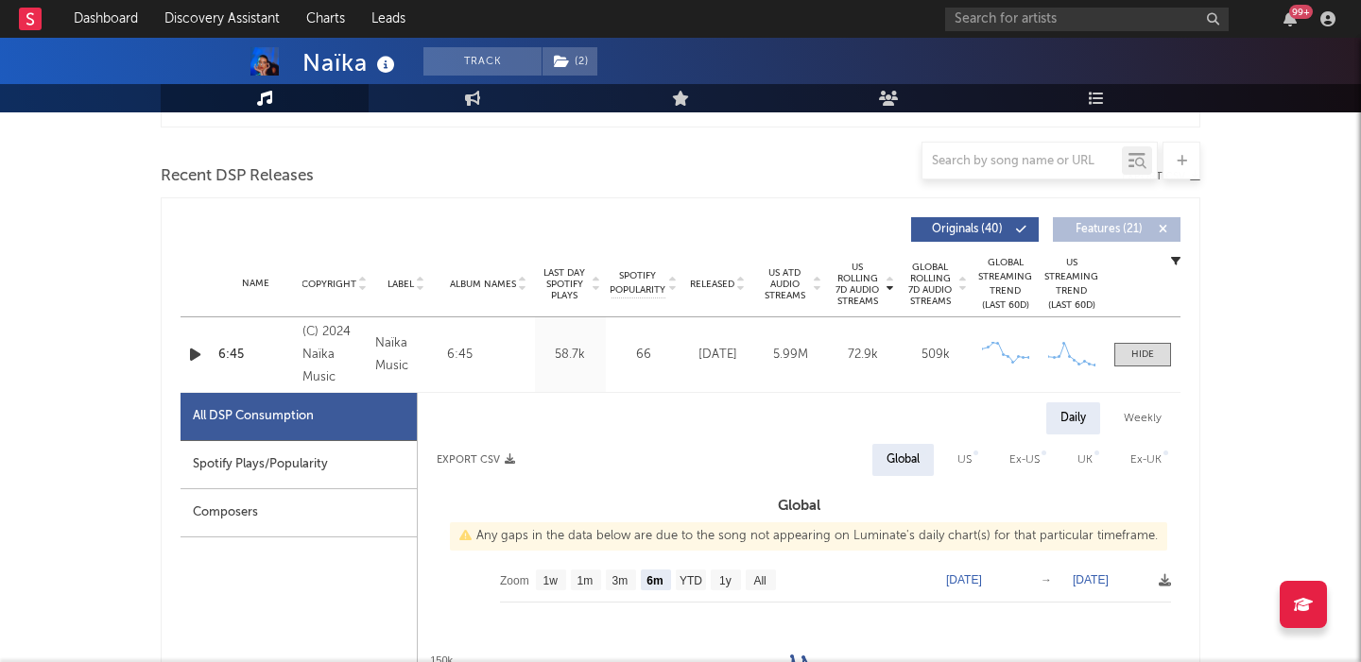
scroll to position [611, 0]
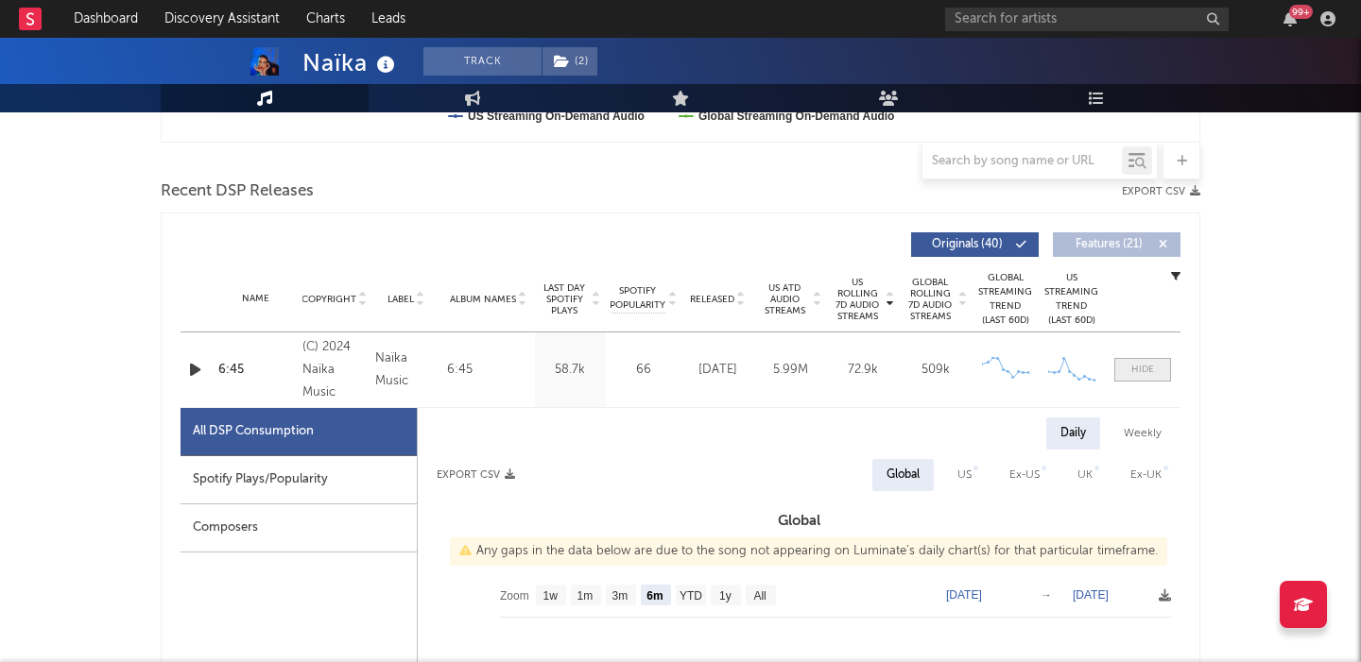
click at [1143, 367] on div at bounding box center [1142, 370] width 23 height 14
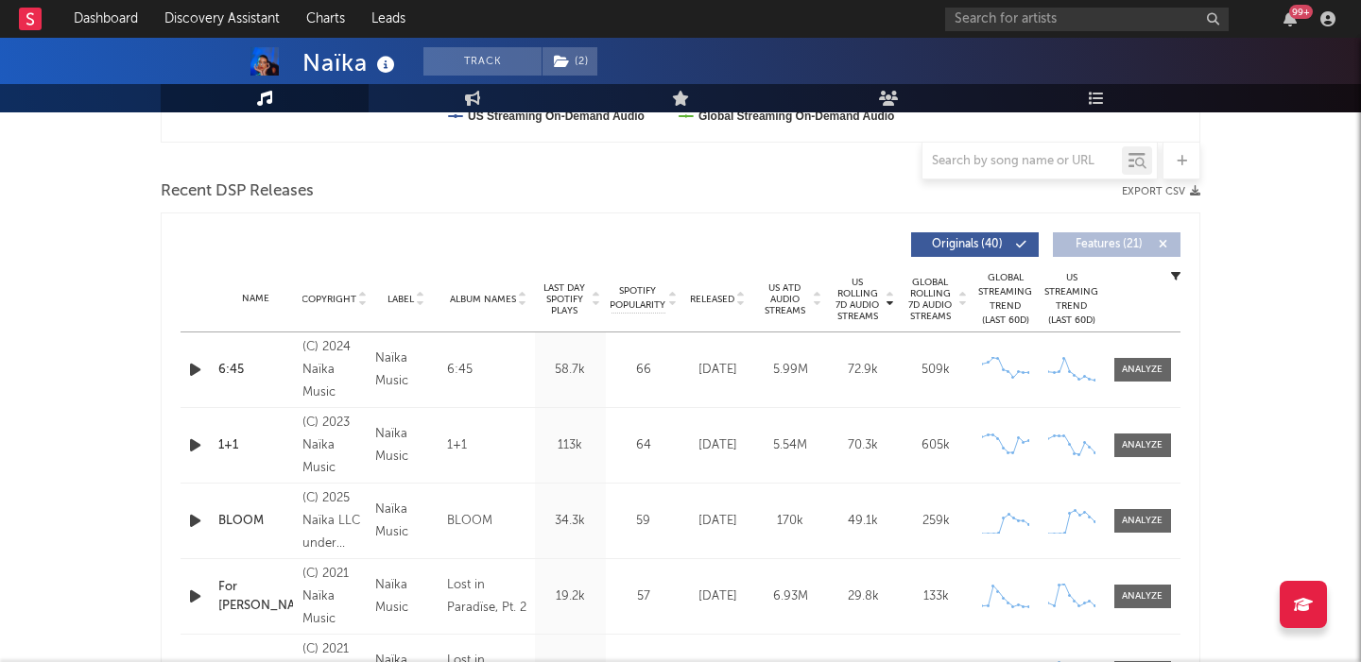
click at [712, 292] on div "Released" at bounding box center [717, 299] width 63 height 14
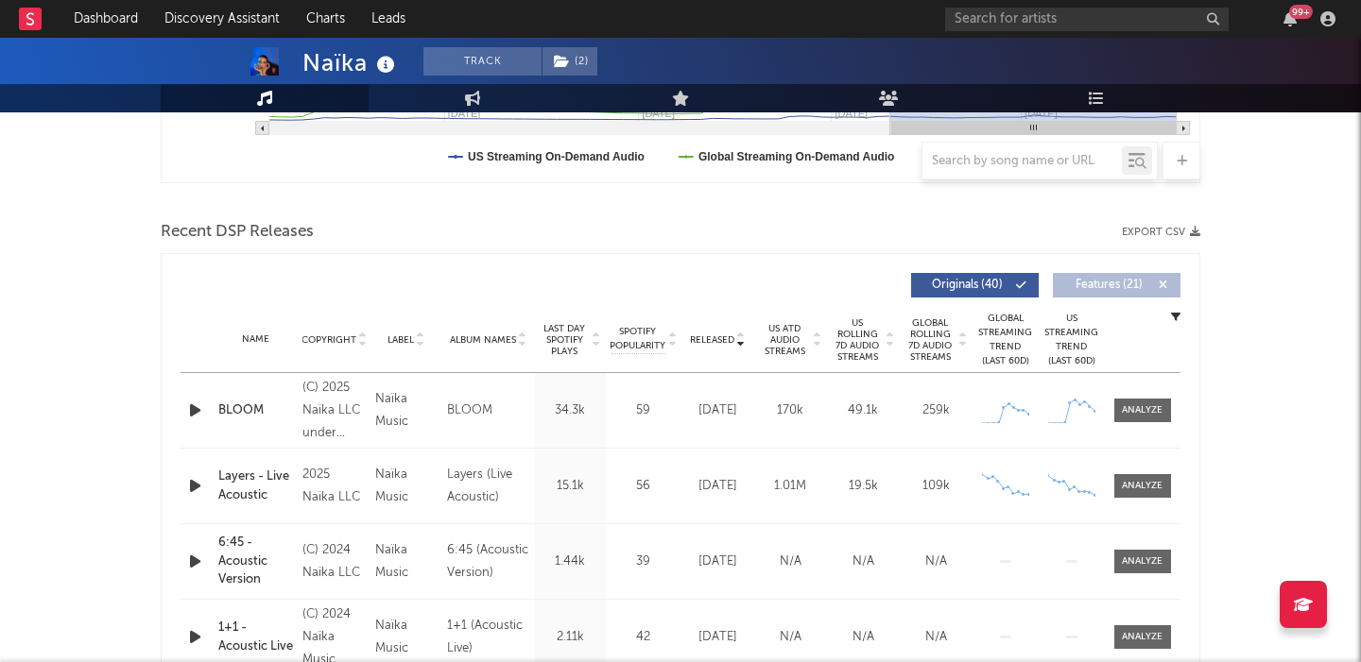
scroll to position [513, 0]
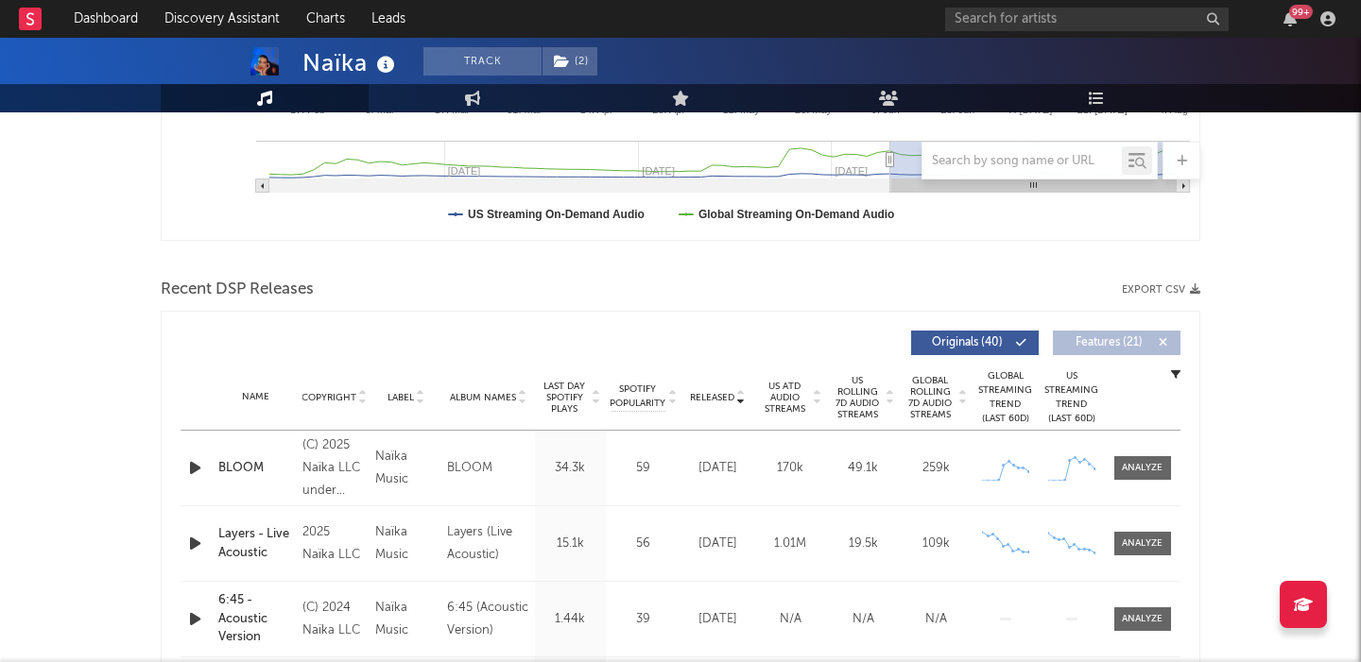
click at [849, 394] on span "US Rolling 7D Audio Streams" at bounding box center [858, 397] width 52 height 45
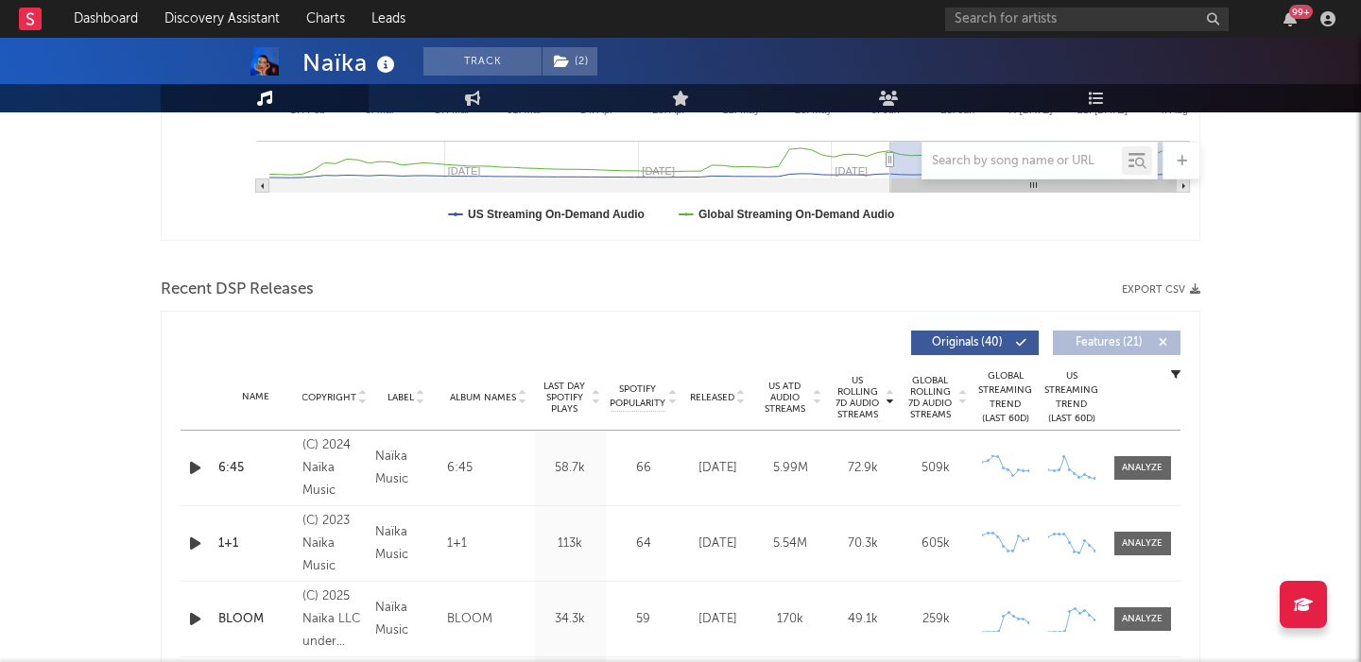
scroll to position [0, 0]
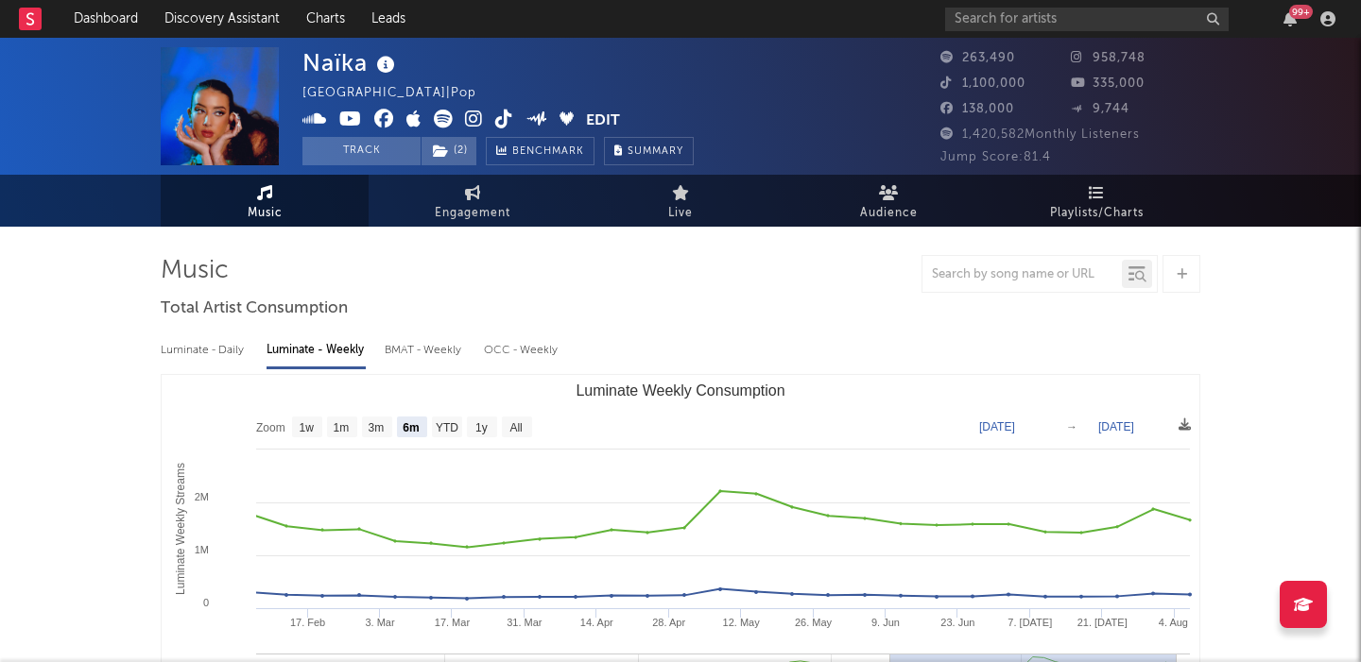
click at [446, 114] on icon at bounding box center [443, 119] width 19 height 19
click at [232, 351] on div "Luminate - Daily" at bounding box center [204, 351] width 87 height 32
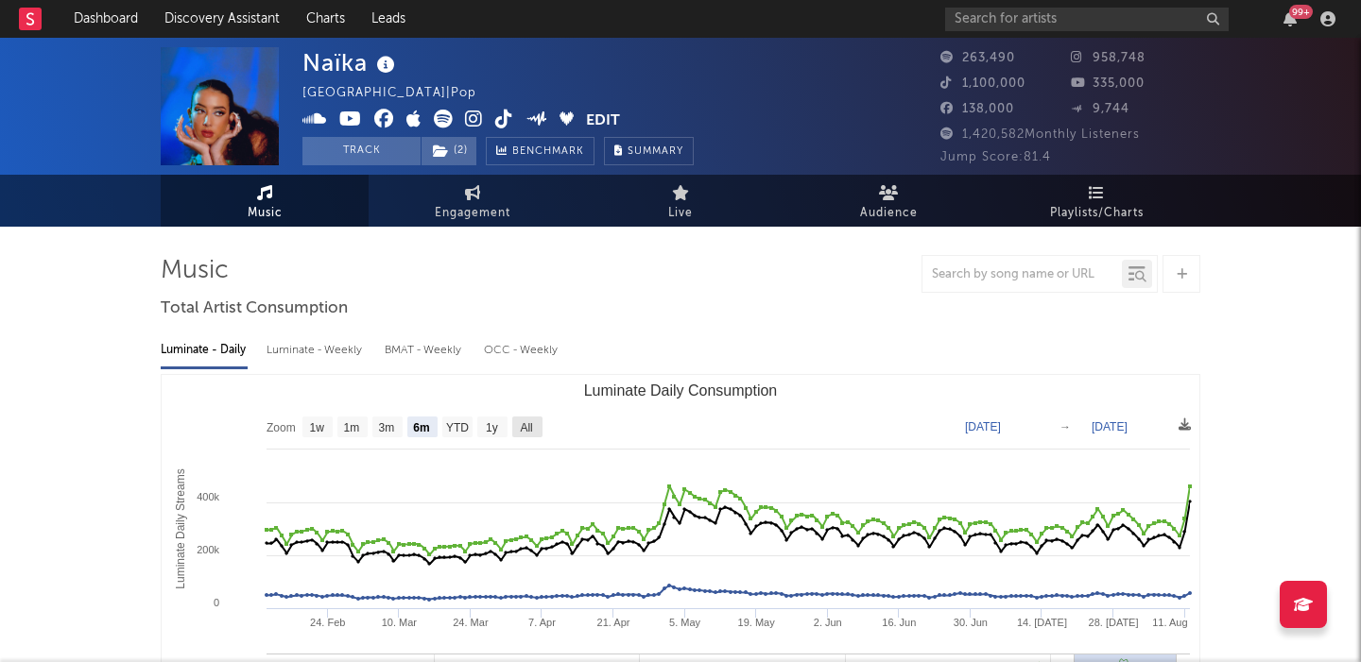
click at [525, 422] on text "All" at bounding box center [526, 427] width 12 height 13
select select "All"
type input "2021-03-31"
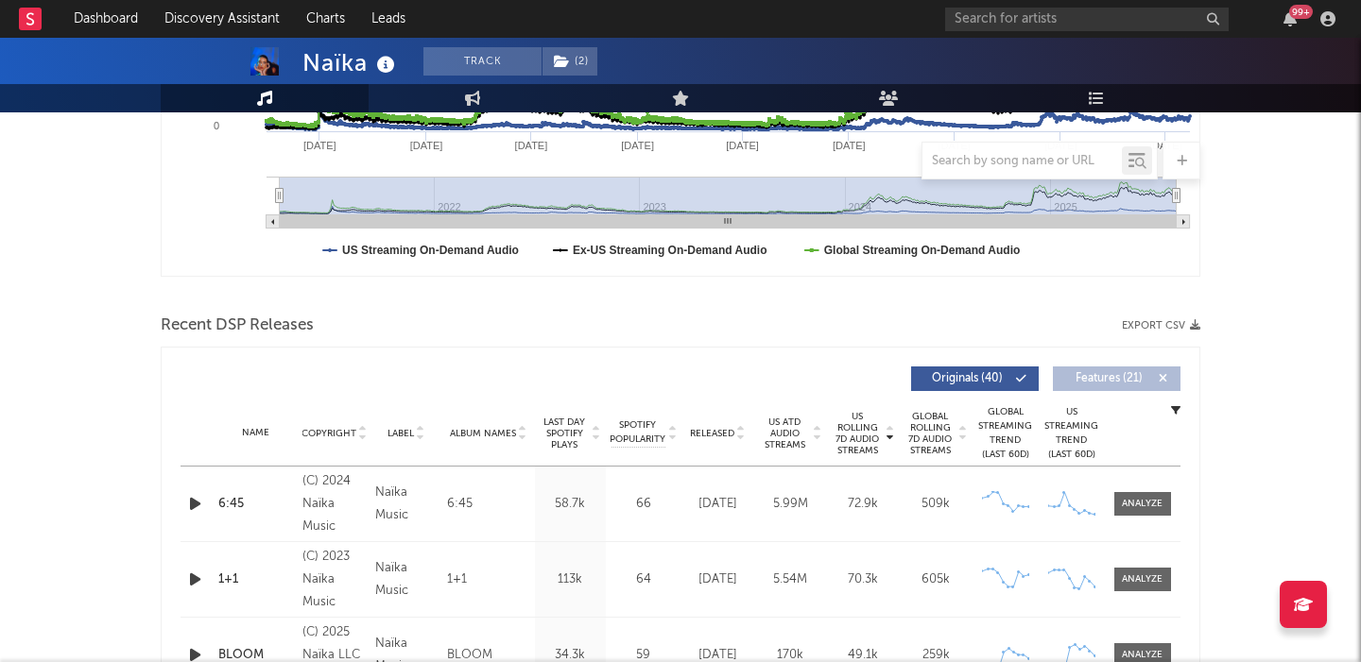
scroll to position [632, 0]
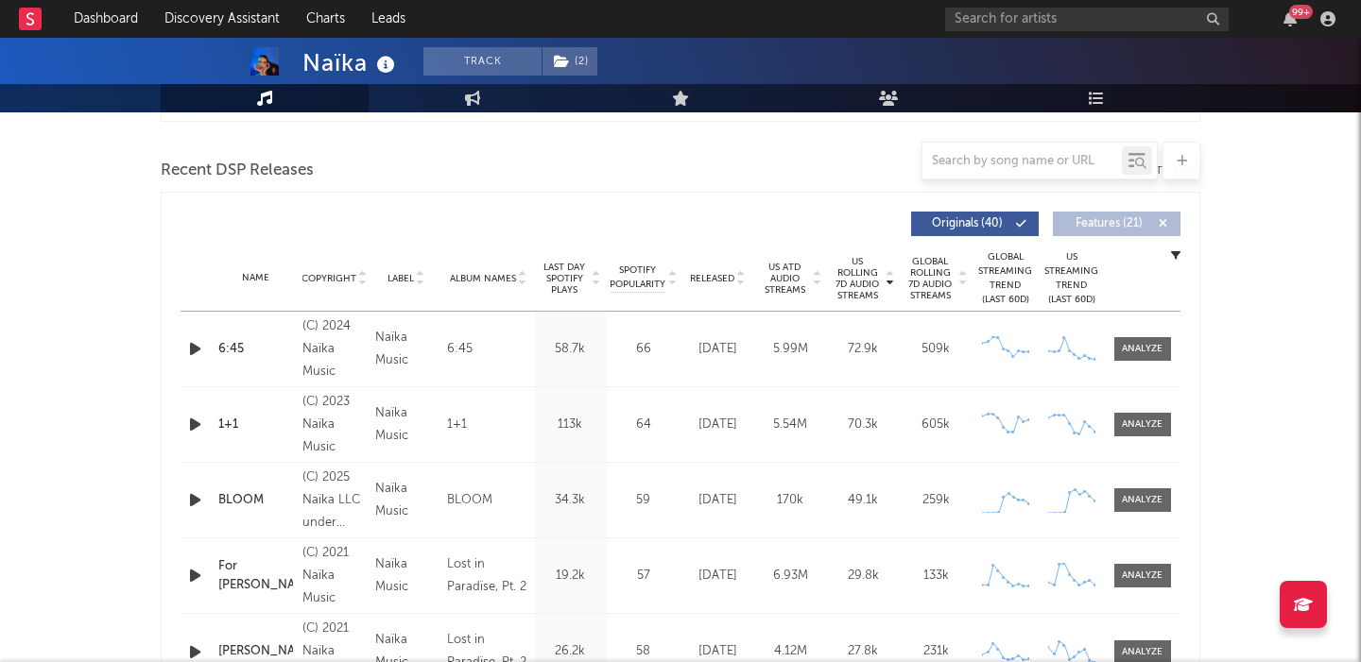
click at [1143, 362] on div "Name 6:45 Copyright (C) 2024 Naïka Music Label Naïka Music Album Names 6:45 Com…" at bounding box center [680, 349] width 1000 height 75
click at [1136, 343] on div at bounding box center [1142, 349] width 41 height 14
select select "6m"
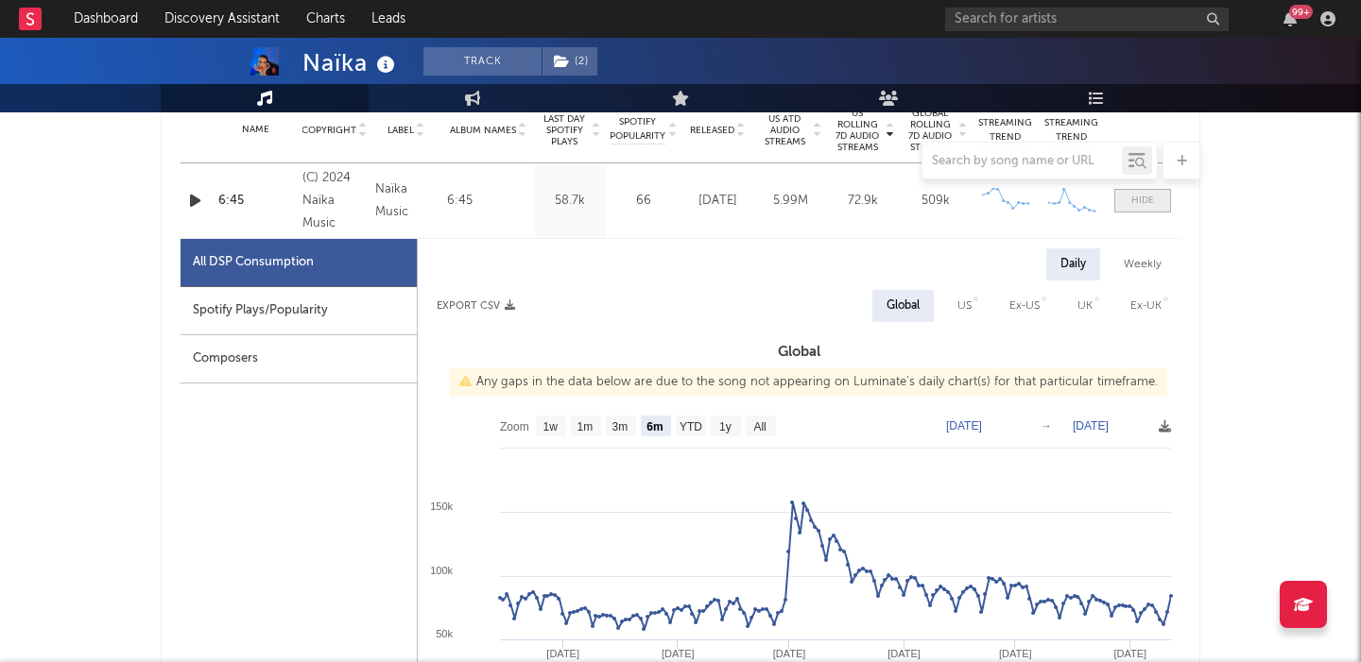
scroll to position [785, 0]
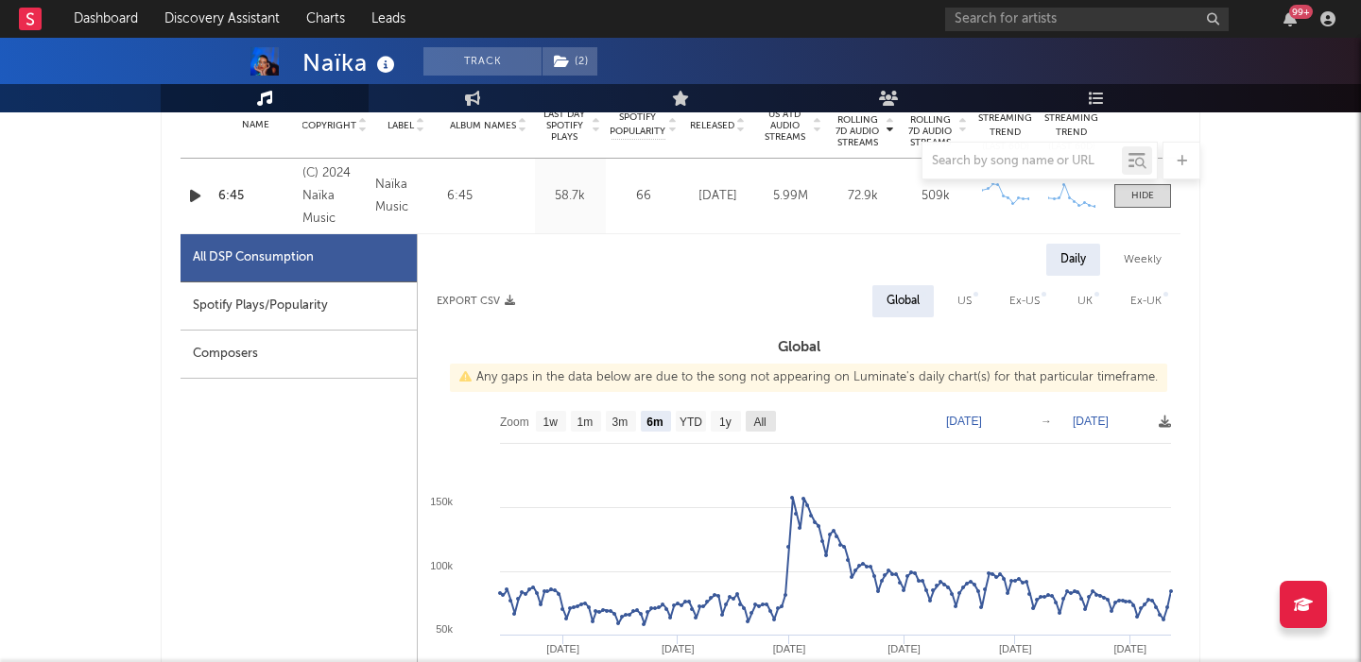
click at [754, 421] on text "All" at bounding box center [759, 422] width 12 height 13
select select "All"
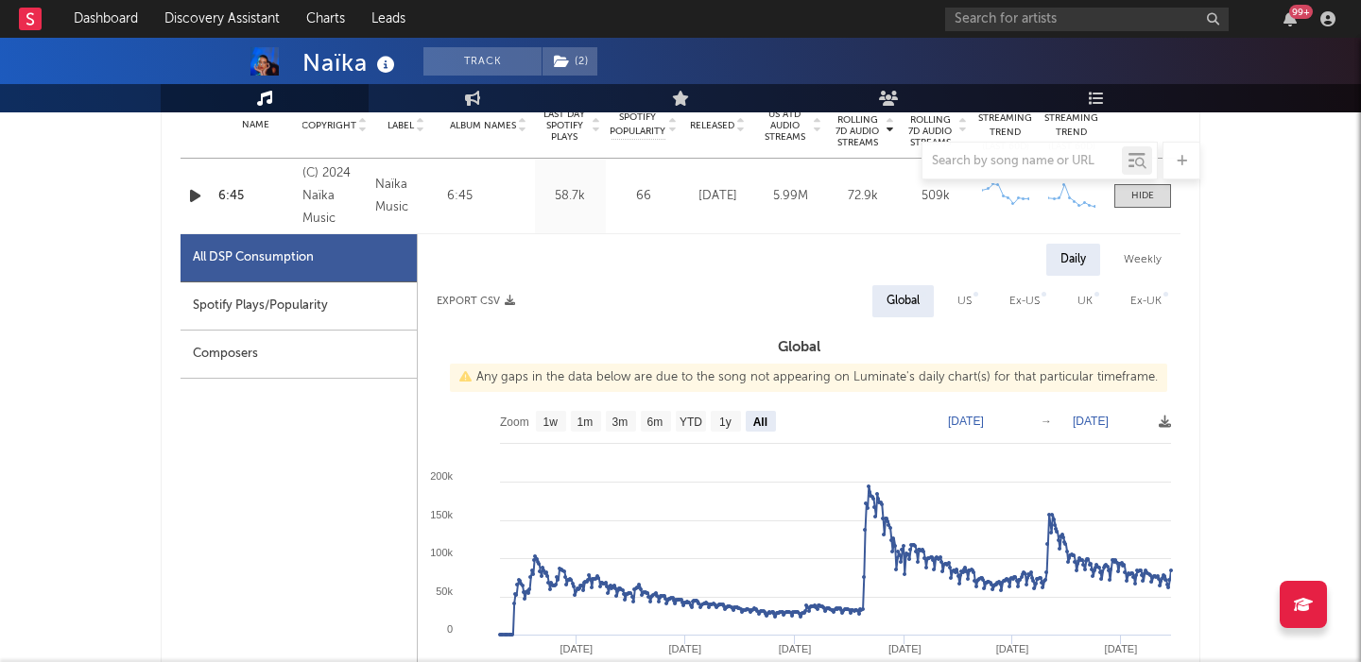
click at [1141, 262] on div "Weekly" at bounding box center [1142, 260] width 66 height 32
select select "All"
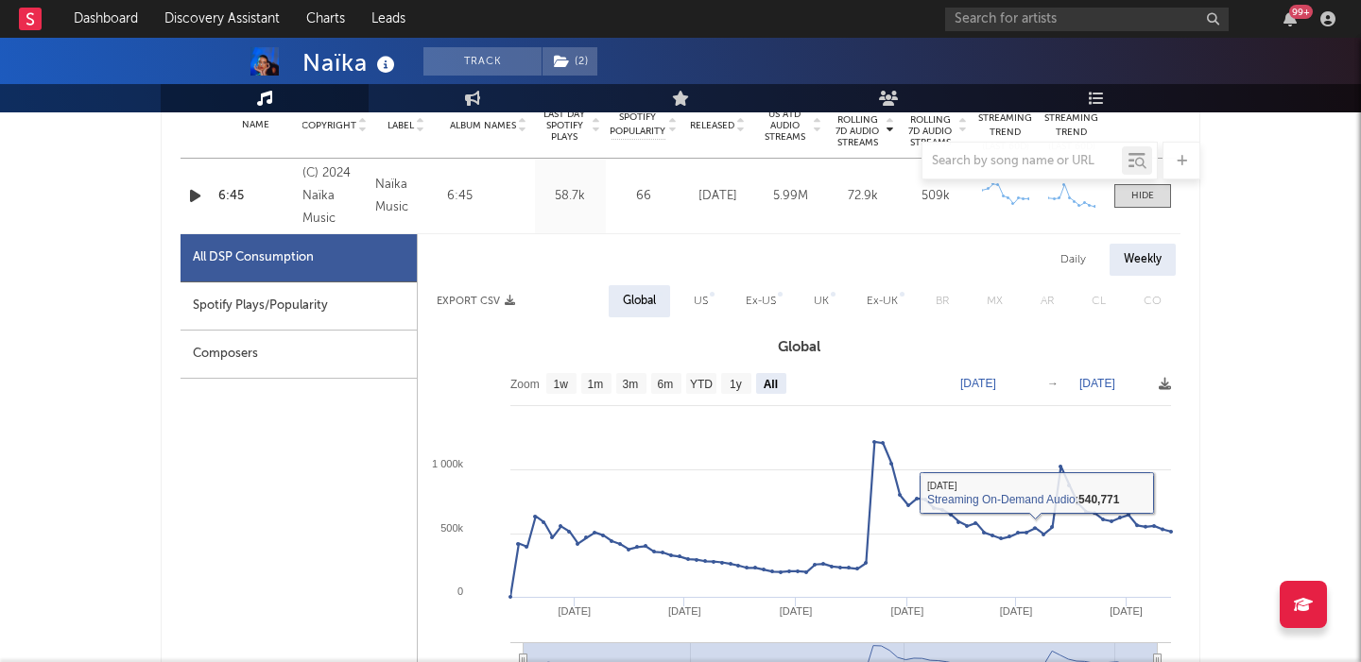
click at [700, 311] on div "US" at bounding box center [701, 301] width 14 height 23
select select "All"
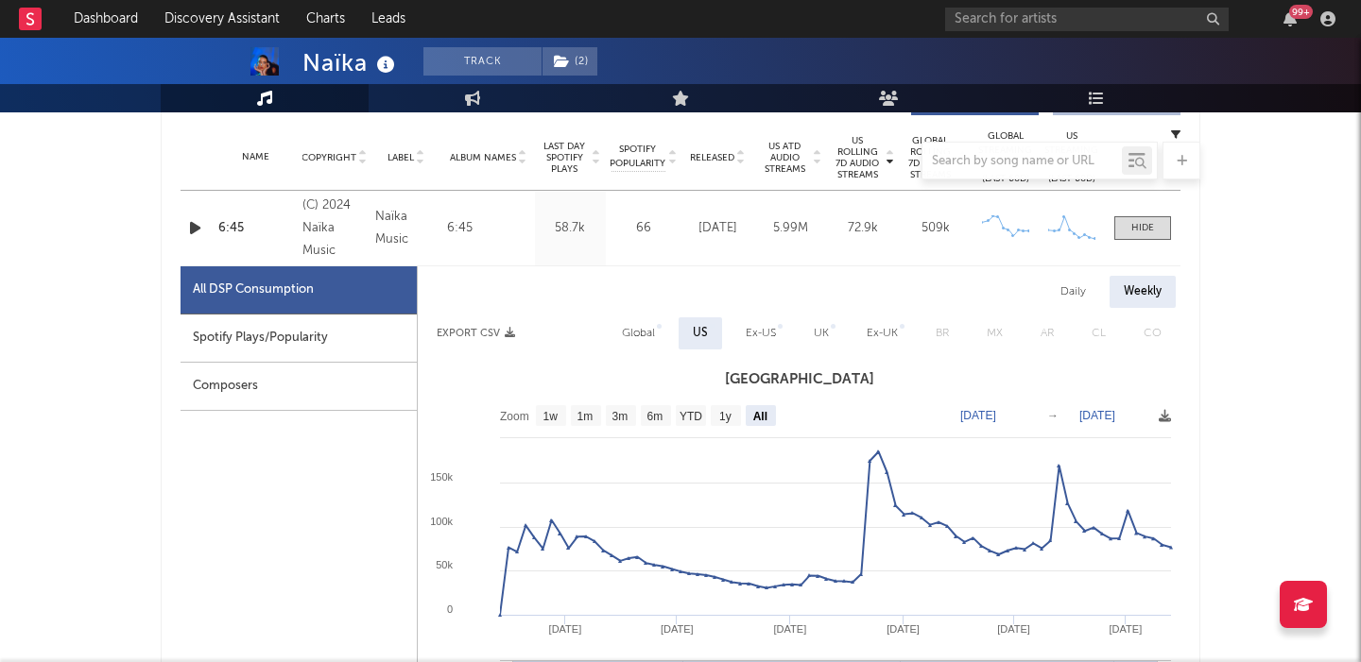
scroll to position [752, 0]
click at [234, 226] on div "6:45" at bounding box center [255, 229] width 75 height 19
click at [337, 54] on div "Naïka" at bounding box center [350, 62] width 97 height 31
copy div "Naïka"
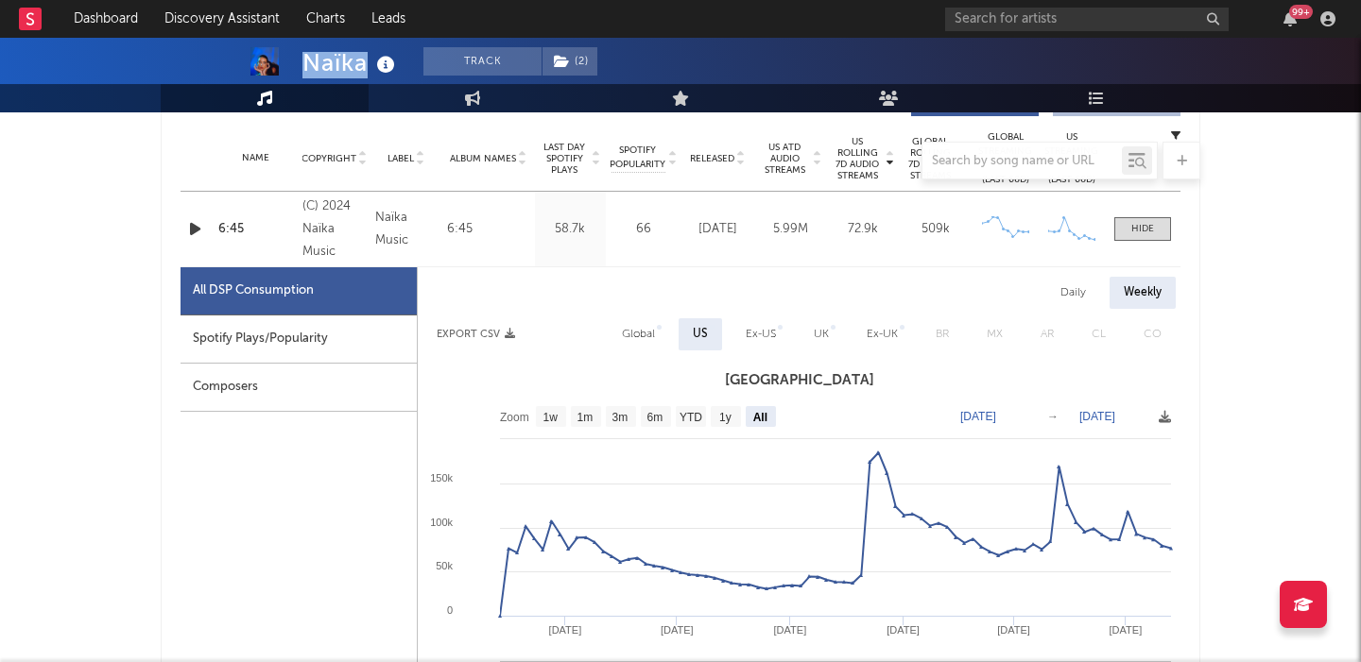
scroll to position [0, 0]
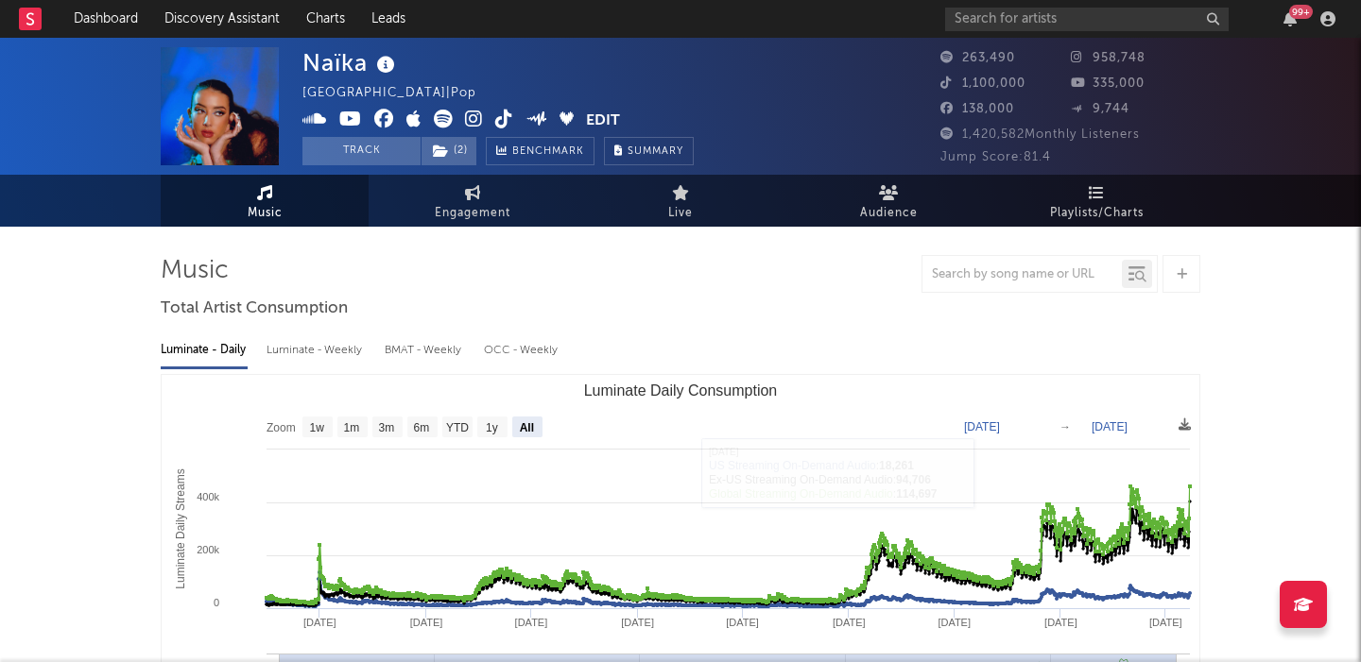
click at [335, 356] on div "Luminate - Weekly" at bounding box center [315, 351] width 99 height 32
select select "6m"
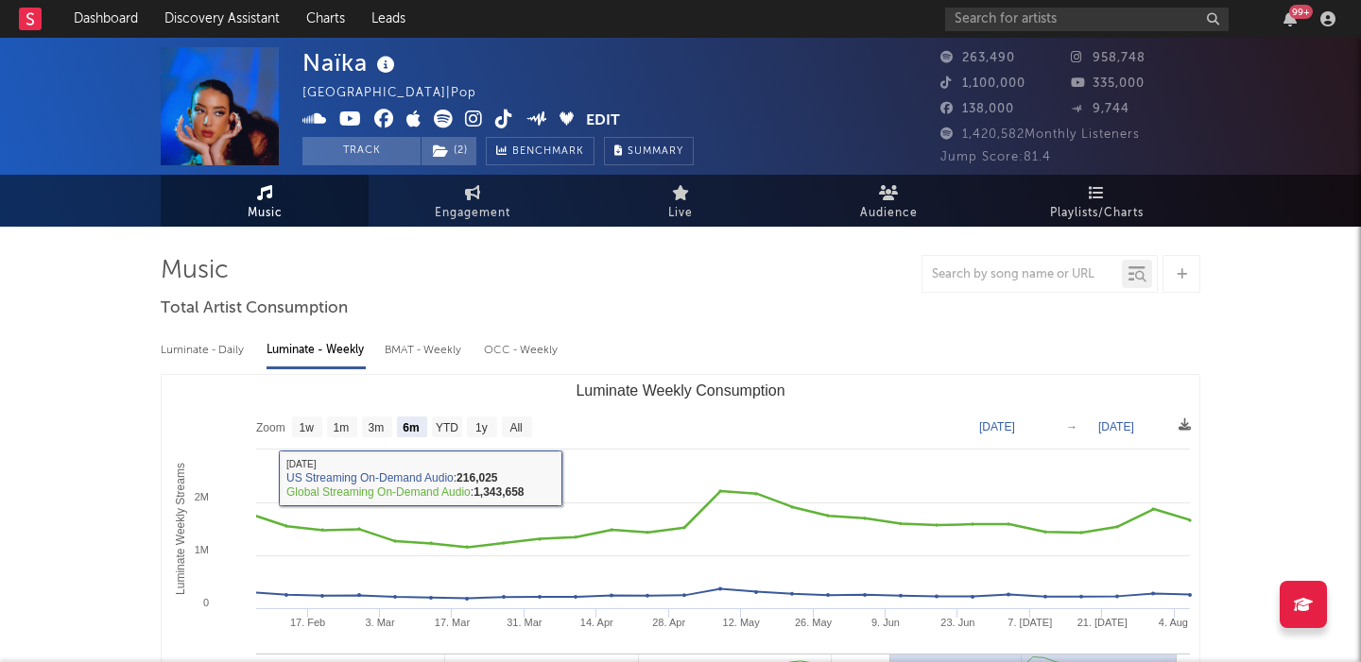
click at [228, 347] on div "Luminate - Daily" at bounding box center [204, 351] width 87 height 32
select select "6m"
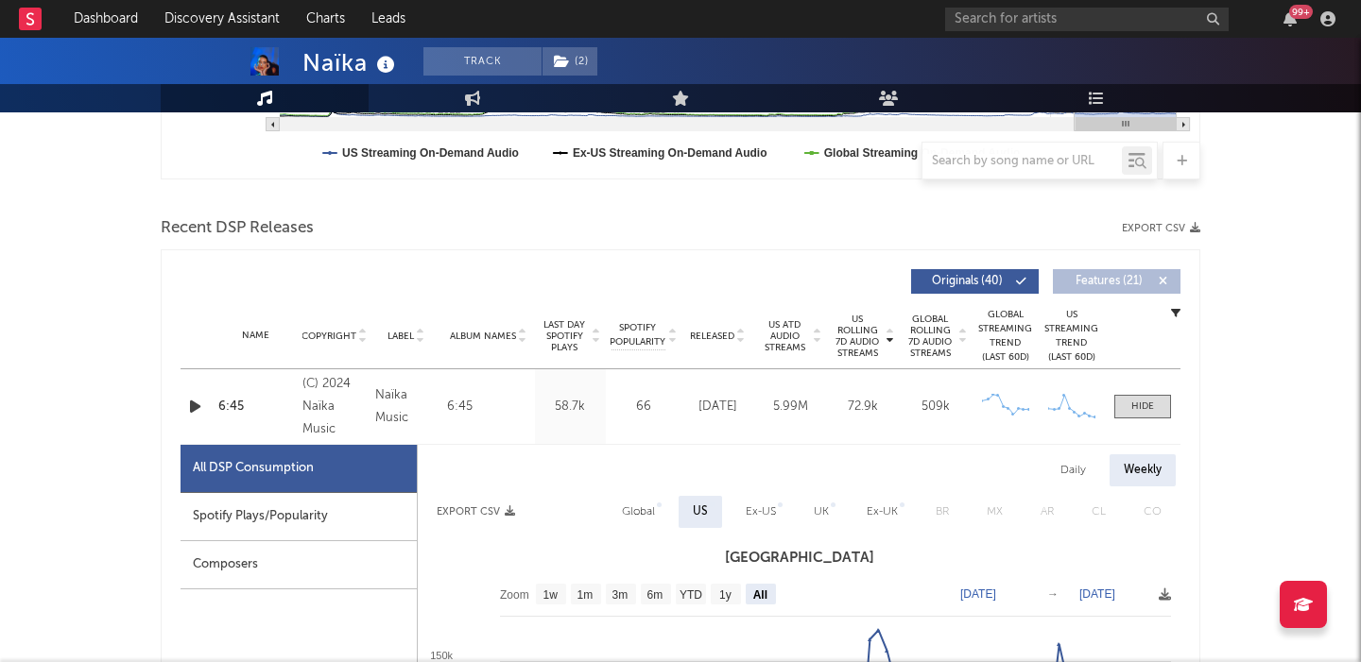
scroll to position [651, 0]
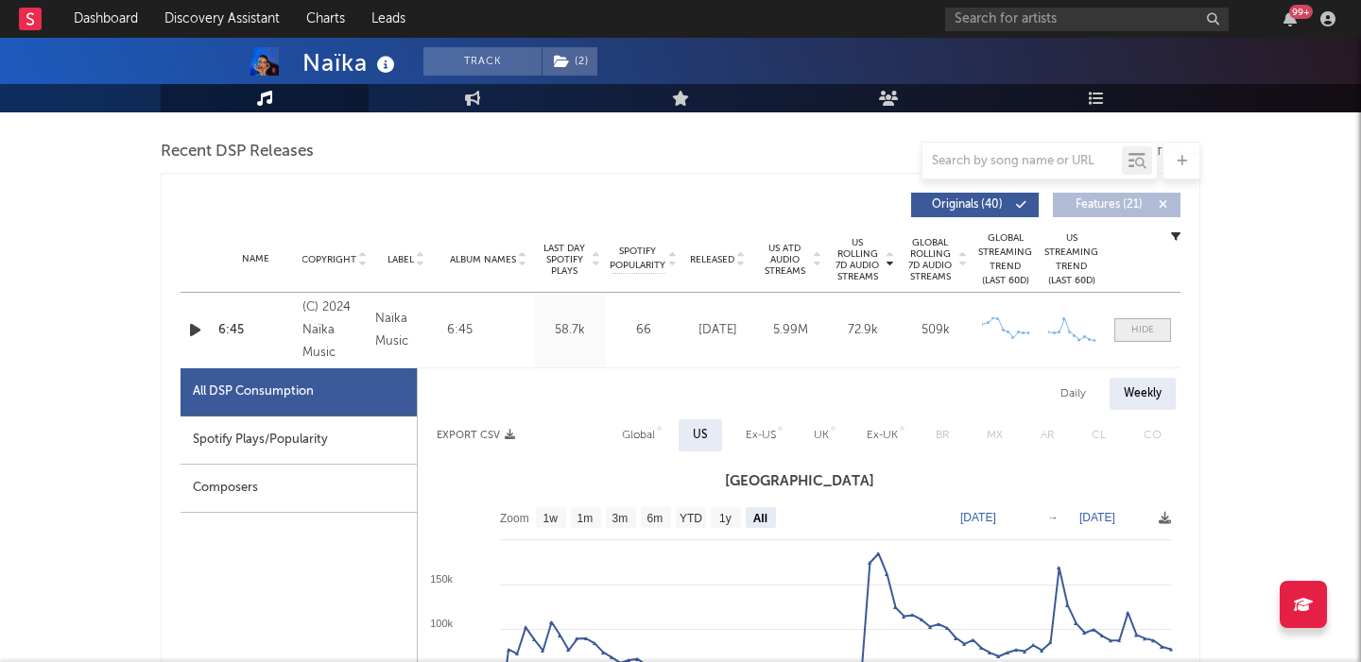
click at [1143, 332] on div at bounding box center [1142, 330] width 23 height 14
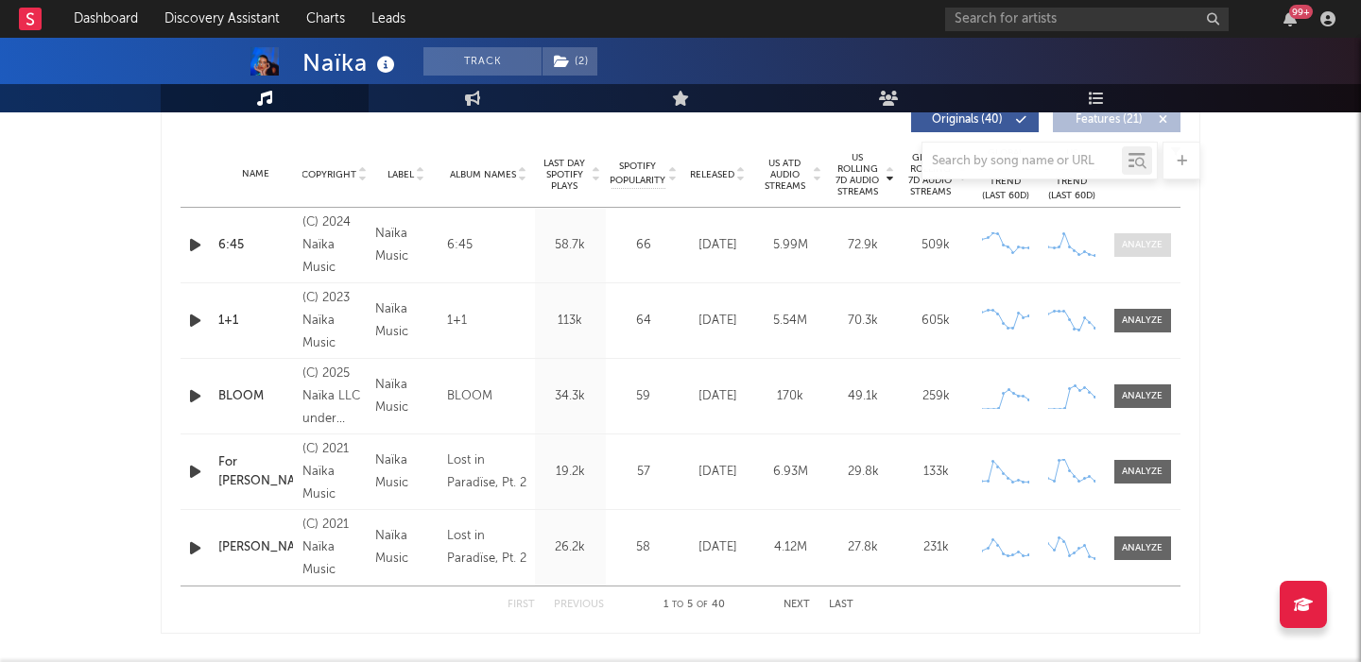
scroll to position [769, 0]
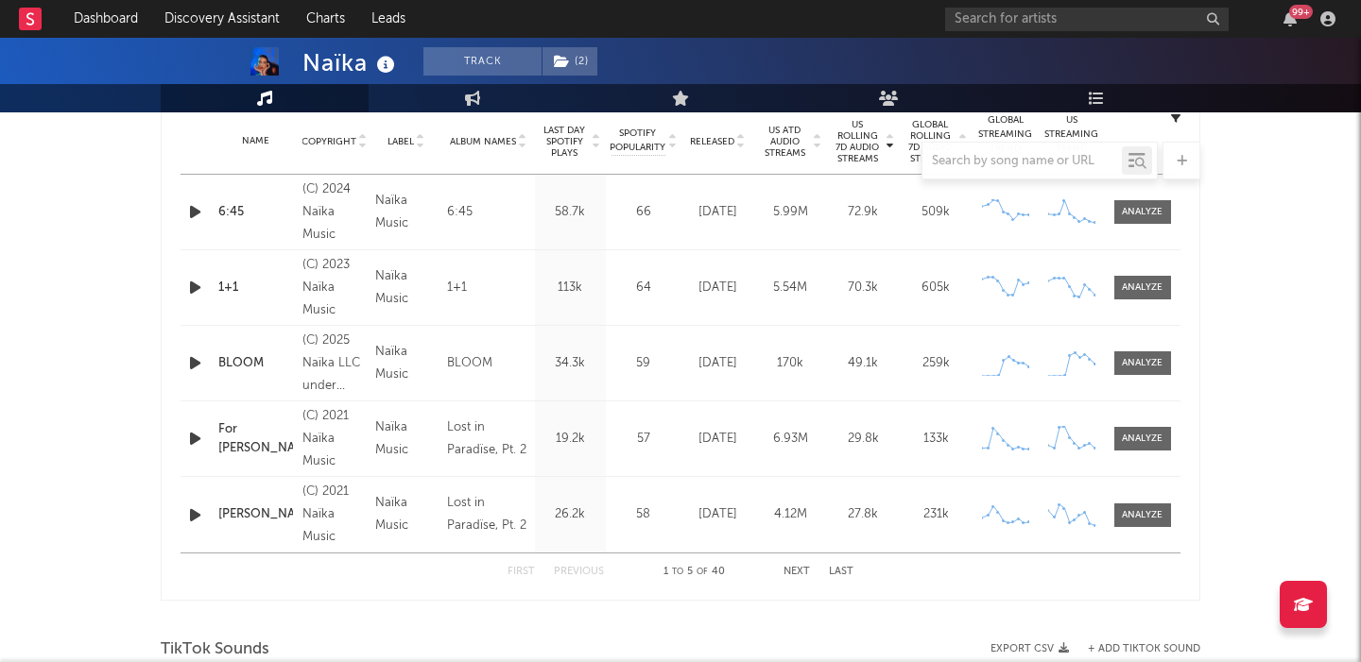
click at [784, 573] on button "Next" at bounding box center [796, 572] width 26 height 10
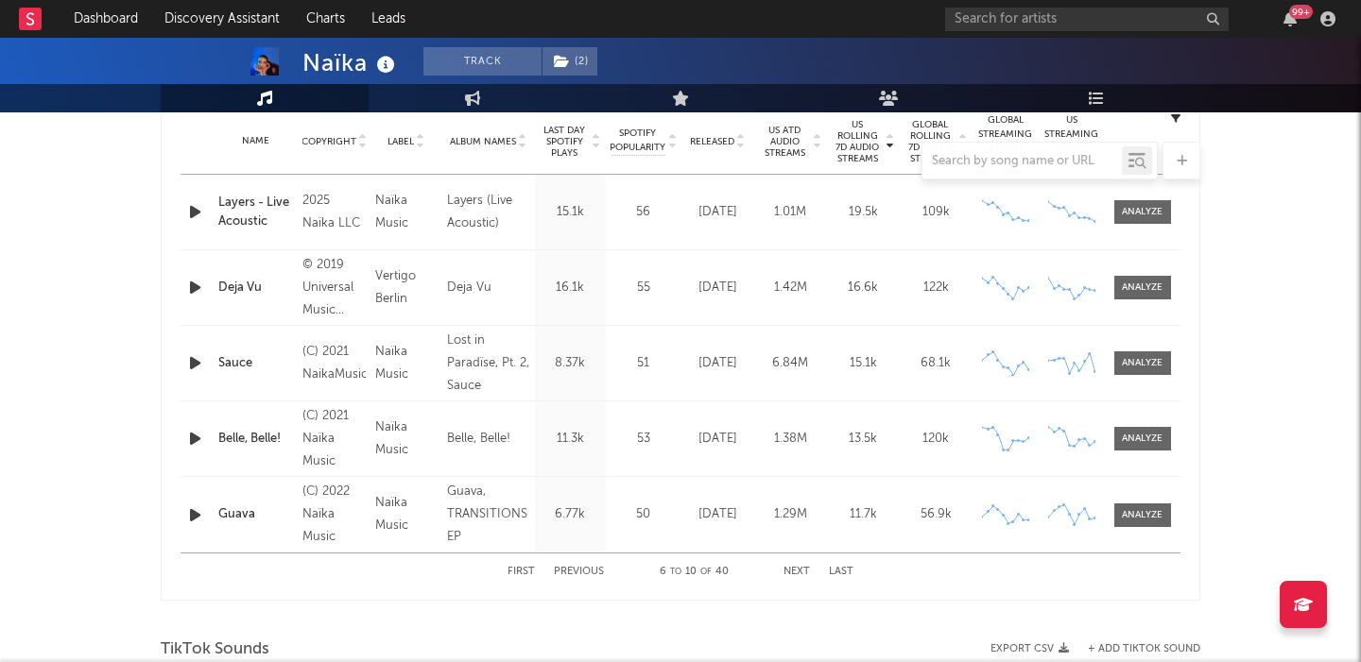
click at [785, 573] on button "Next" at bounding box center [796, 572] width 26 height 10
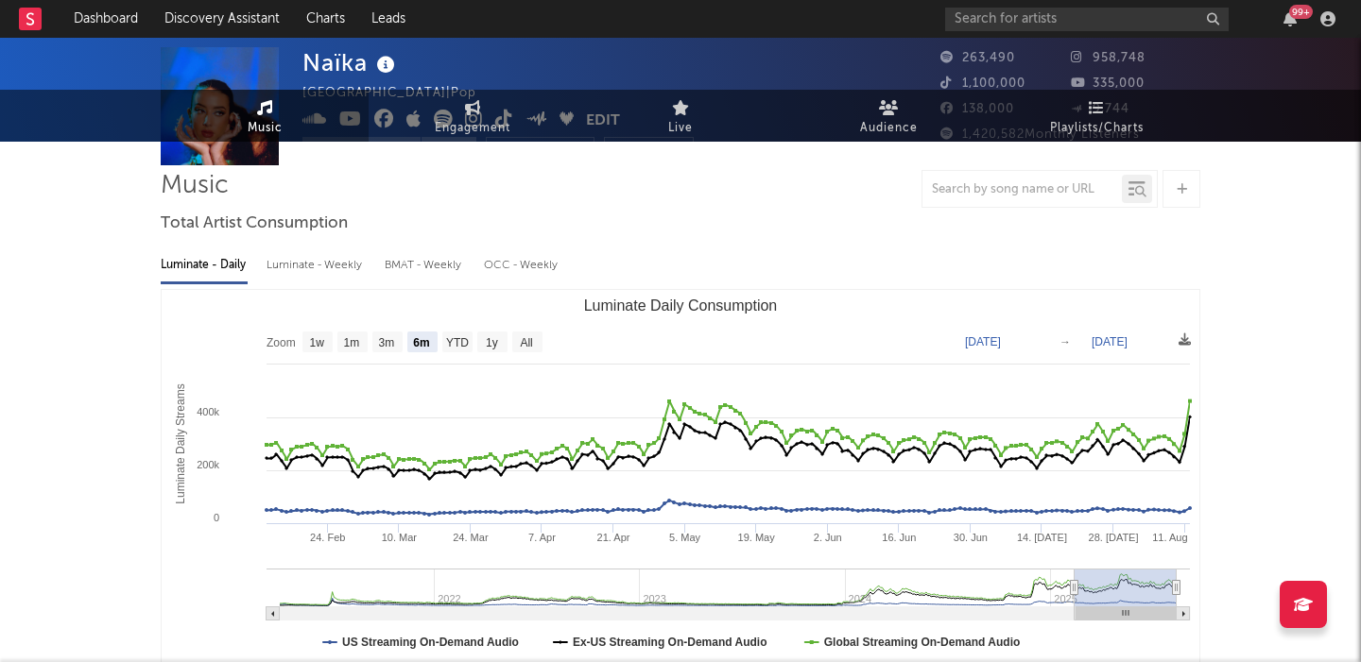
scroll to position [0, 0]
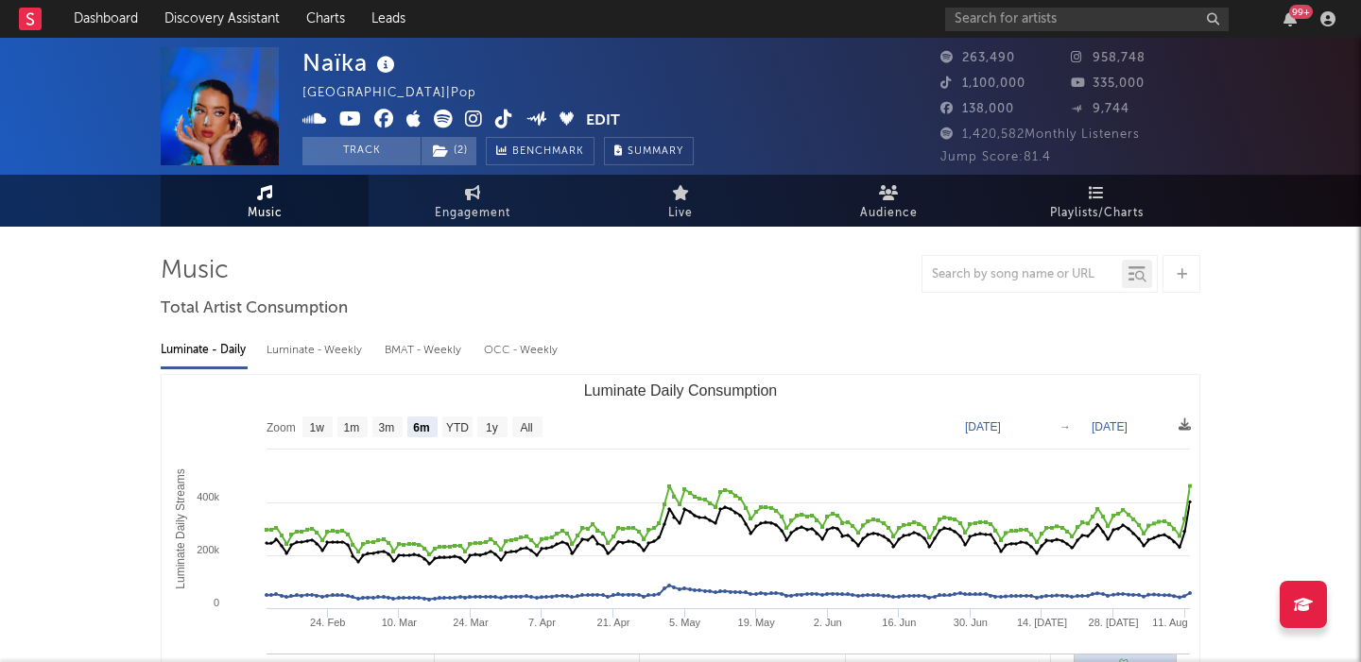
click at [508, 118] on icon at bounding box center [504, 119] width 18 height 19
click at [478, 123] on icon at bounding box center [474, 119] width 18 height 19
click at [258, 16] on link "Discovery Assistant" at bounding box center [222, 19] width 142 height 38
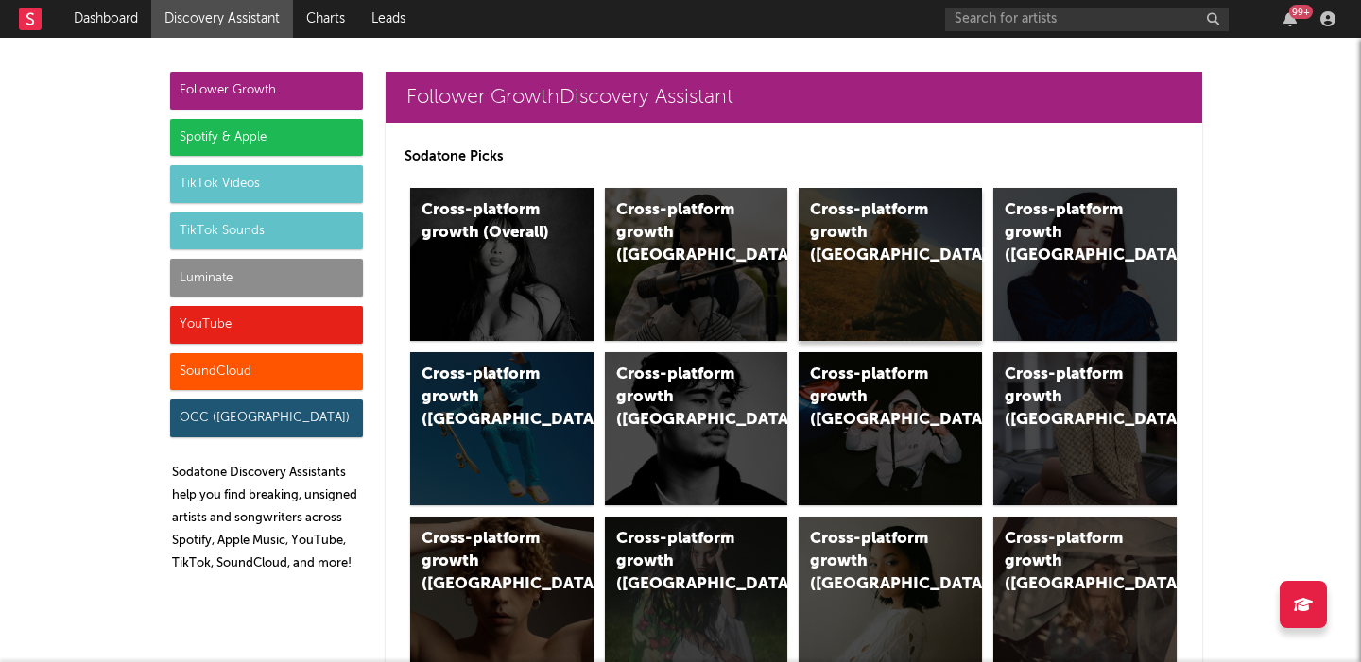
click at [928, 302] on div "Cross-platform growth (US)" at bounding box center [890, 264] width 183 height 153
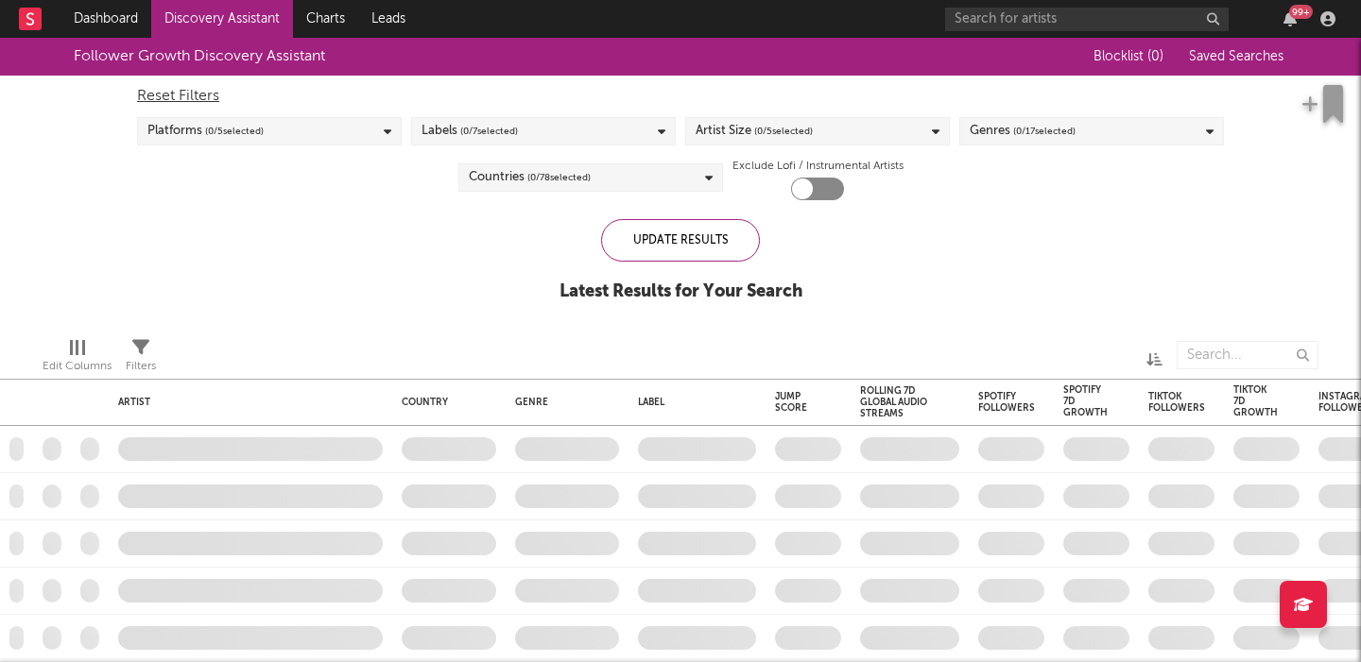
checkbox input "true"
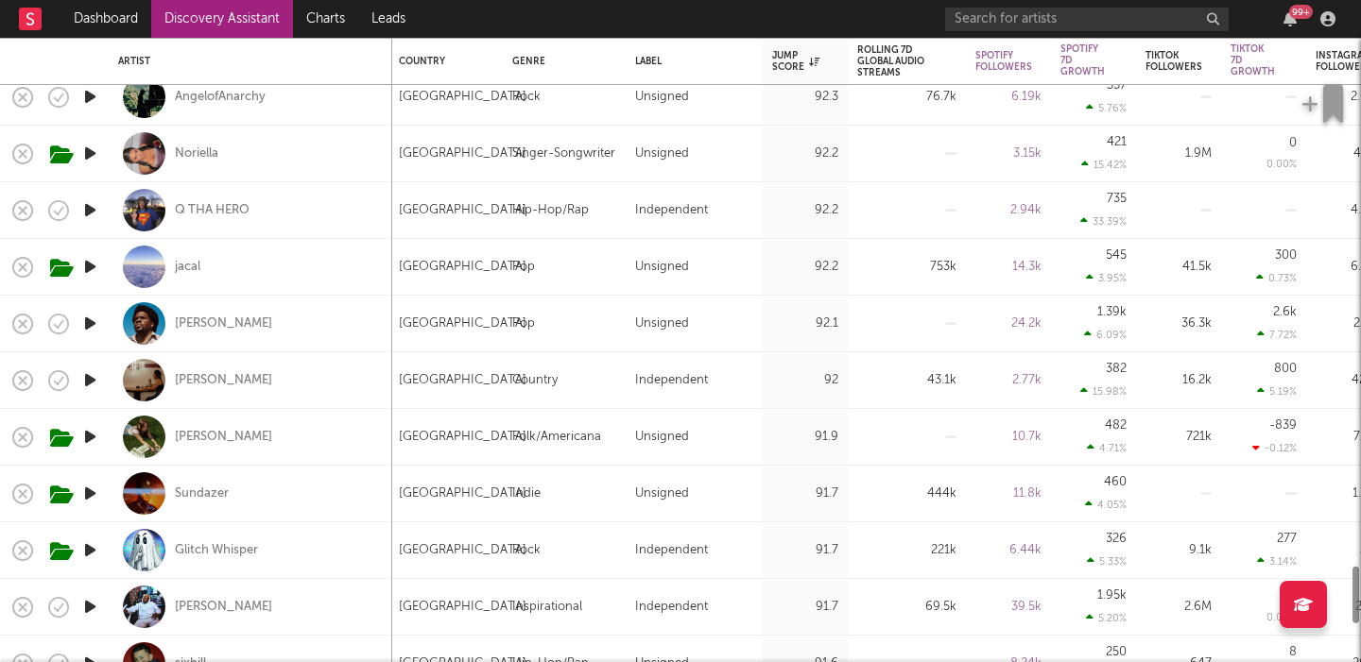
click at [316, 444] on div "Grace Runkle" at bounding box center [250, 437] width 265 height 56
select select "1w"
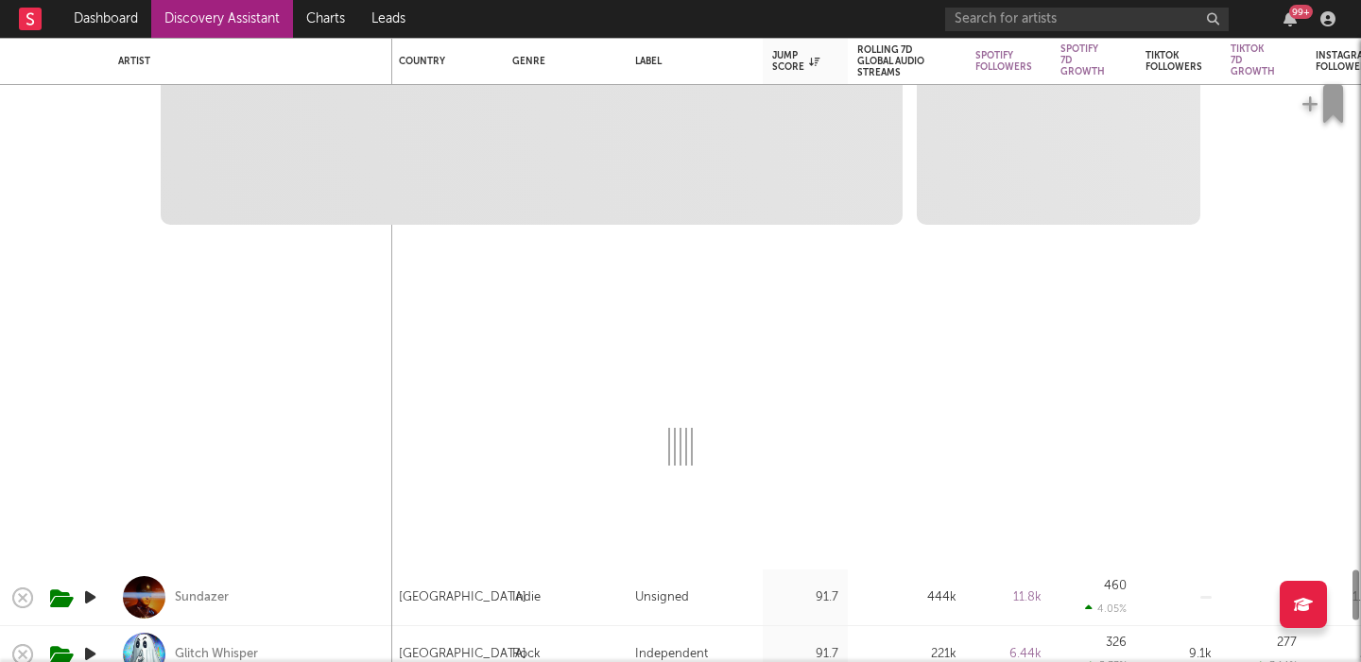
select select "1w"
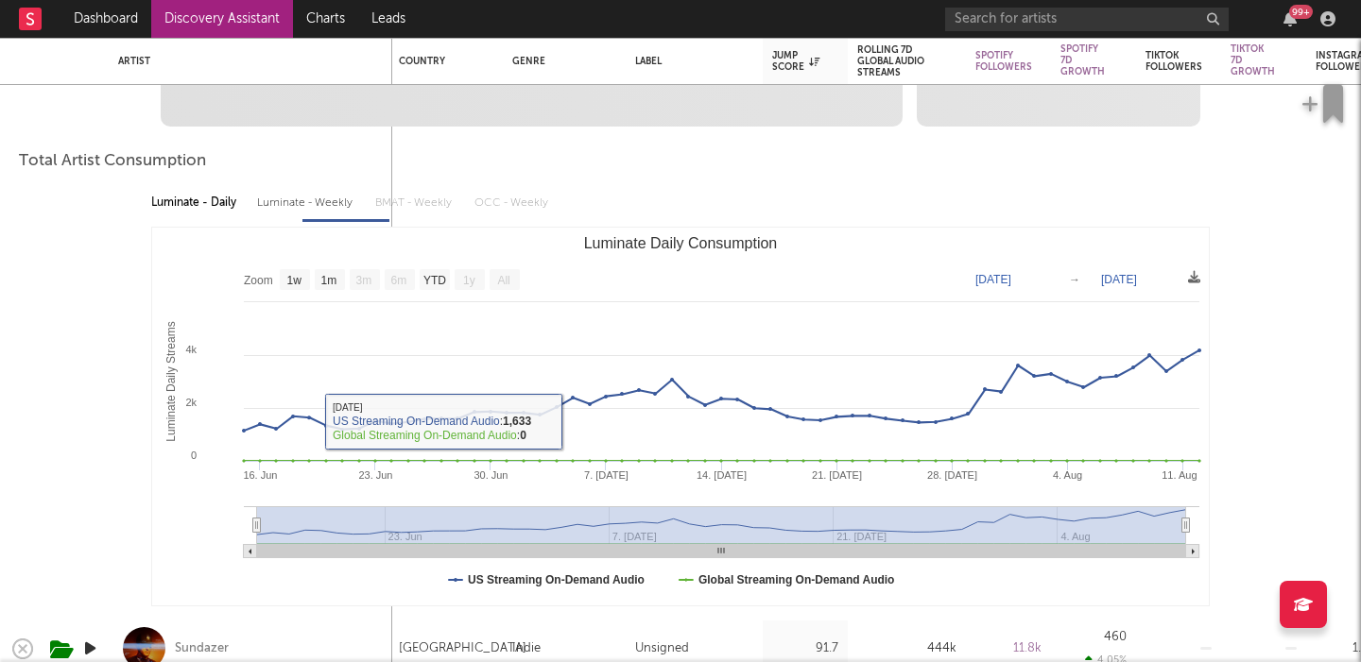
click at [292, 206] on div "Luminate - Weekly" at bounding box center [306, 203] width 99 height 32
select select "1m"
select select "1w"
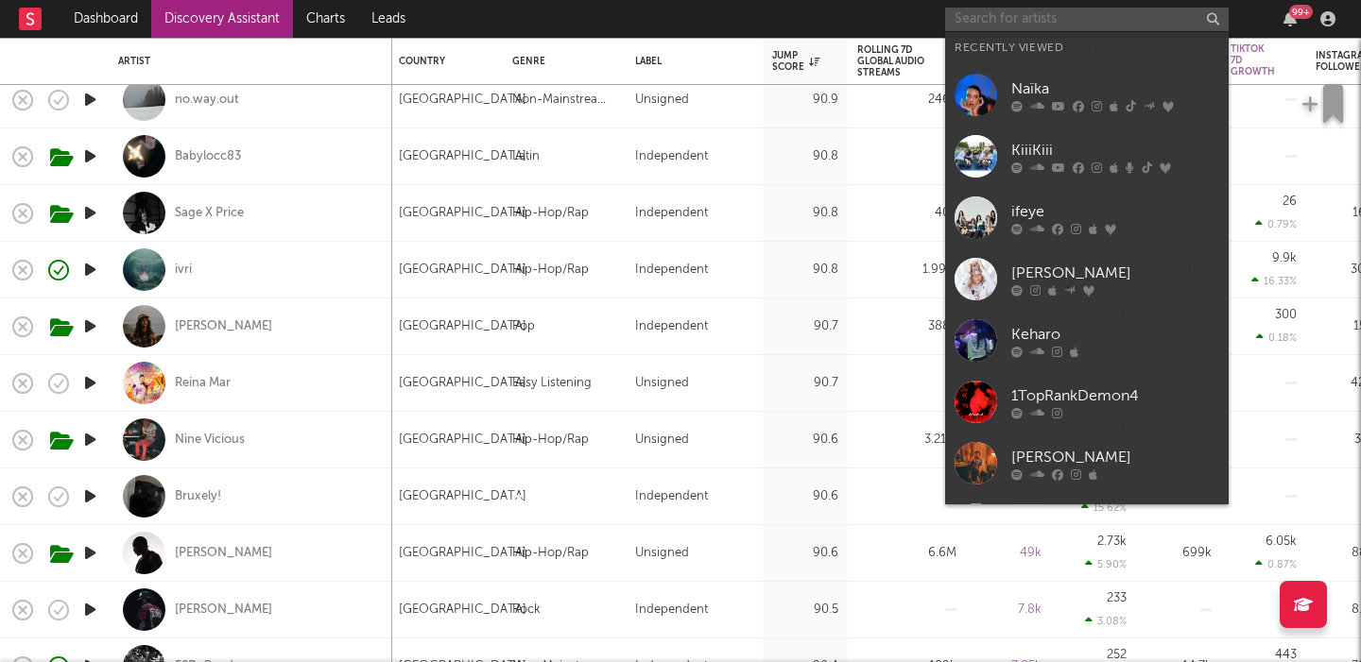
click at [996, 23] on input "text" at bounding box center [1087, 20] width 284 height 24
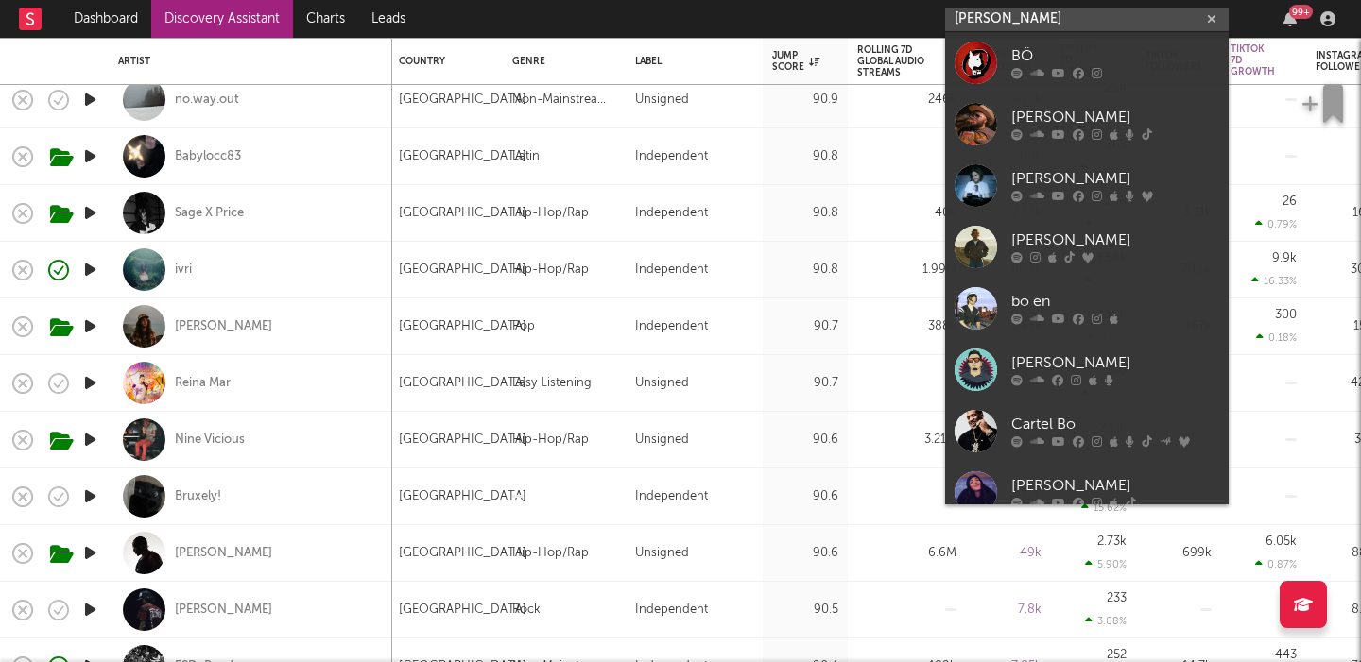
click at [998, 22] on input "bo stalo" at bounding box center [1087, 20] width 284 height 24
click at [1023, 21] on input "bo stalo" at bounding box center [1087, 20] width 284 height 24
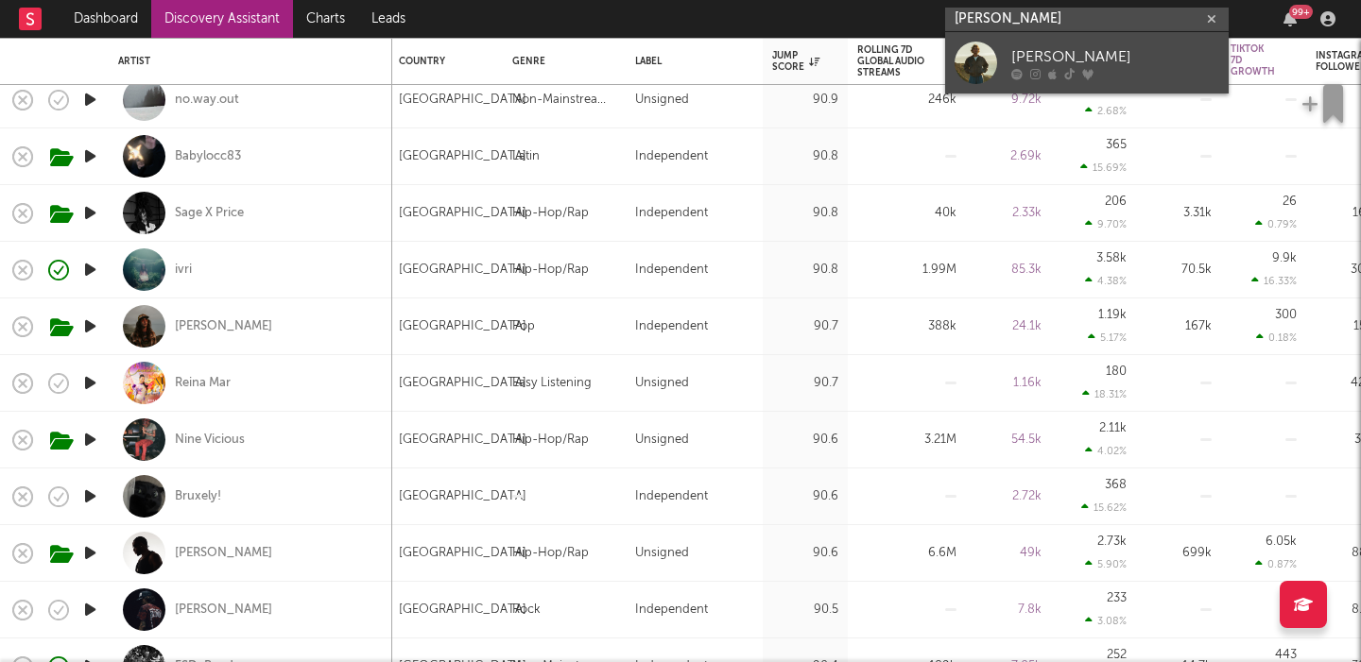
type input "bo stalocch"
click at [1062, 51] on div "[PERSON_NAME]" at bounding box center [1115, 56] width 208 height 23
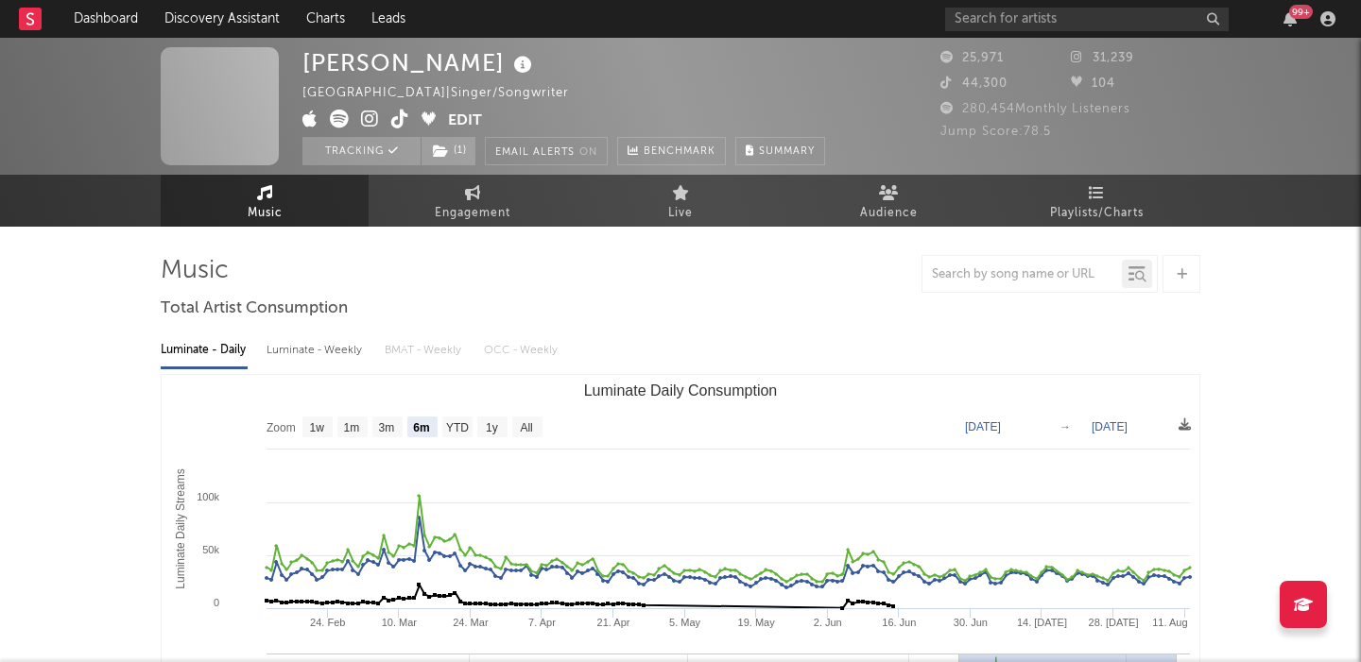
select select "6m"
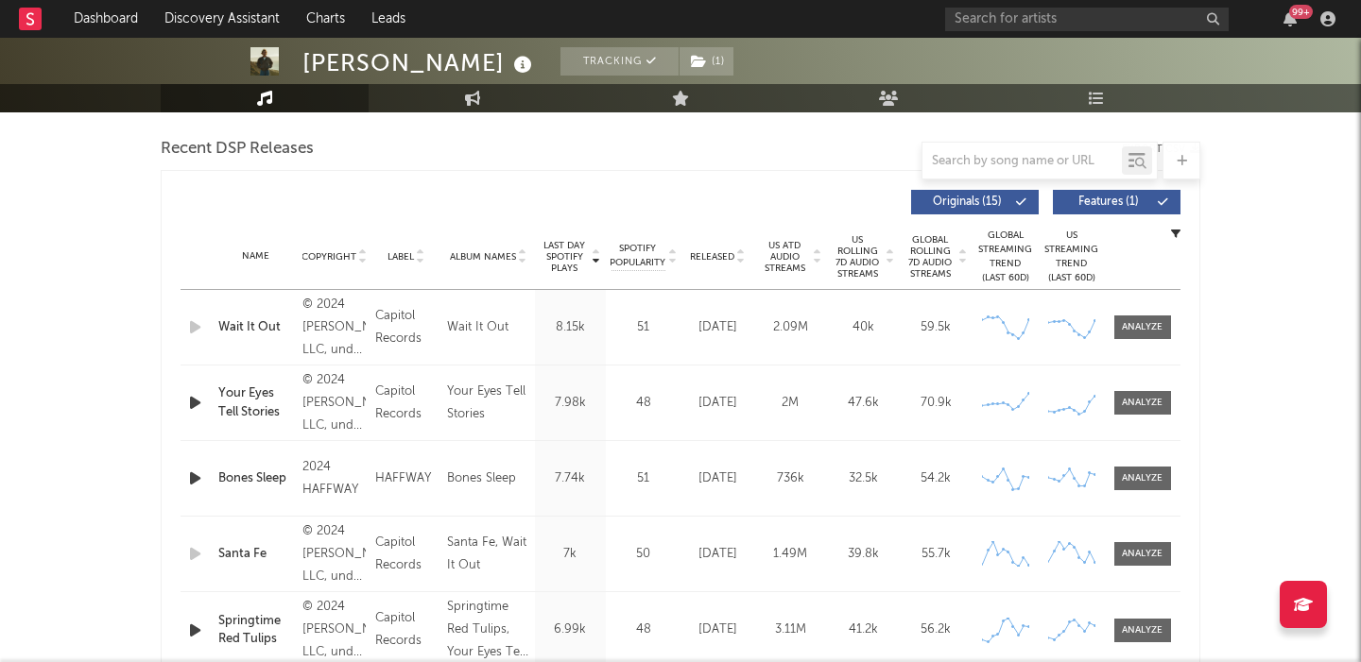
scroll to position [652, 0]
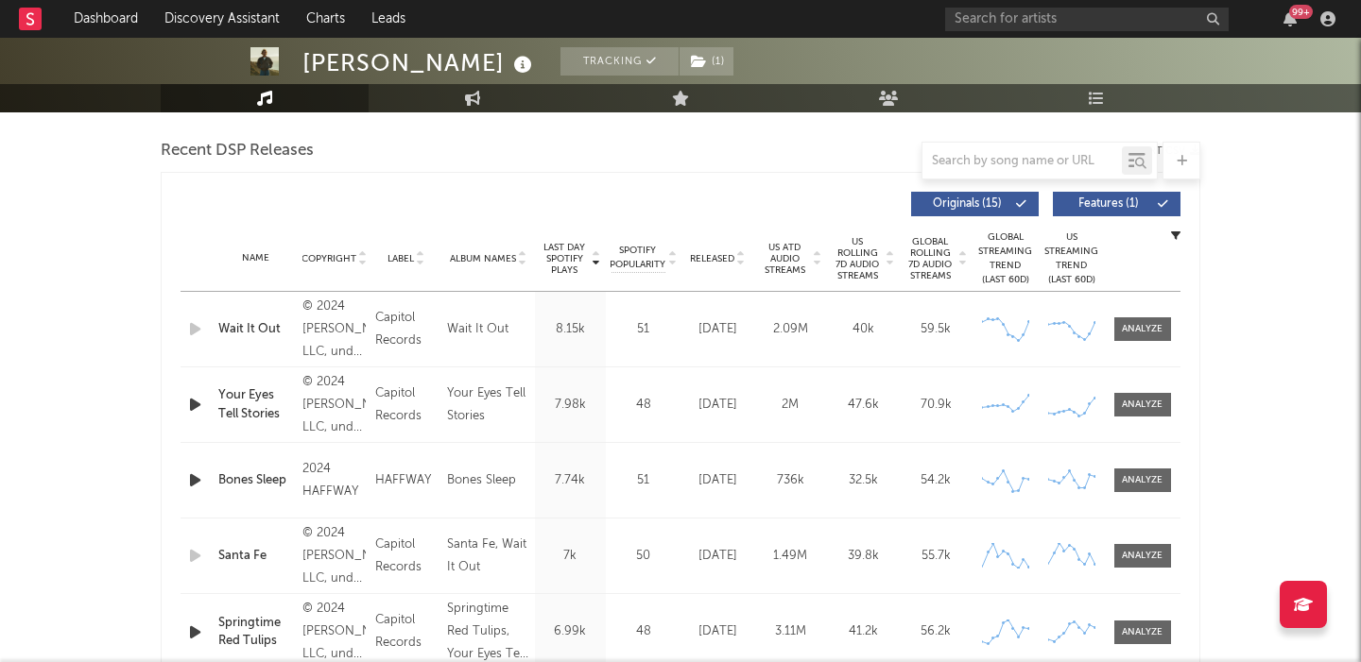
click at [195, 406] on icon "button" at bounding box center [195, 405] width 20 height 24
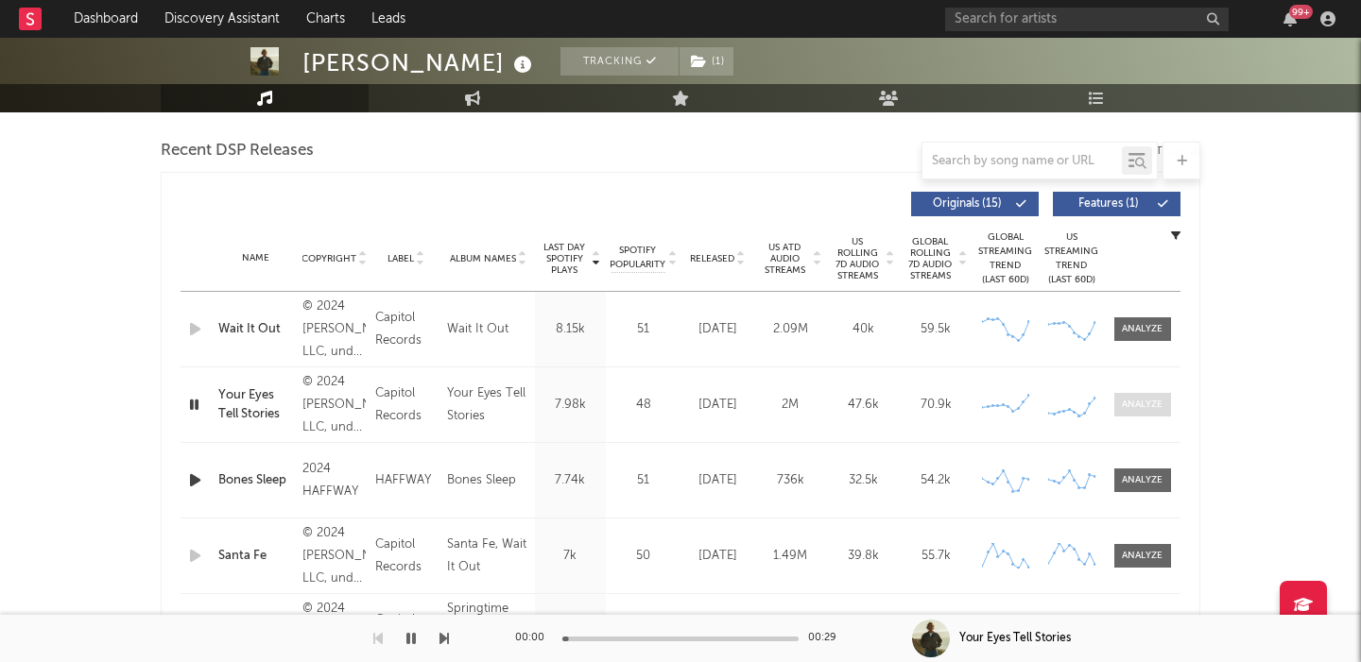
click at [1161, 415] on span at bounding box center [1142, 405] width 57 height 24
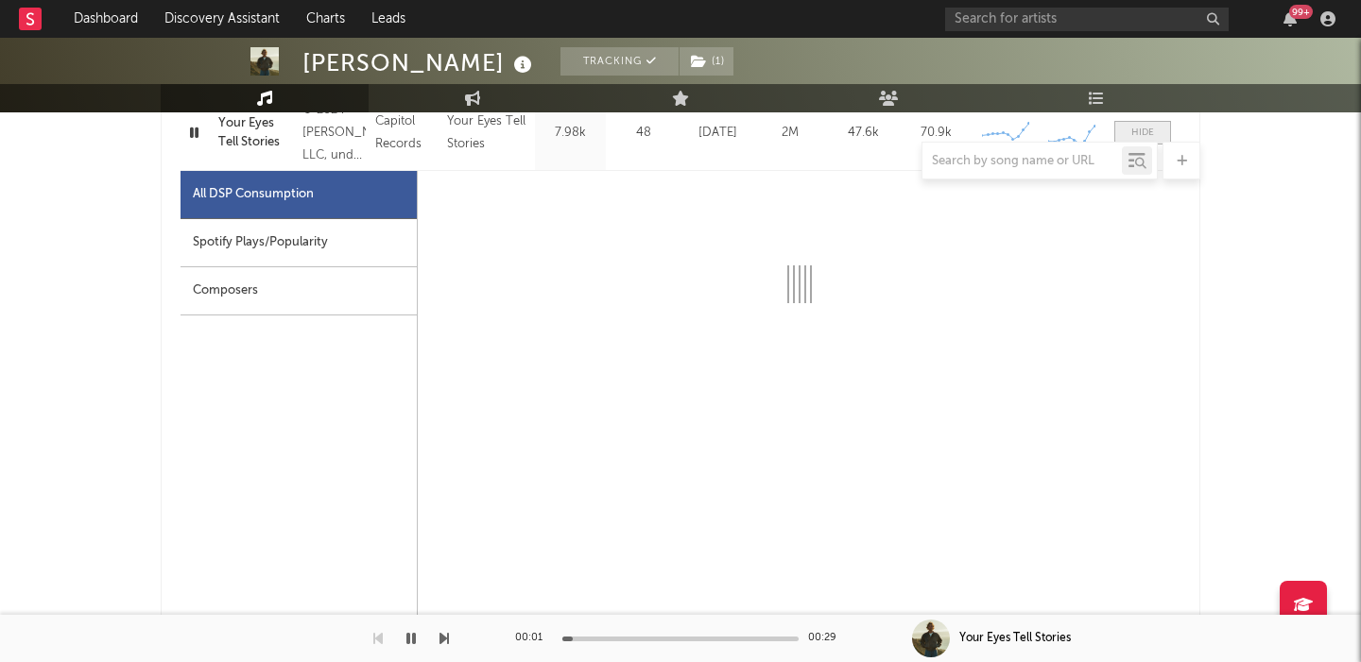
scroll to position [957, 0]
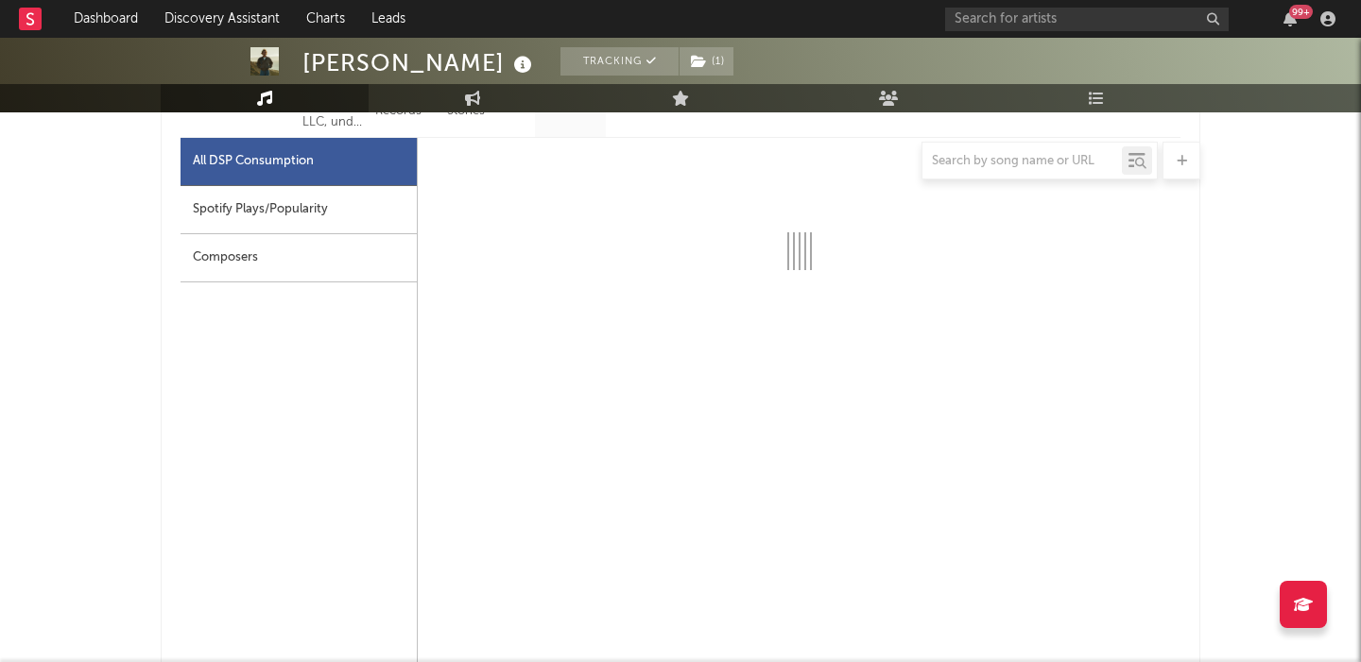
select select "6m"
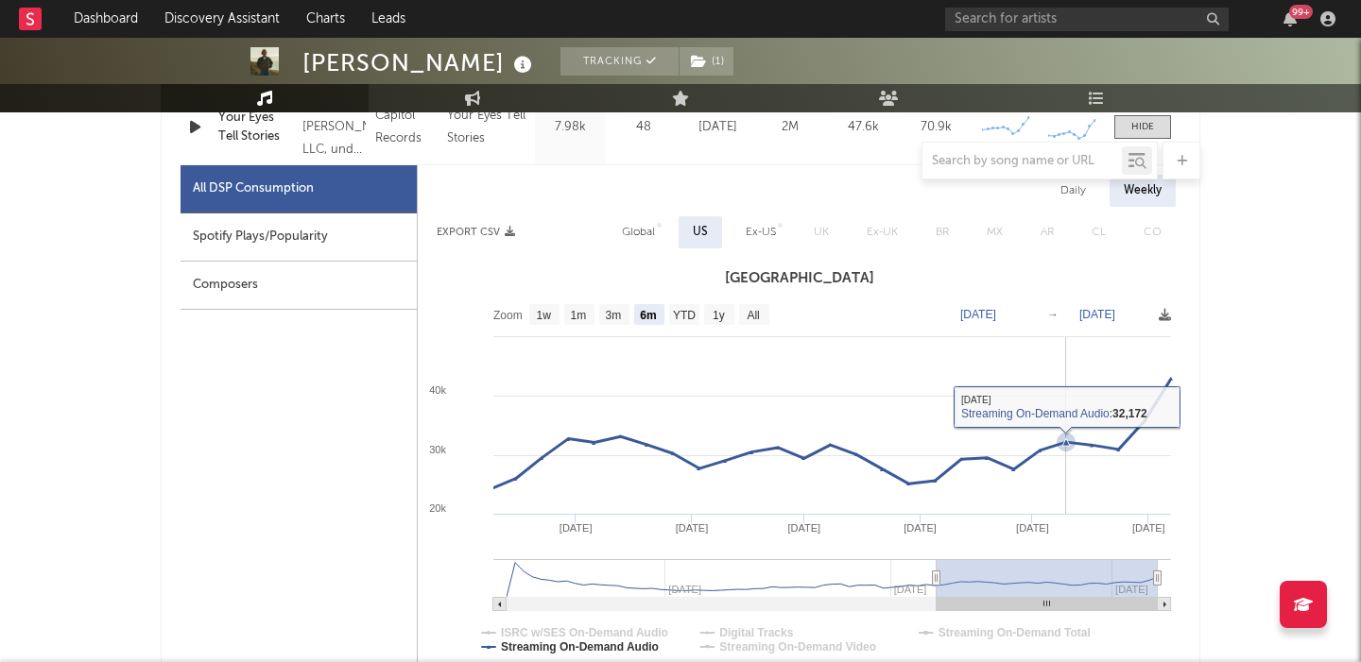
scroll to position [911, 0]
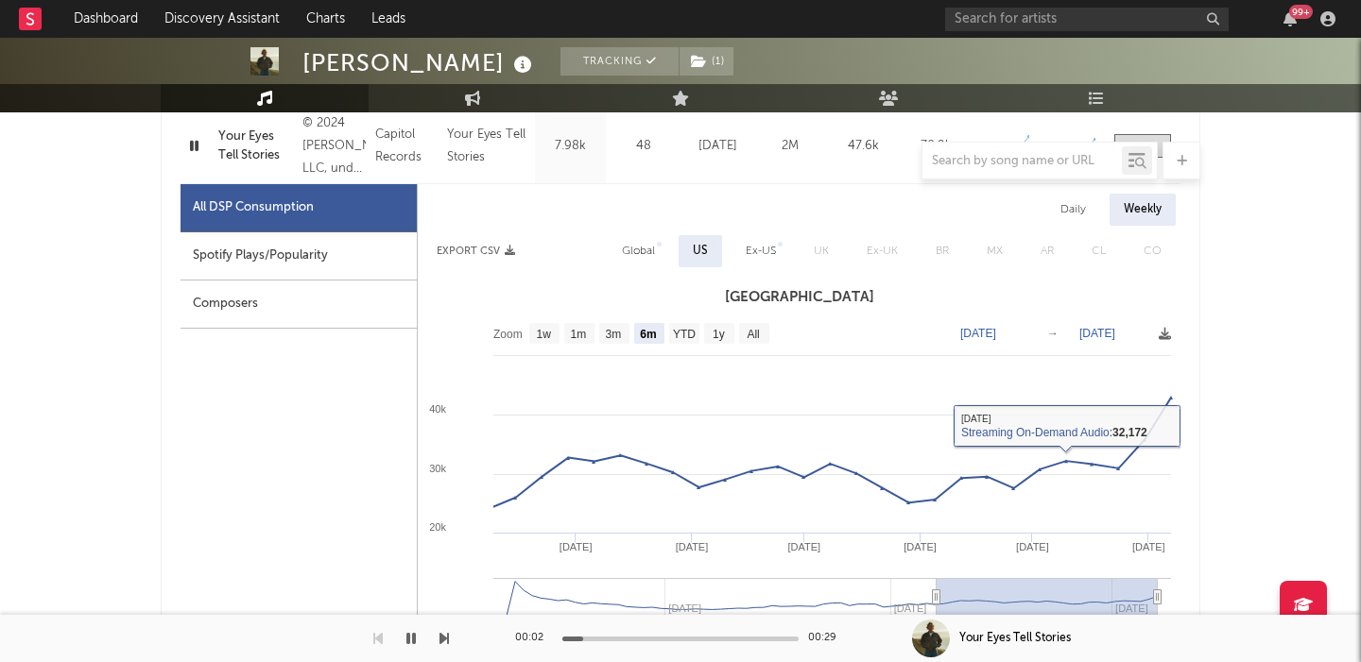
click at [1067, 191] on div "Daily Weekly Export CSV Global US Ex-US UK Ex-UK BR MX AR CL CO United States Z…" at bounding box center [799, 633] width 763 height 898
click at [1068, 211] on div "Daily" at bounding box center [1073, 210] width 54 height 32
select select "6m"
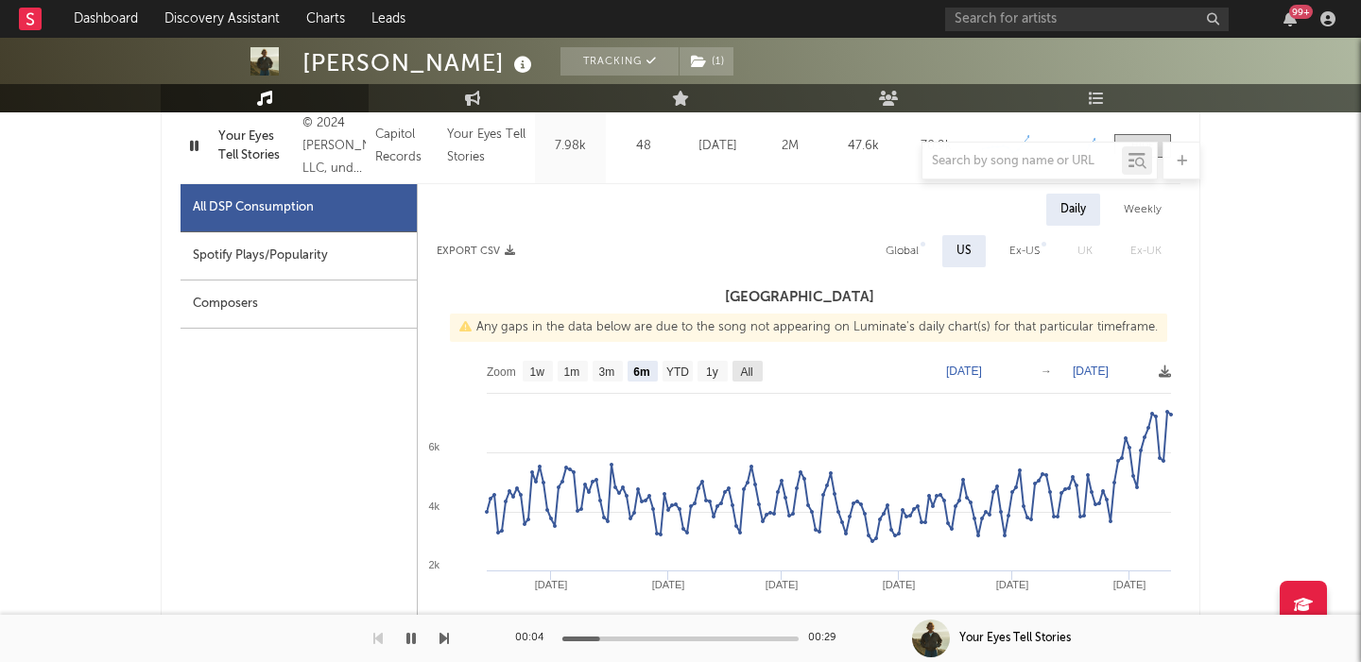
click at [761, 372] on rect at bounding box center [747, 371] width 30 height 21
select select "All"
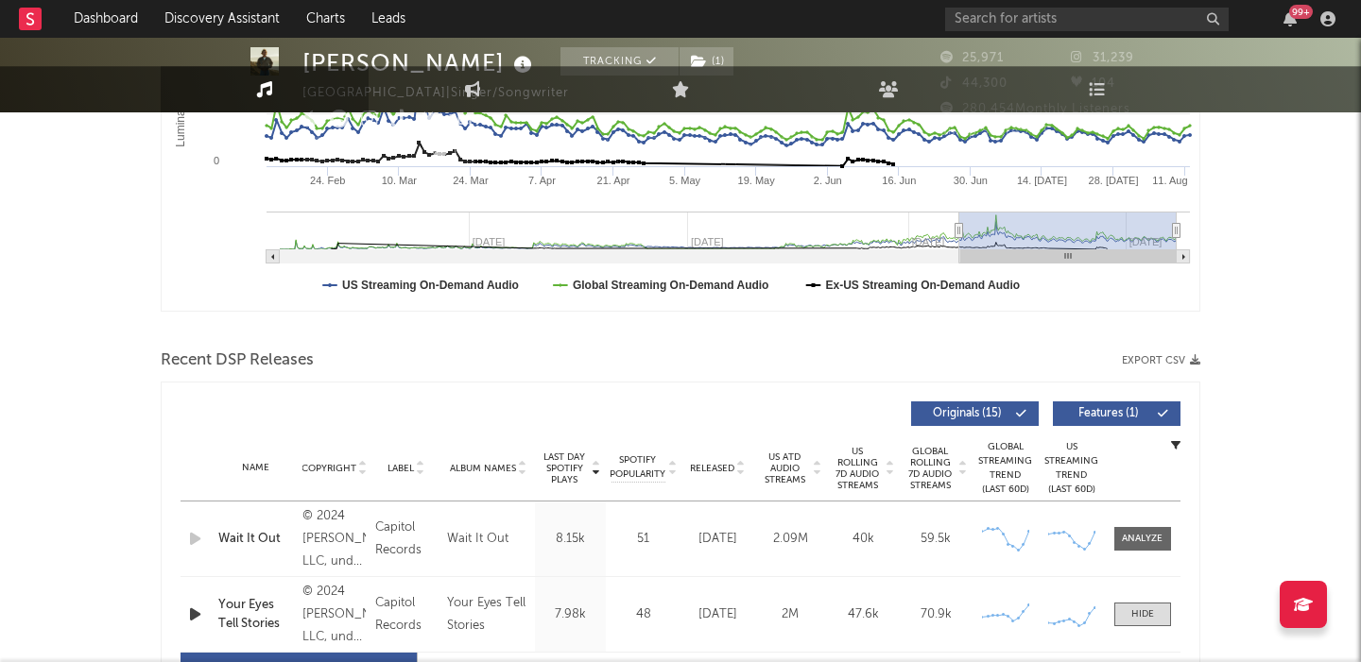
scroll to position [0, 0]
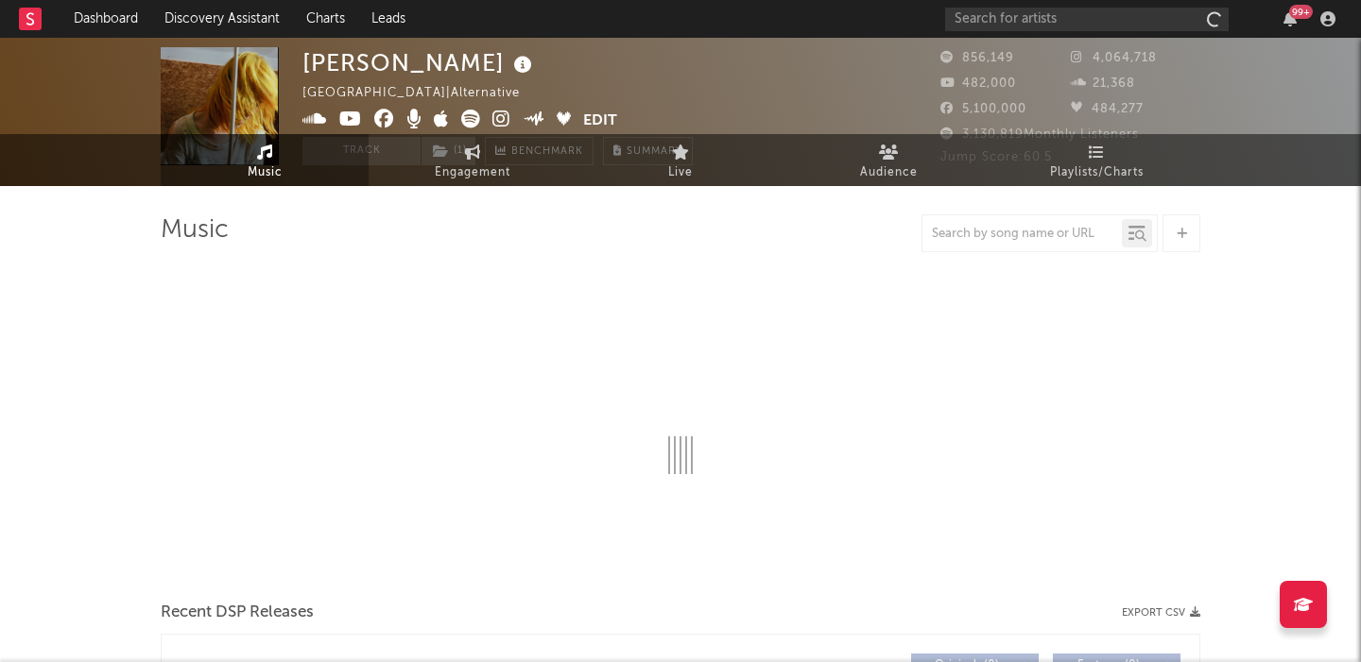
select select "6m"
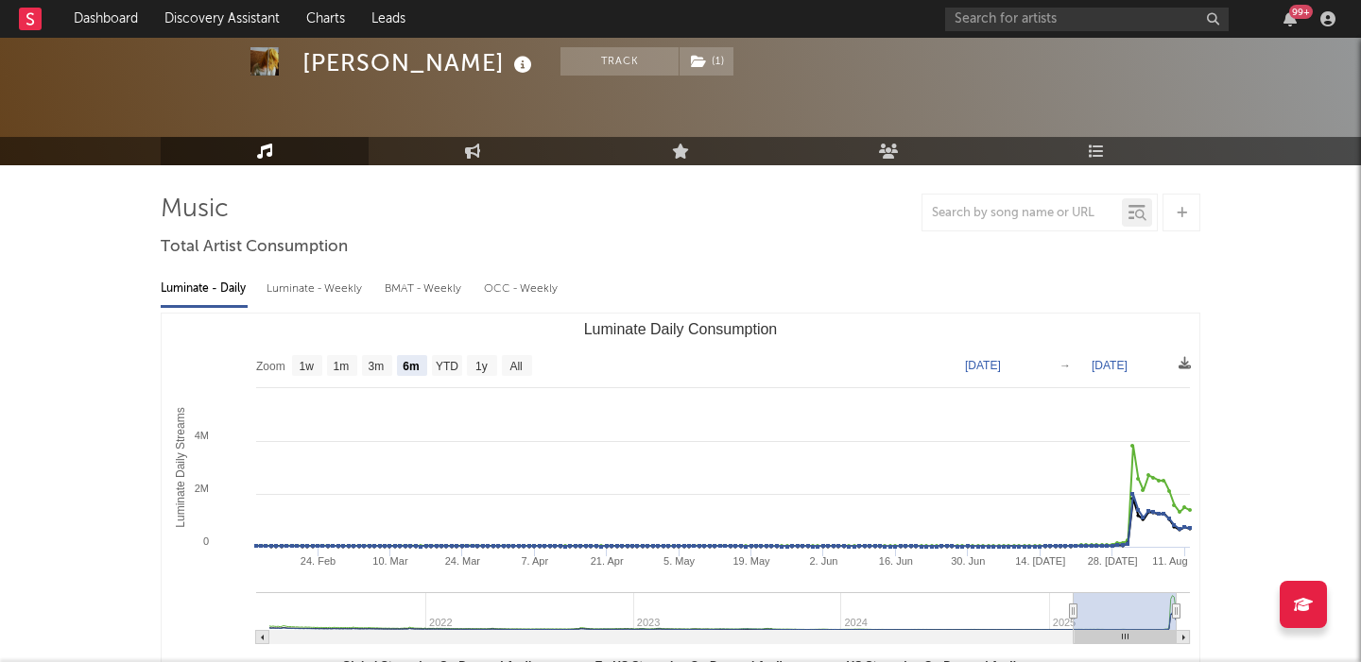
scroll to position [67, 0]
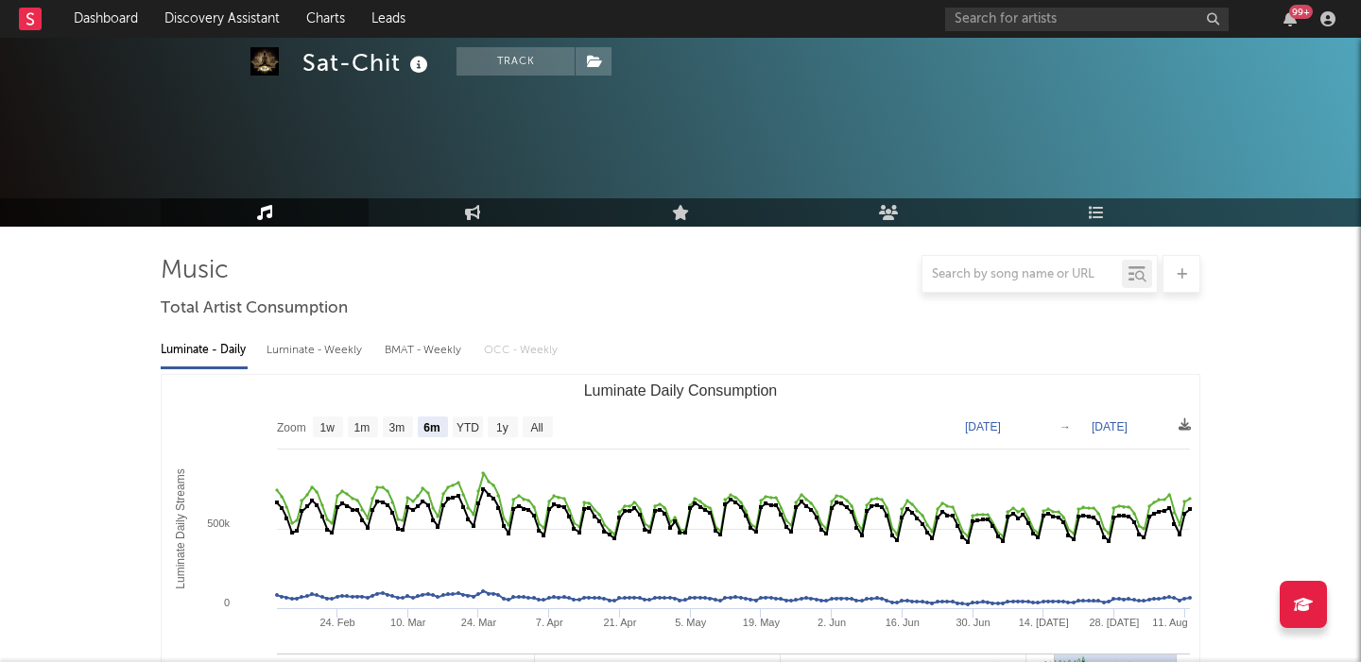
scroll to position [141, 0]
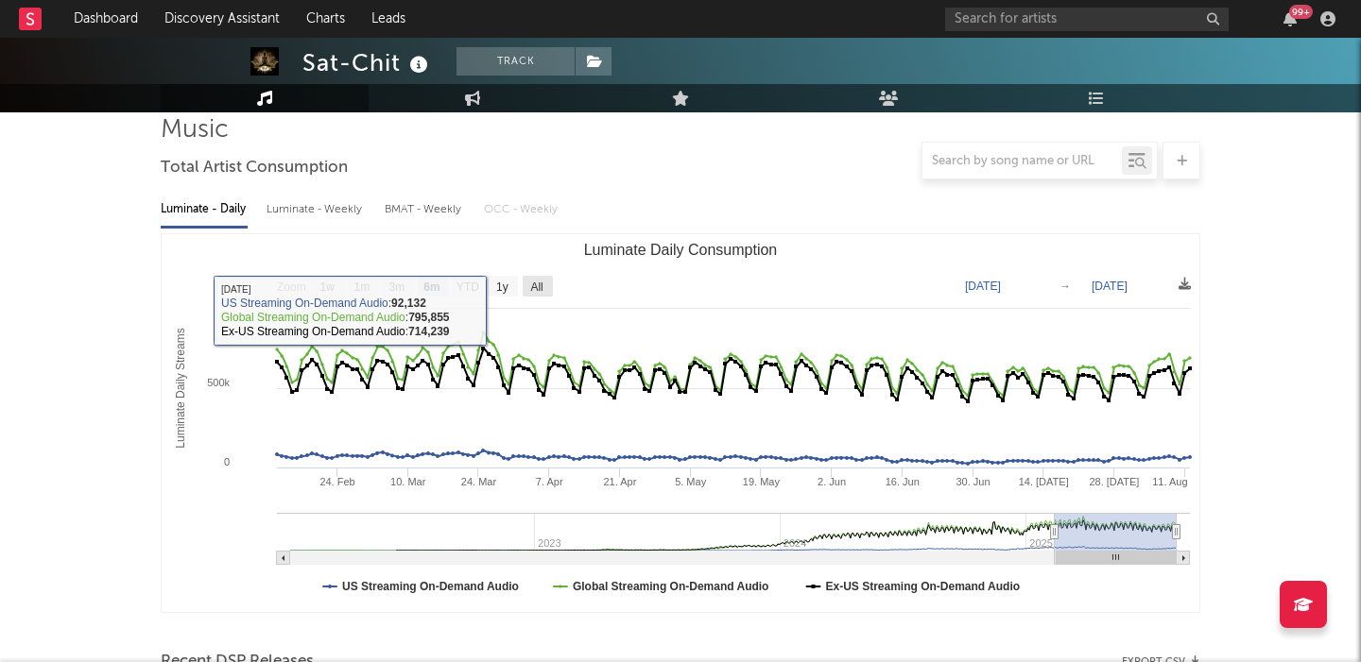
click at [541, 284] on text "All" at bounding box center [536, 287] width 12 height 13
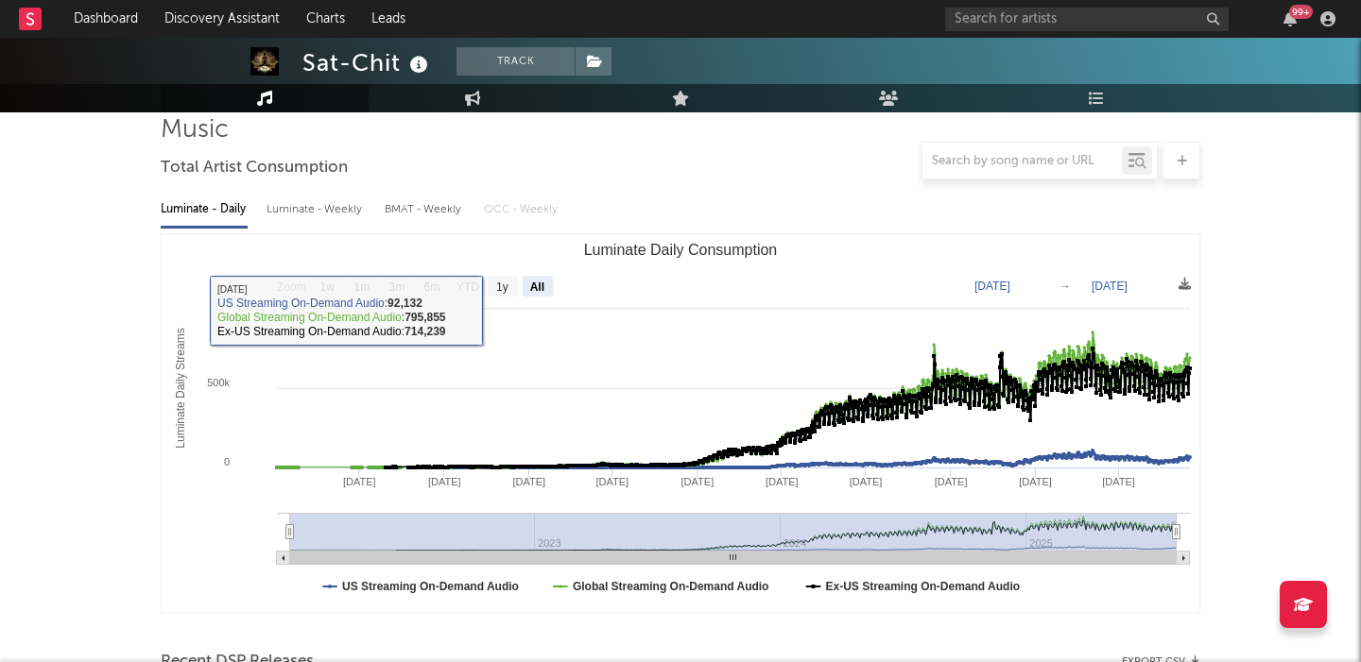
select select "All"
type input "2022-01-02"
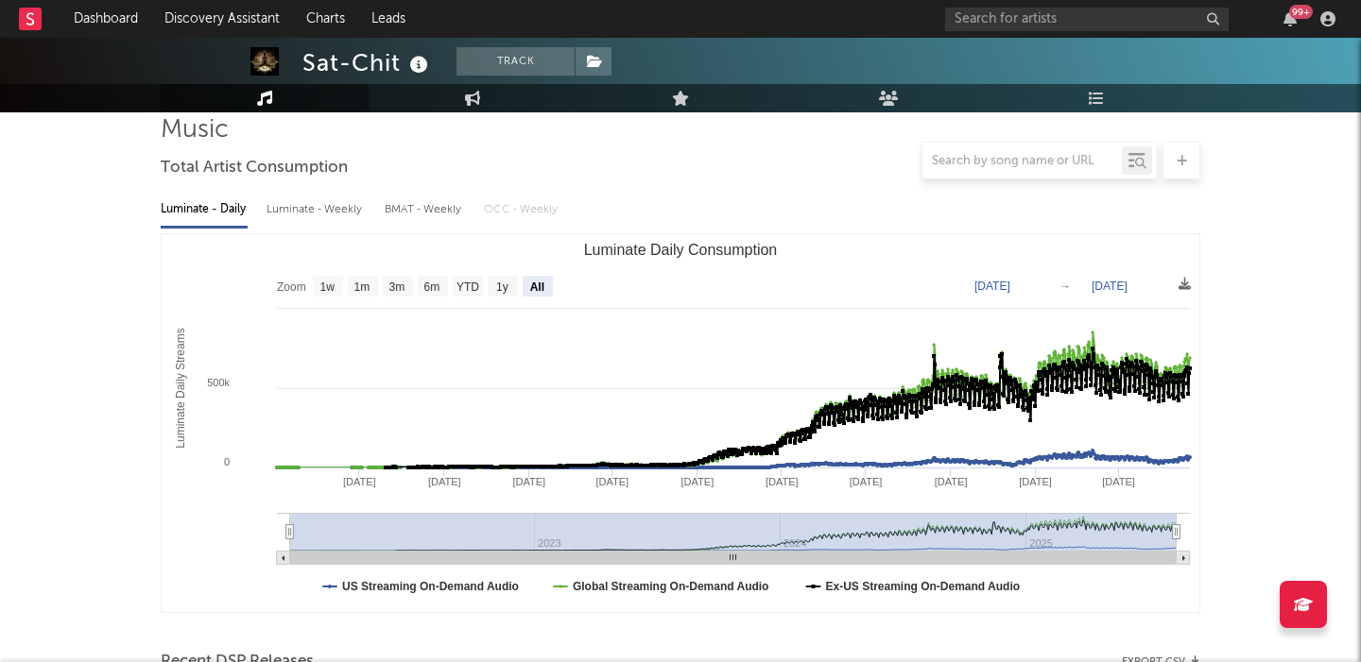
click at [335, 212] on div "Luminate - Weekly" at bounding box center [315, 210] width 99 height 32
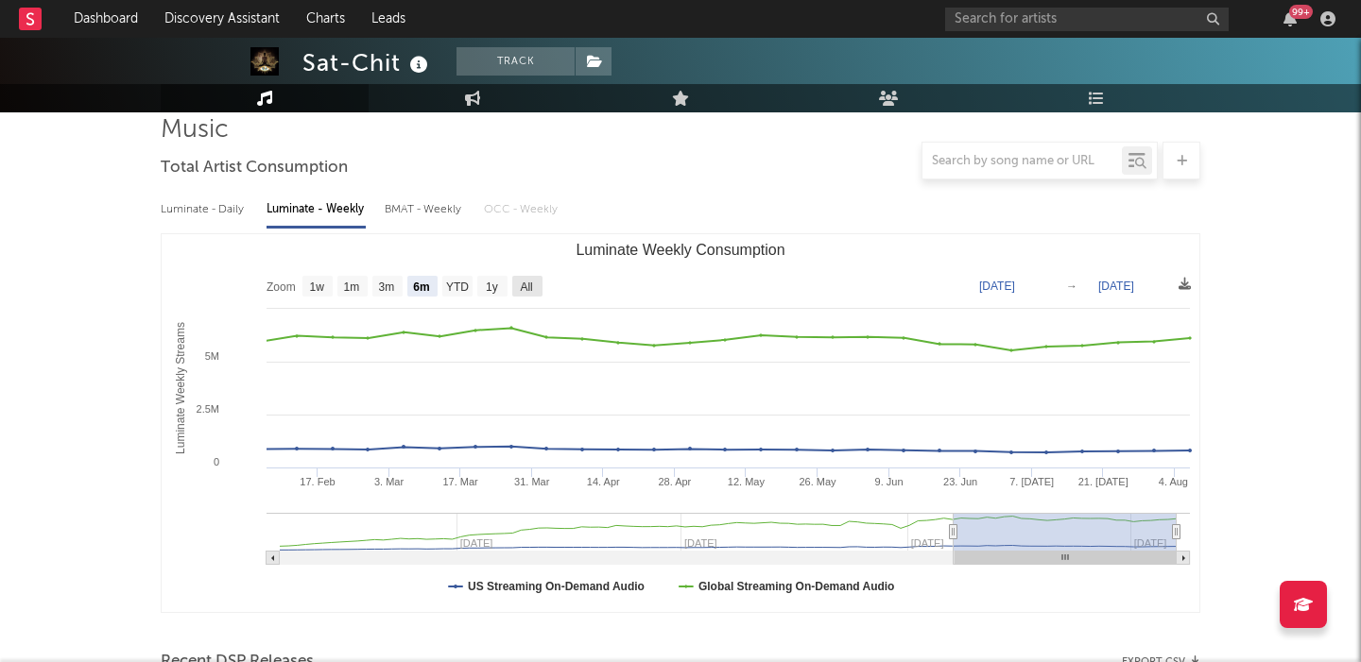
click at [524, 281] on text "All" at bounding box center [526, 287] width 12 height 13
select select "All"
type input "2023-08-10"
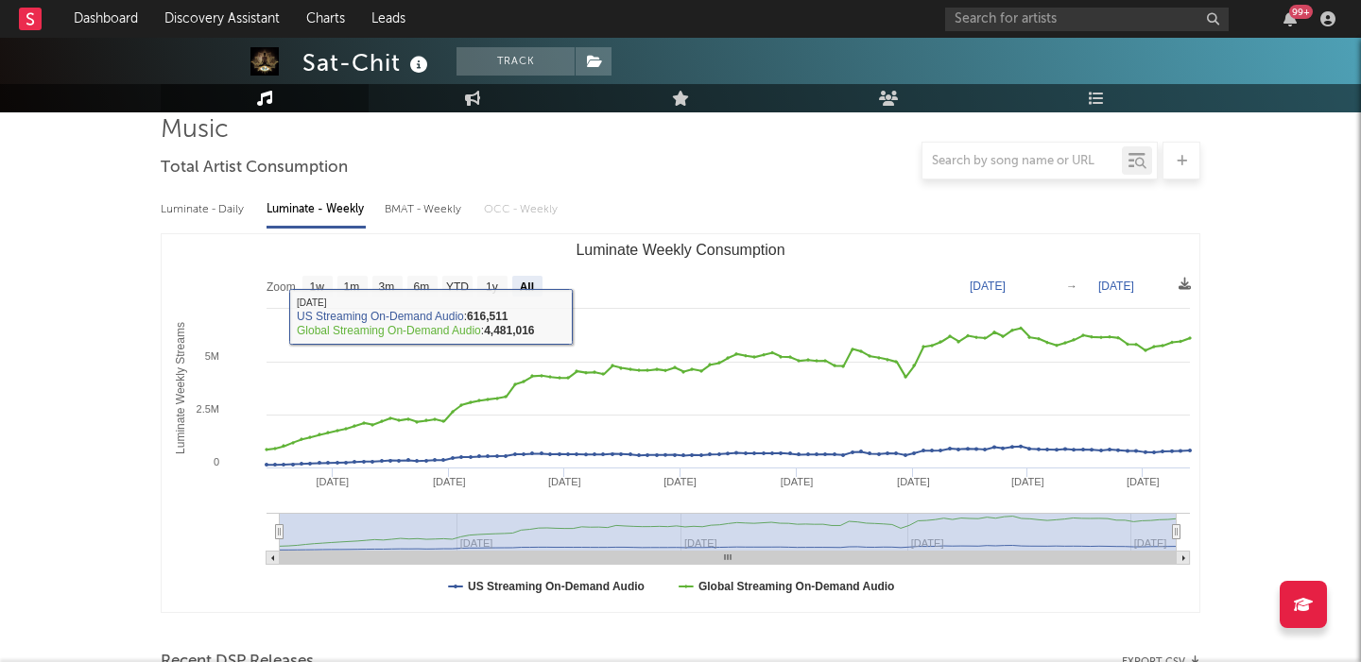
click at [224, 208] on div "Luminate - Daily" at bounding box center [204, 210] width 87 height 32
select select "6m"
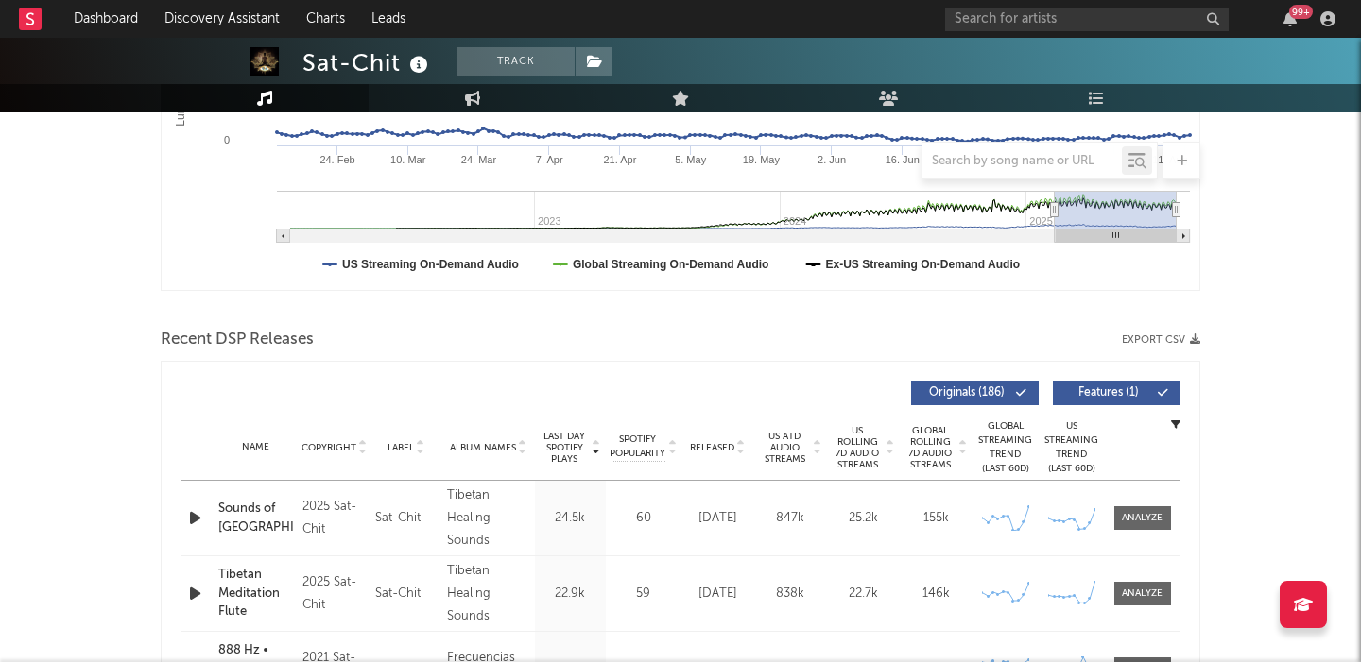
scroll to position [535, 0]
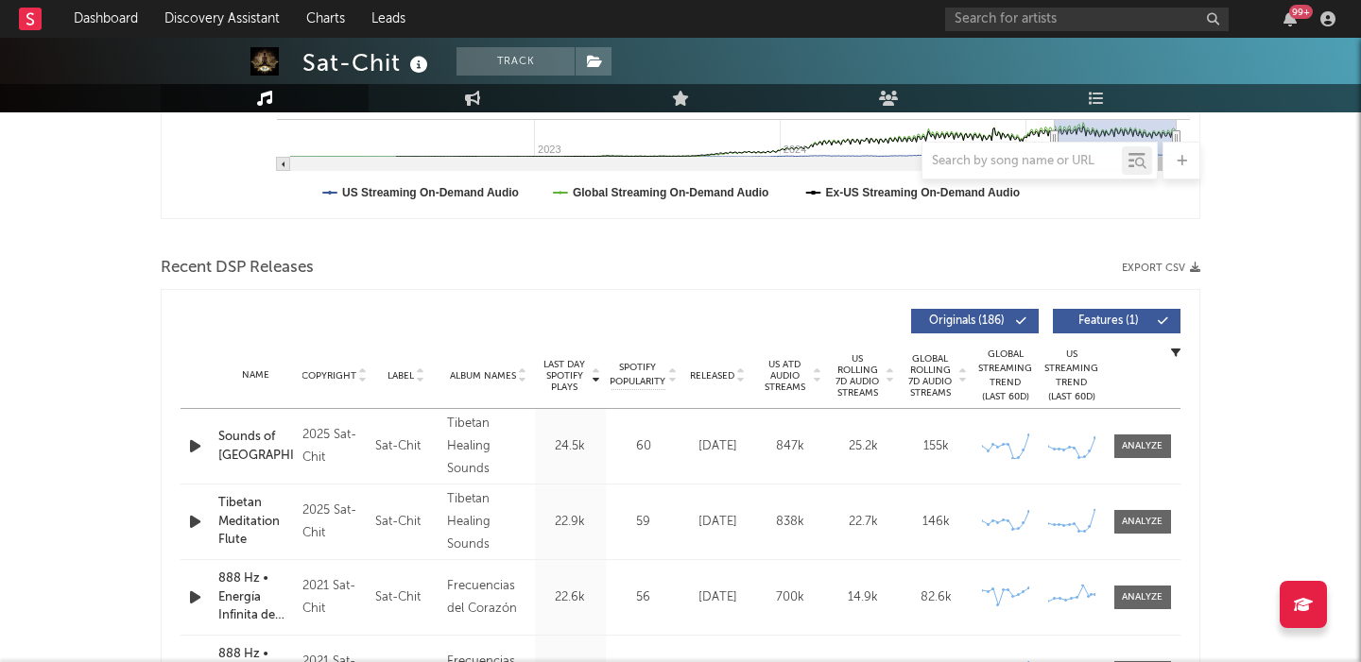
click at [1098, 317] on span "Features ( 1 )" at bounding box center [1108, 321] width 87 height 11
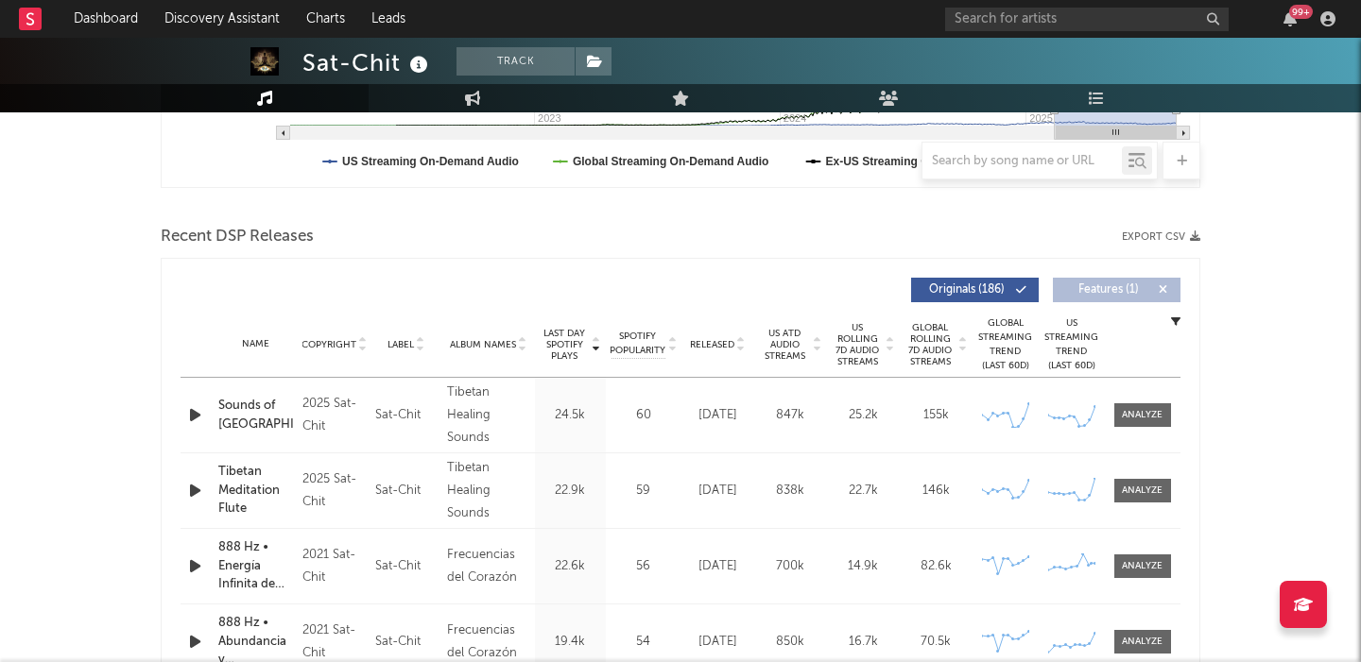
scroll to position [568, 0]
click at [853, 335] on span "US Rolling 7D Audio Streams" at bounding box center [858, 342] width 52 height 45
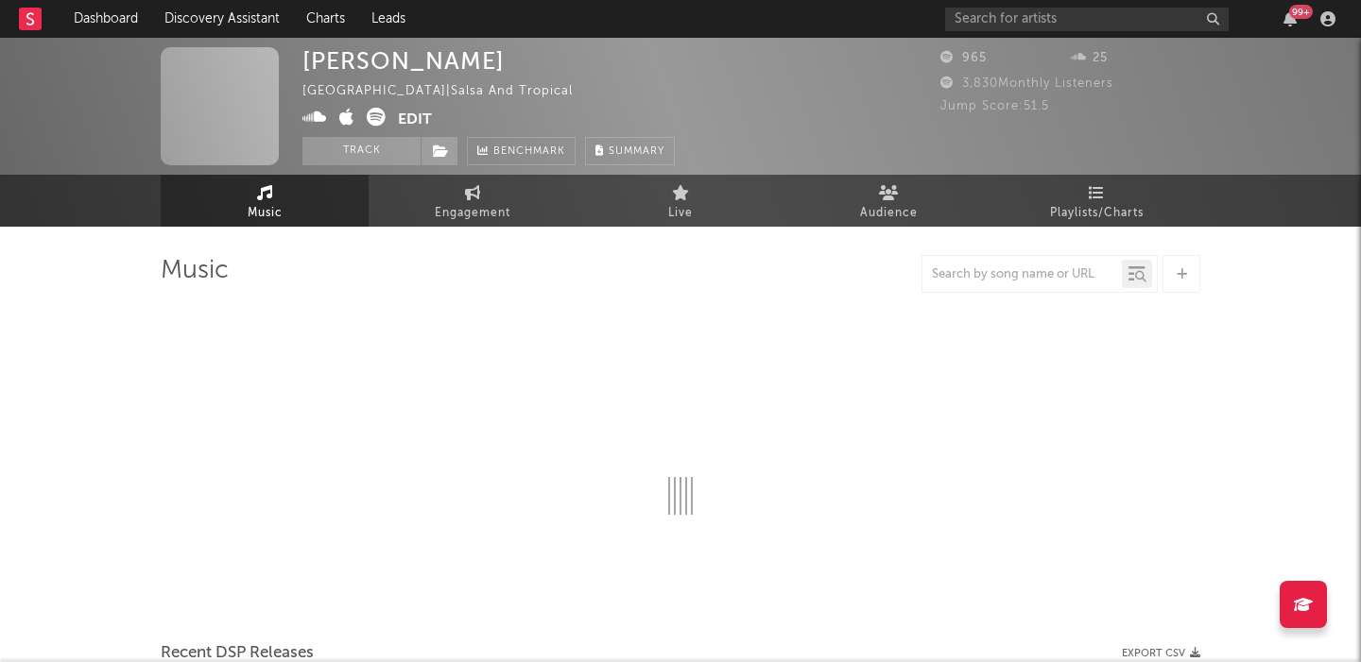
select select "6m"
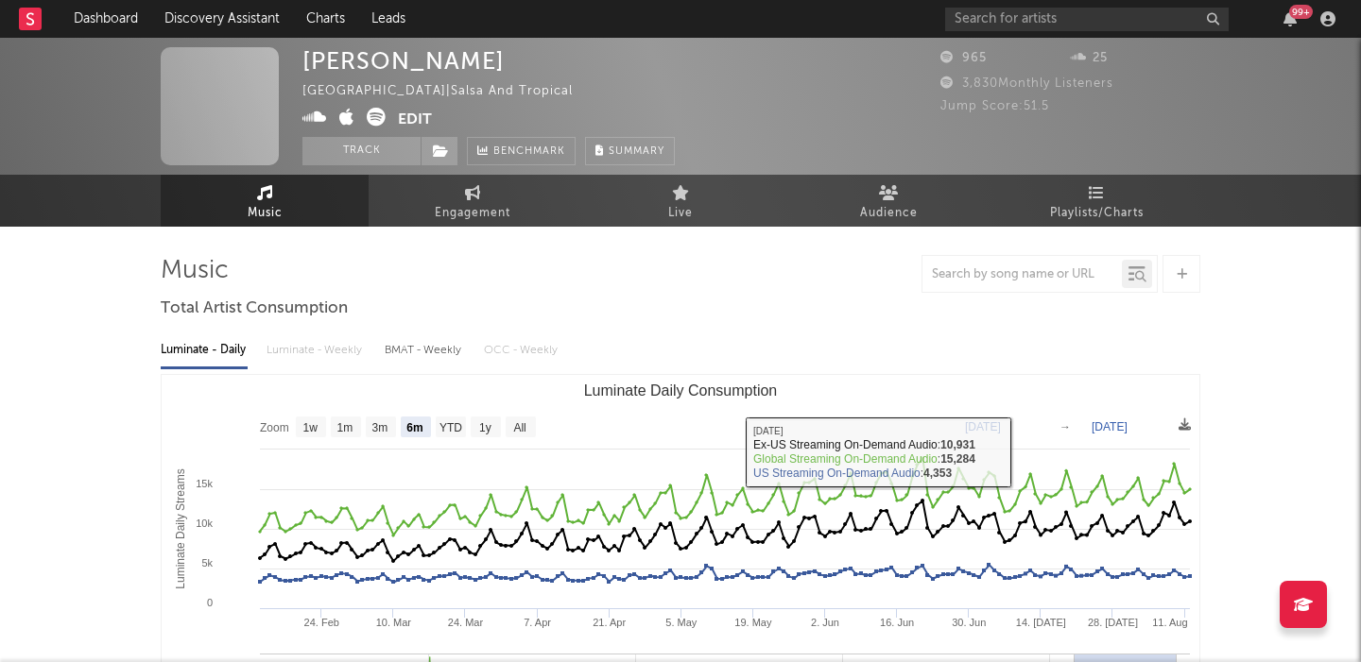
click at [332, 352] on div "Luminate - Daily Luminate - Weekly BMAT - Weekly OCC - Weekly" at bounding box center [681, 351] width 1040 height 32
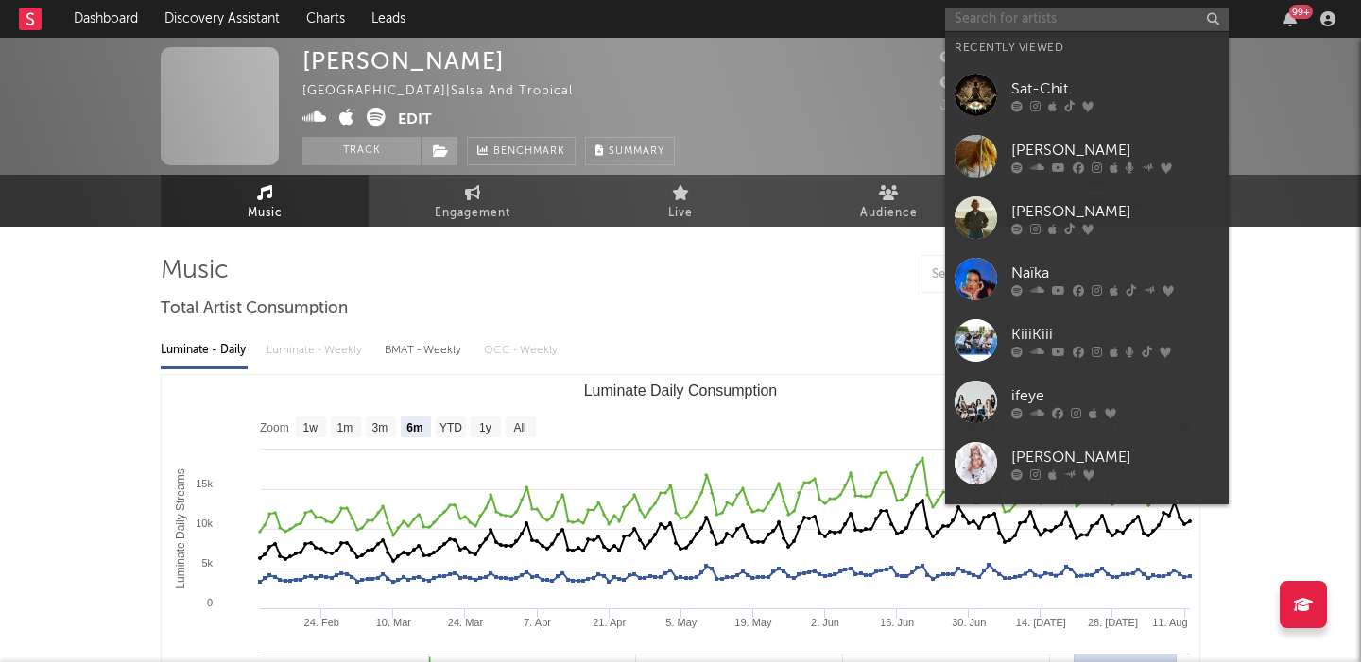
click at [977, 19] on input "text" at bounding box center [1087, 20] width 284 height 24
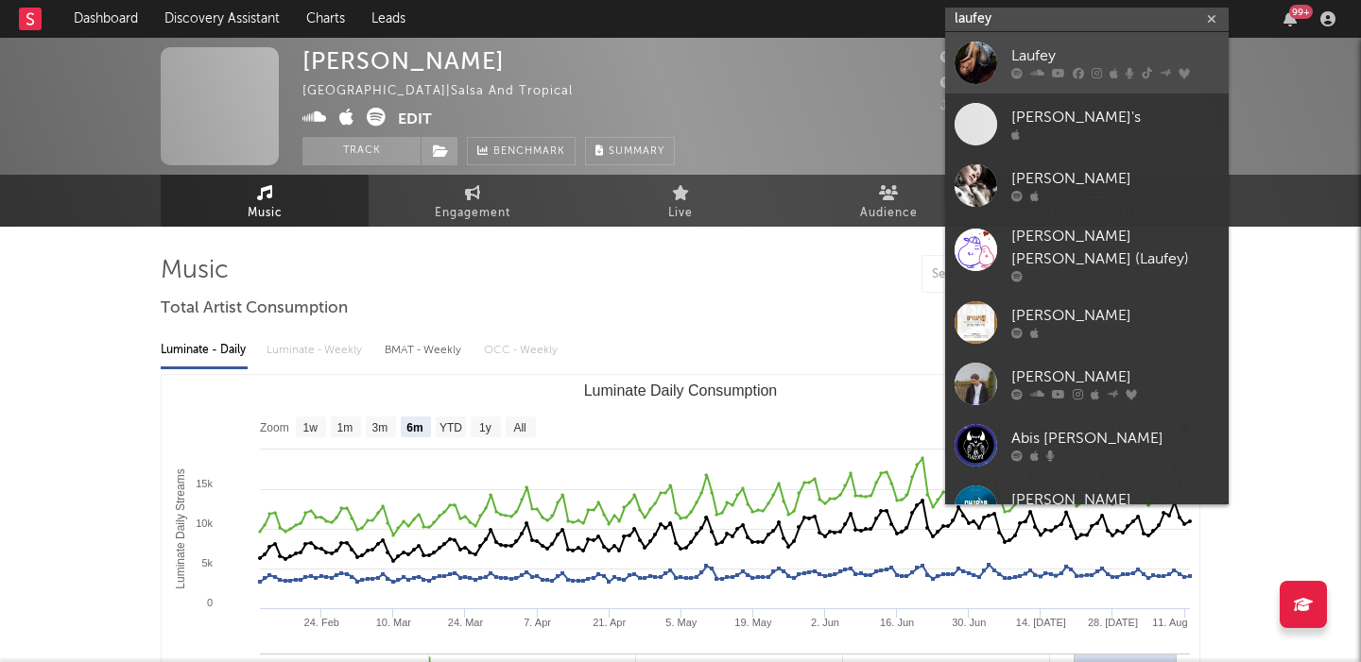
type input "laufey"
click at [1111, 48] on div "Laufey" at bounding box center [1115, 56] width 208 height 23
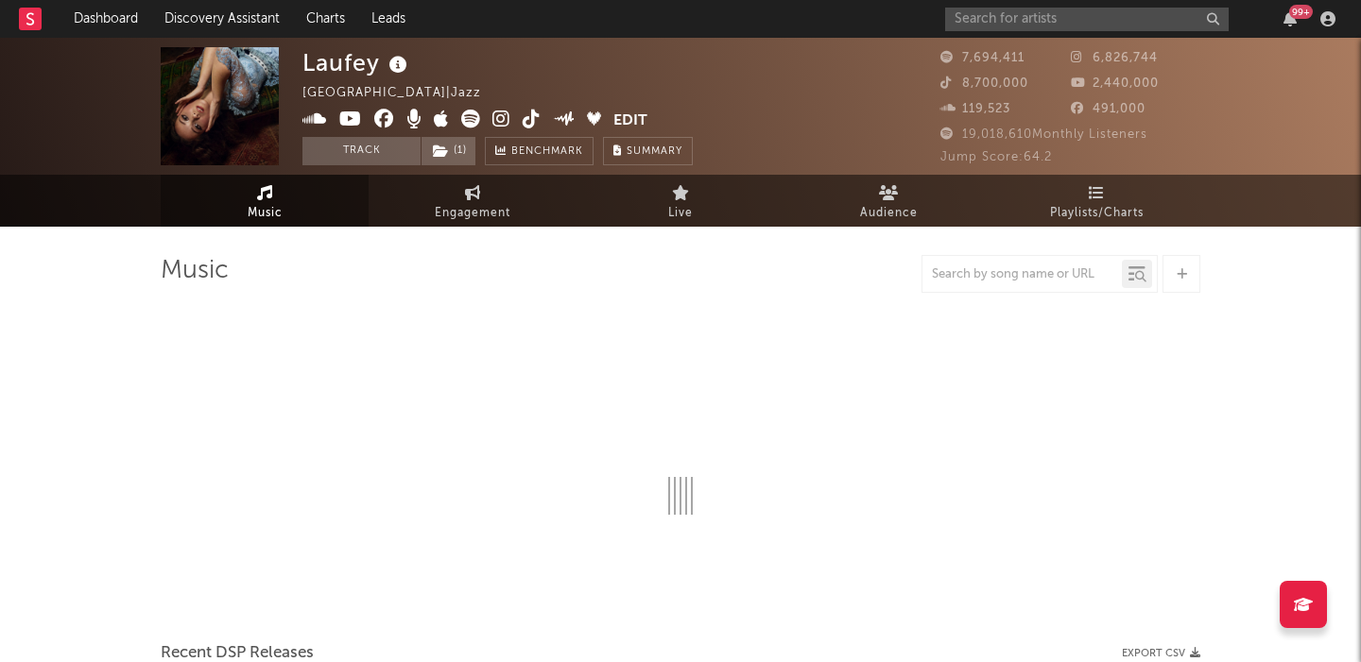
select select "6m"
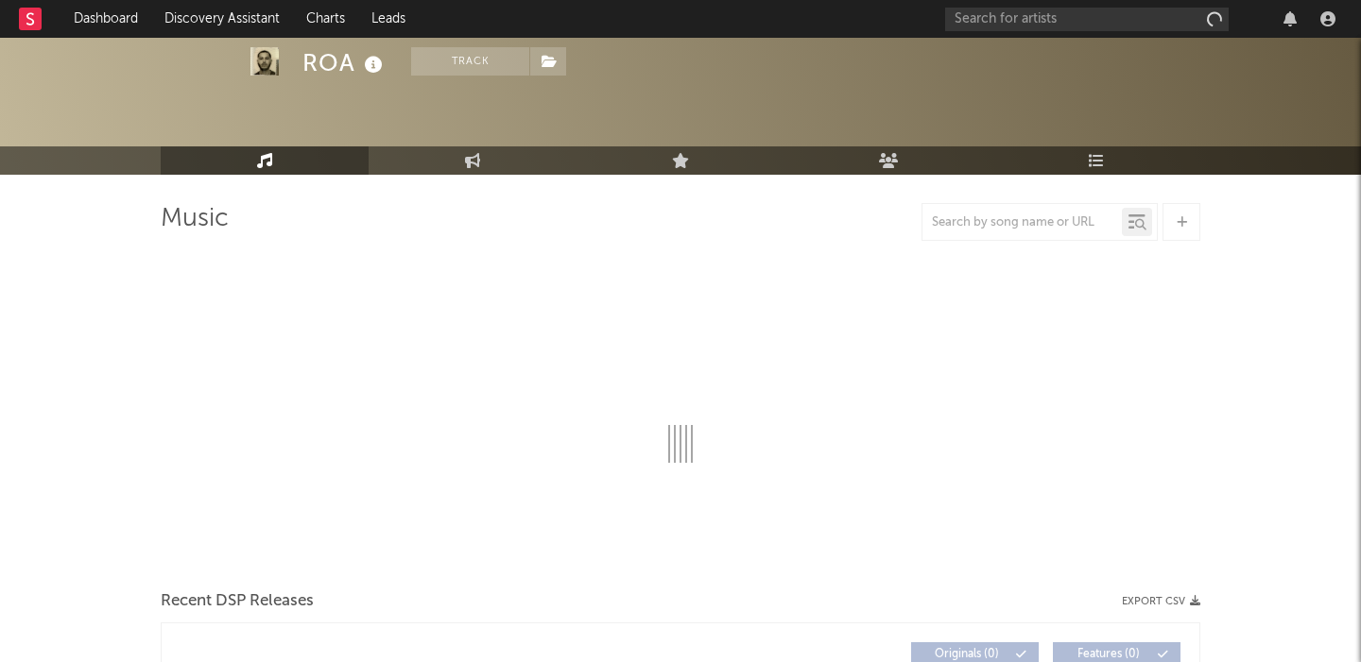
scroll to position [61, 0]
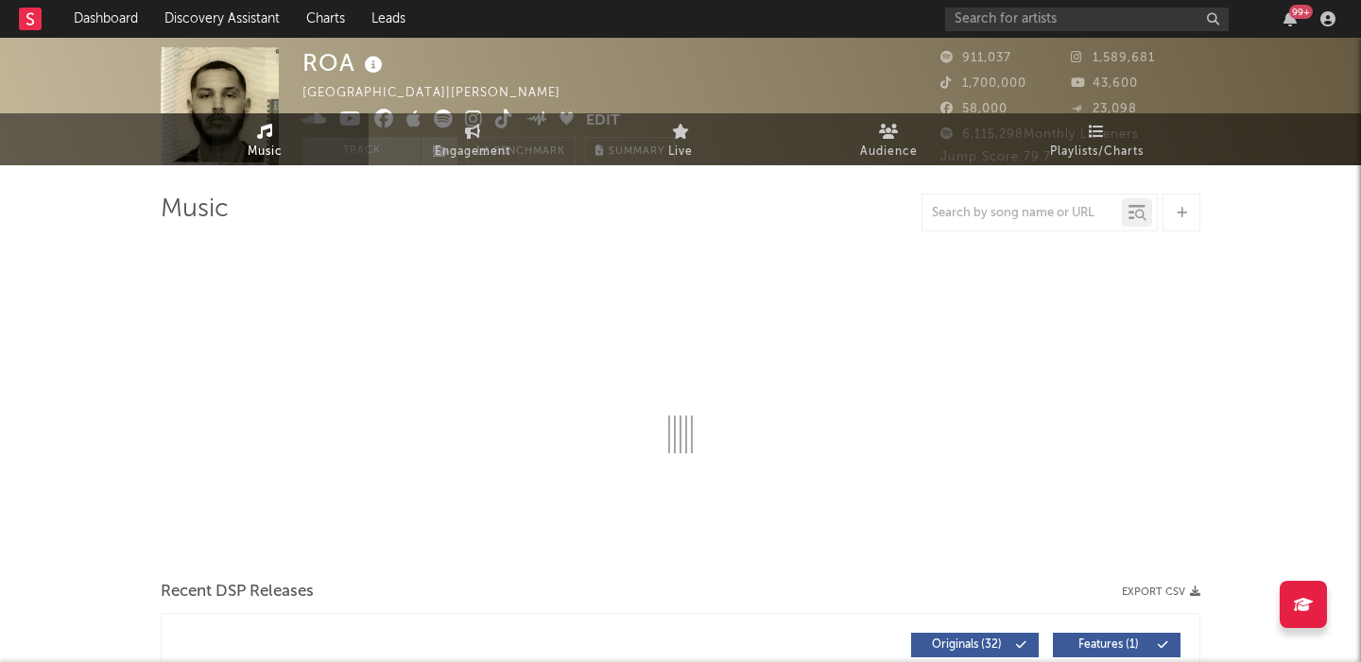
select select "6m"
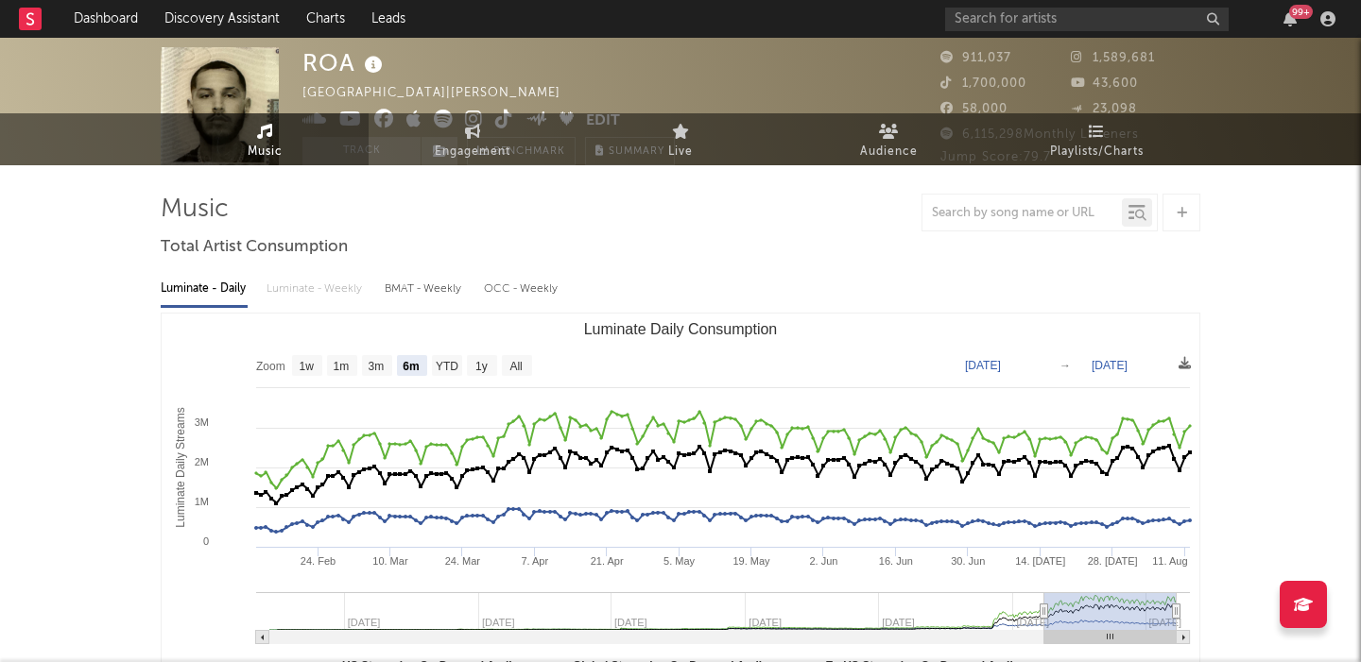
scroll to position [0, 0]
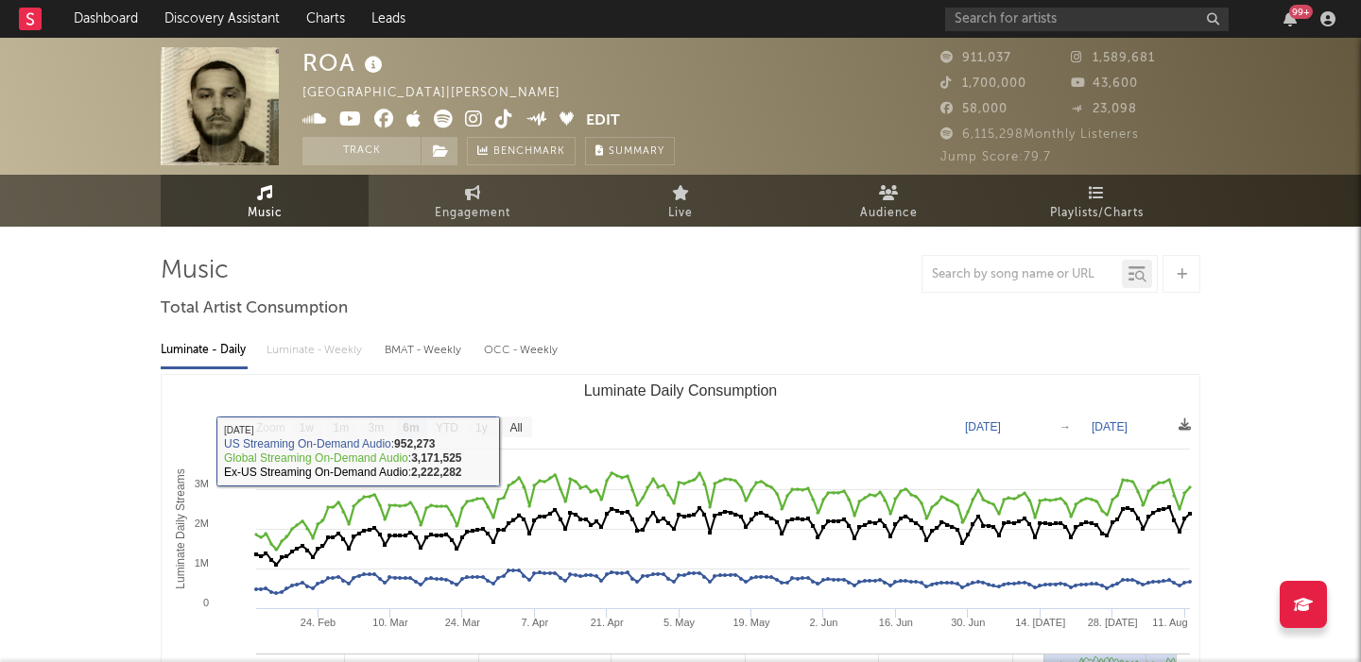
click at [315, 352] on div "Luminate - Daily Luminate - Weekly BMAT - Weekly OCC - Weekly" at bounding box center [681, 351] width 1040 height 32
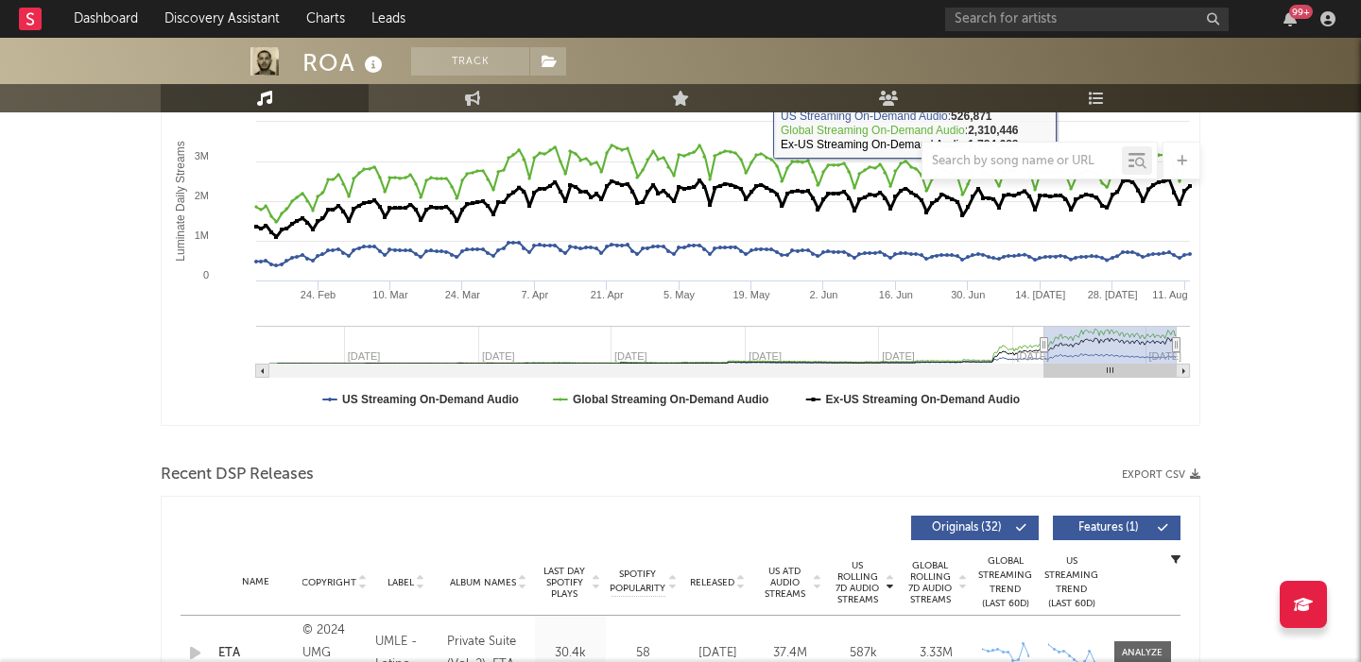
scroll to position [512, 0]
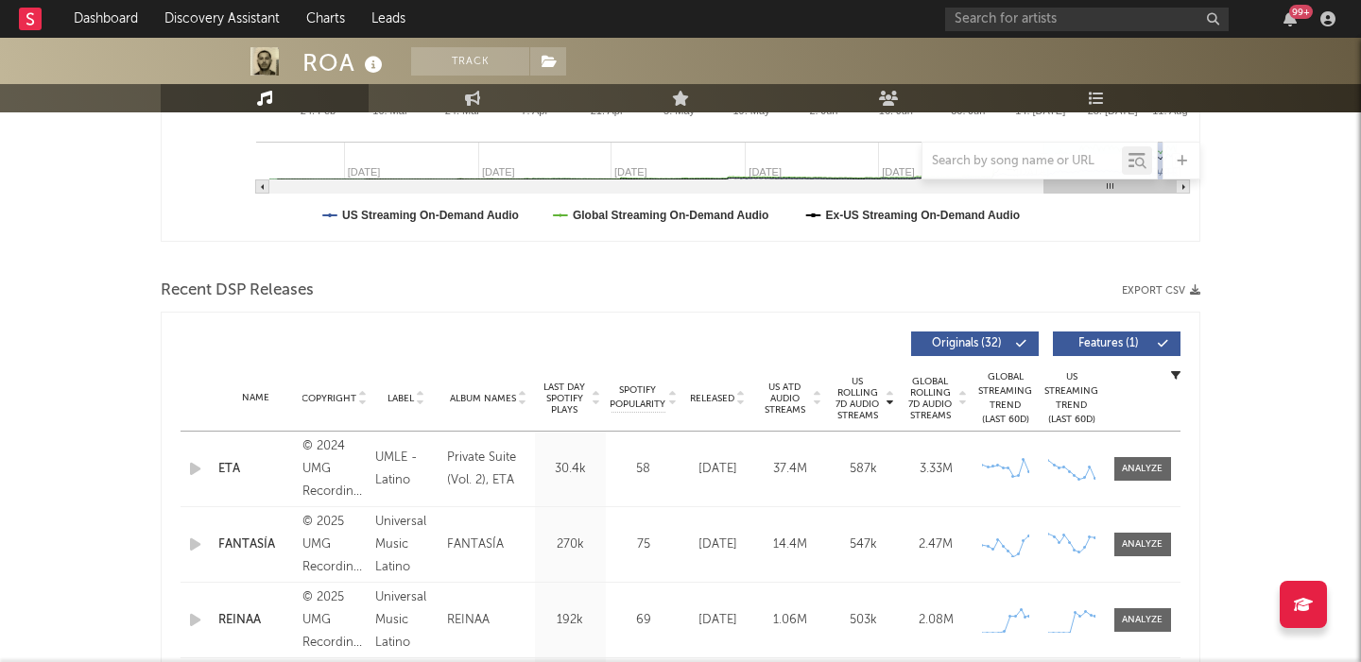
click at [1126, 346] on span "Features ( 1 )" at bounding box center [1108, 343] width 87 height 11
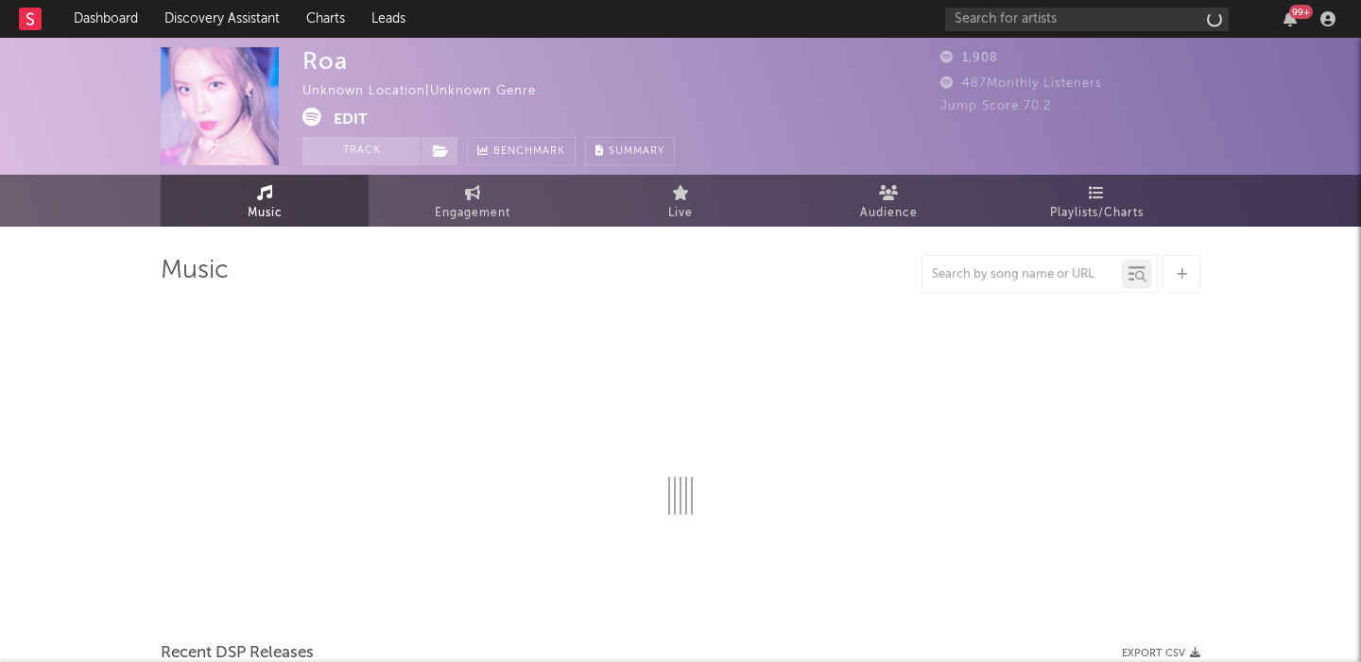
select select "1w"
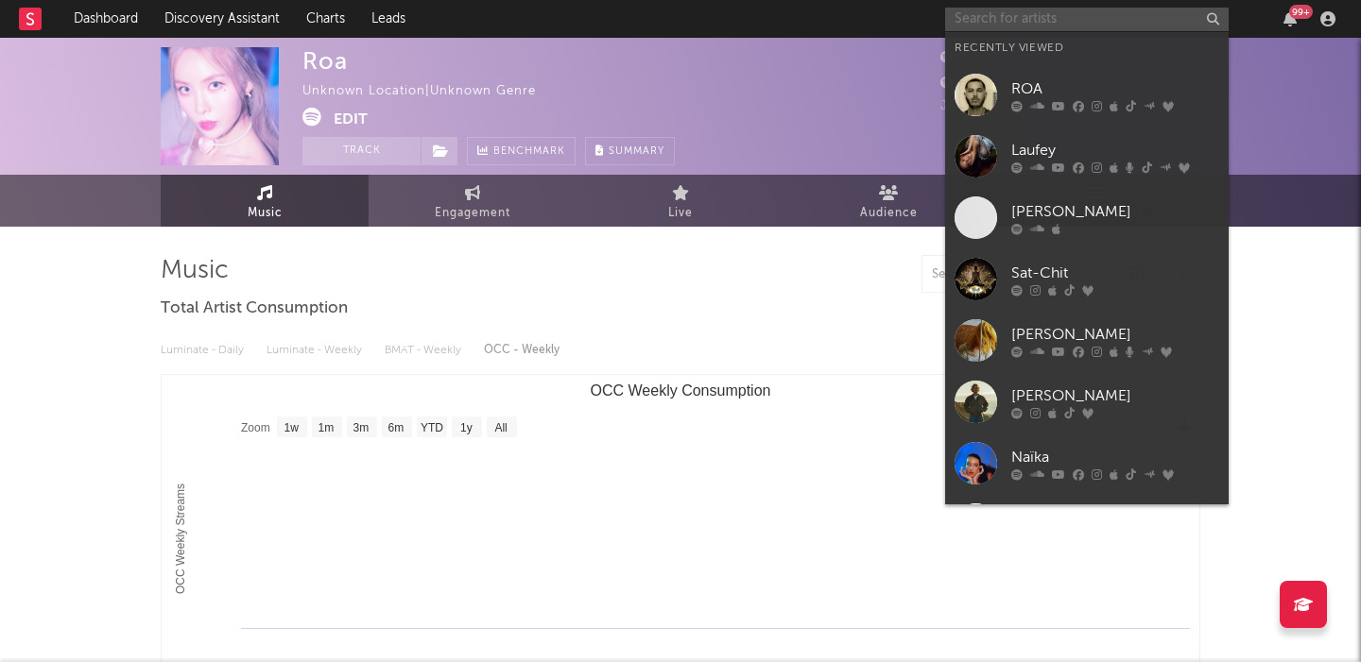
click at [971, 12] on input "text" at bounding box center [1087, 20] width 284 height 24
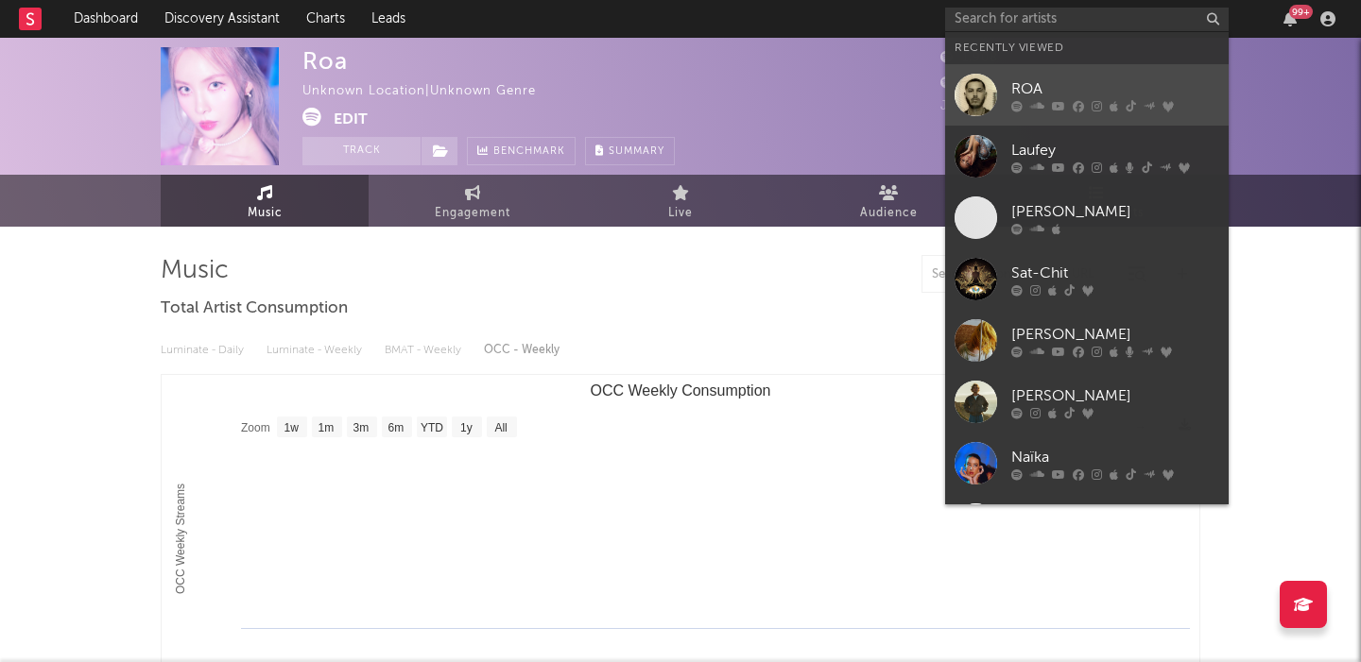
click at [1006, 87] on link "ROA" at bounding box center [1087, 94] width 284 height 61
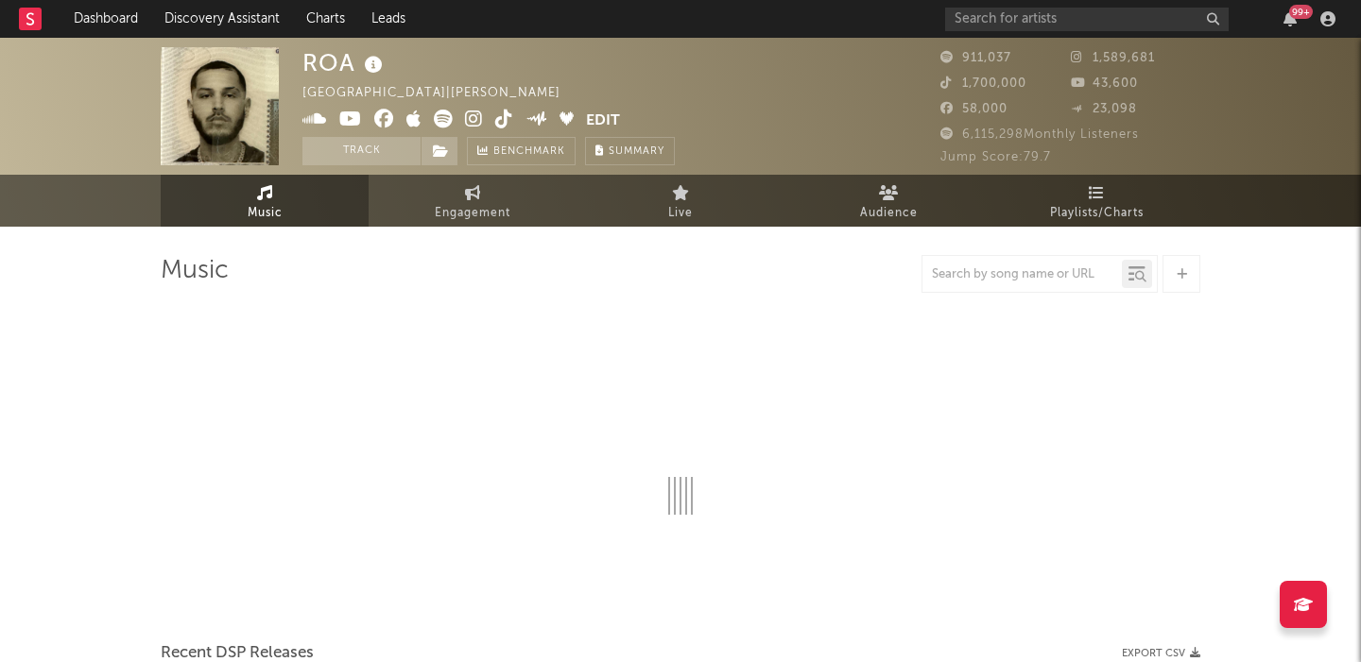
select select "6m"
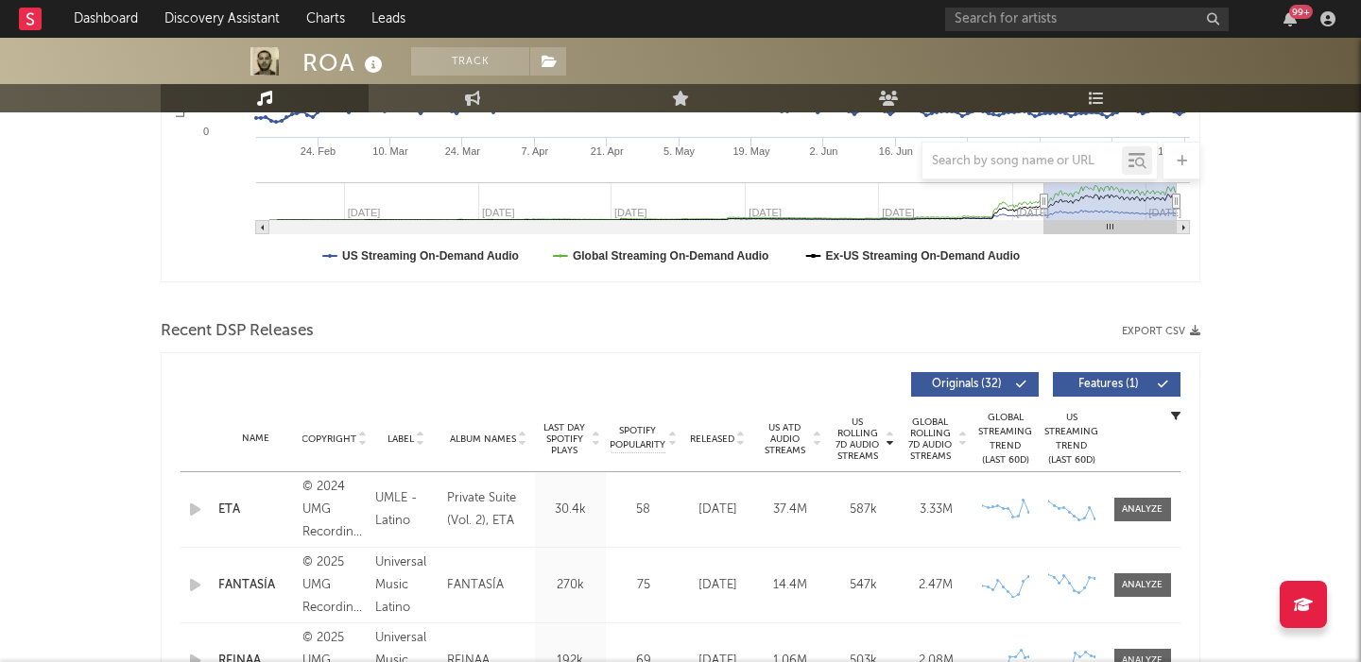
scroll to position [534, 0]
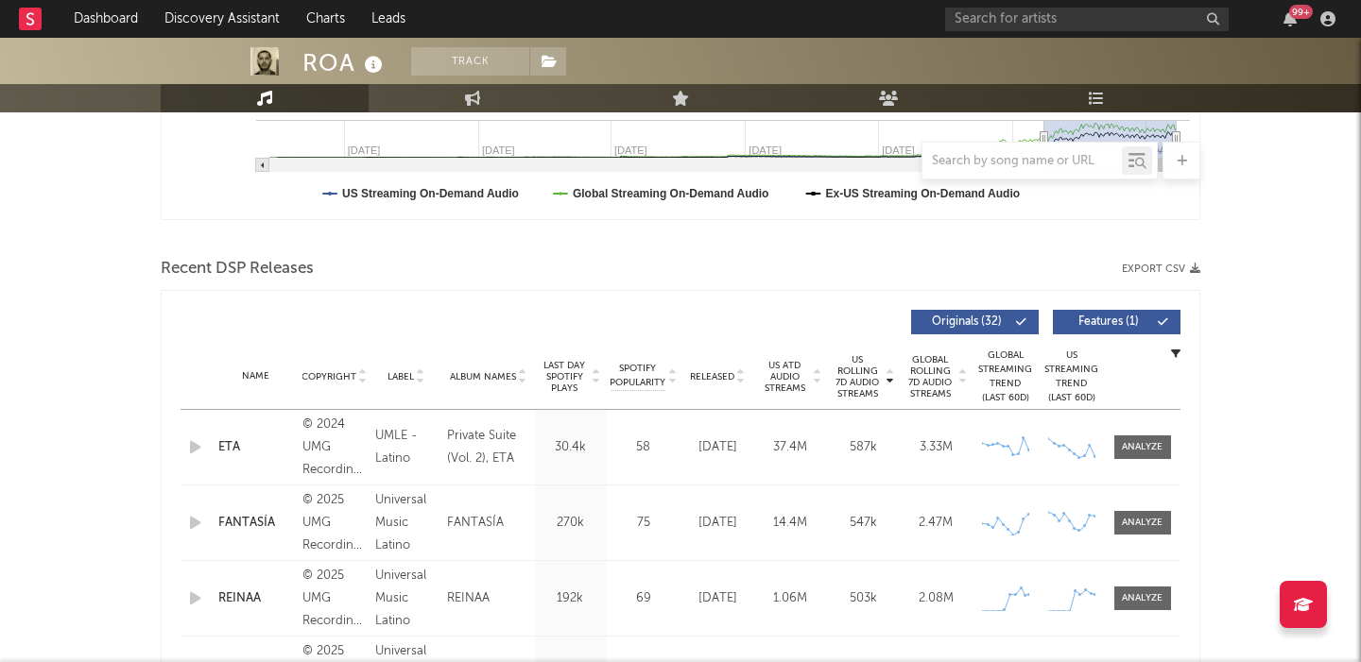
click at [1083, 324] on span "Features ( 1 )" at bounding box center [1108, 322] width 87 height 11
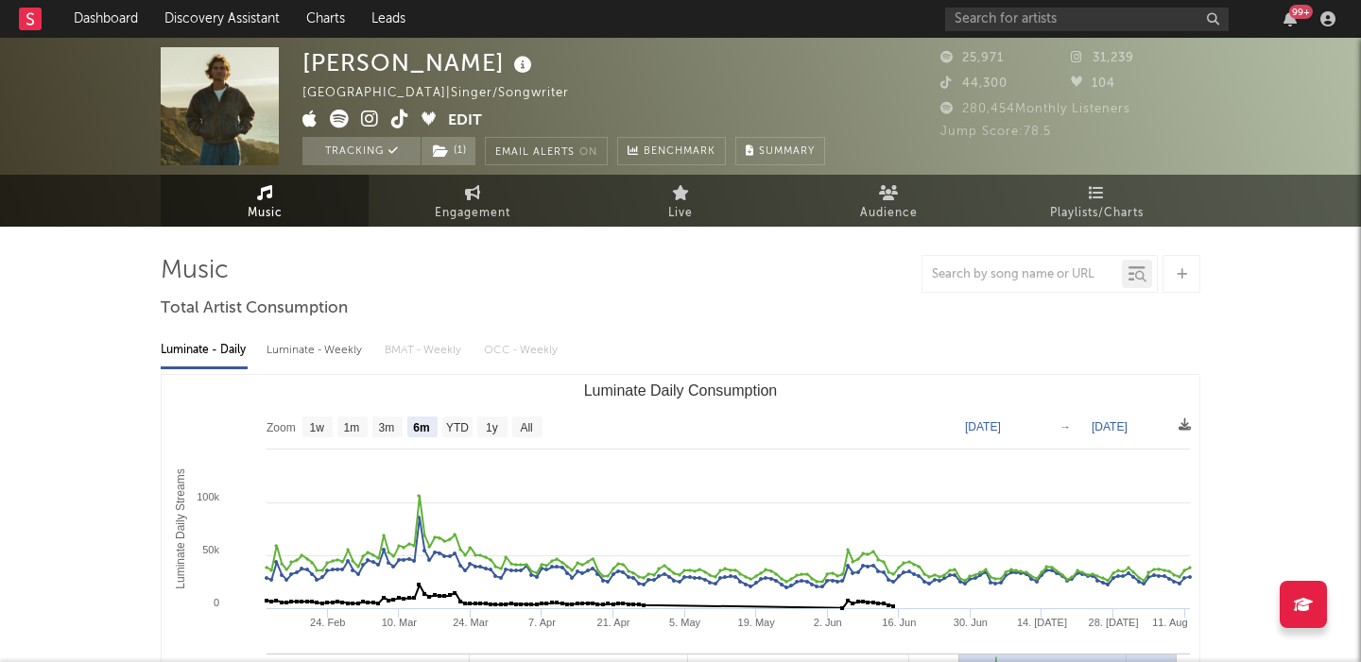
select select "6m"
select select "All"
